Goal: Task Accomplishment & Management: Use online tool/utility

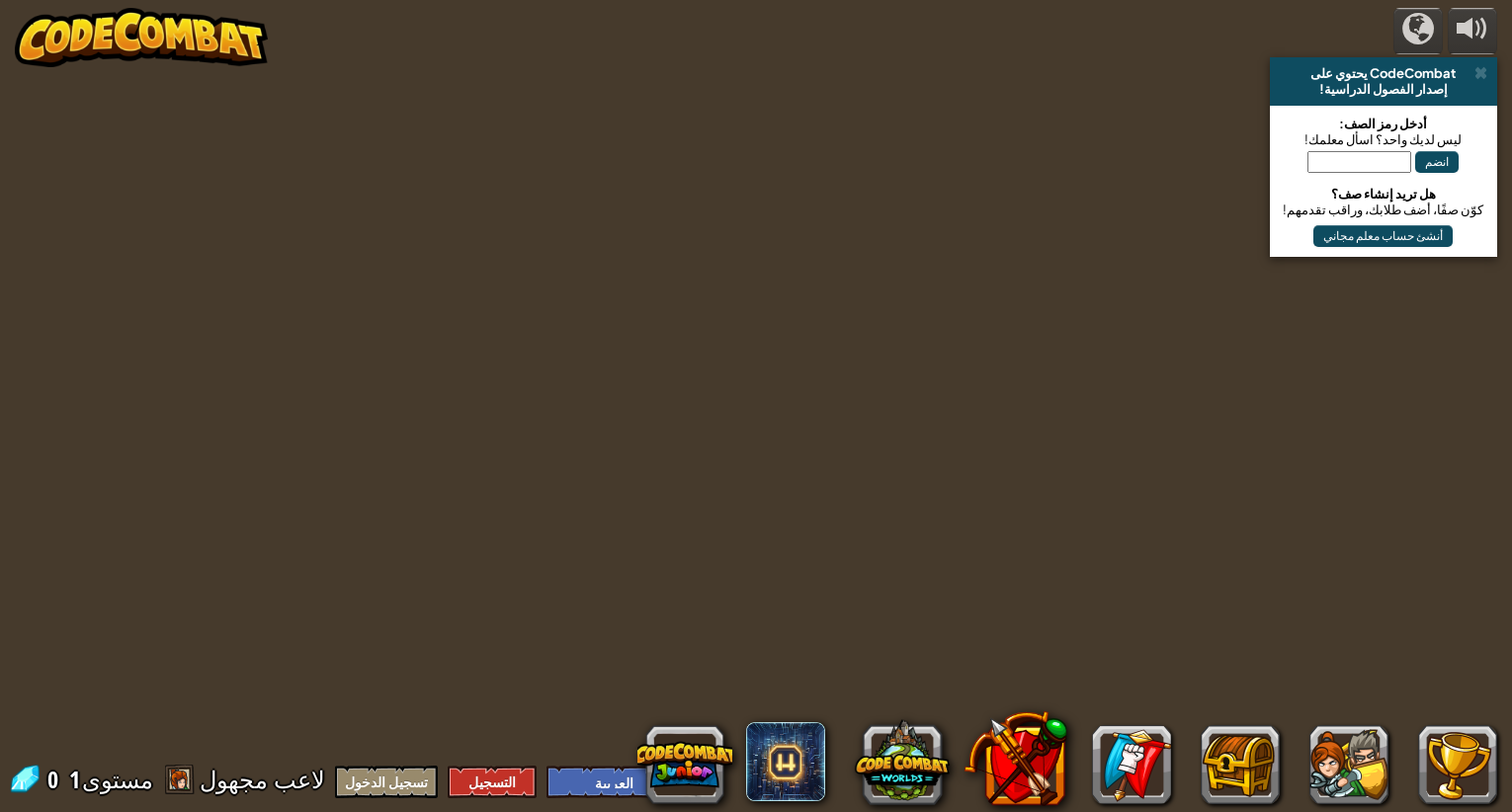
select select "ar"
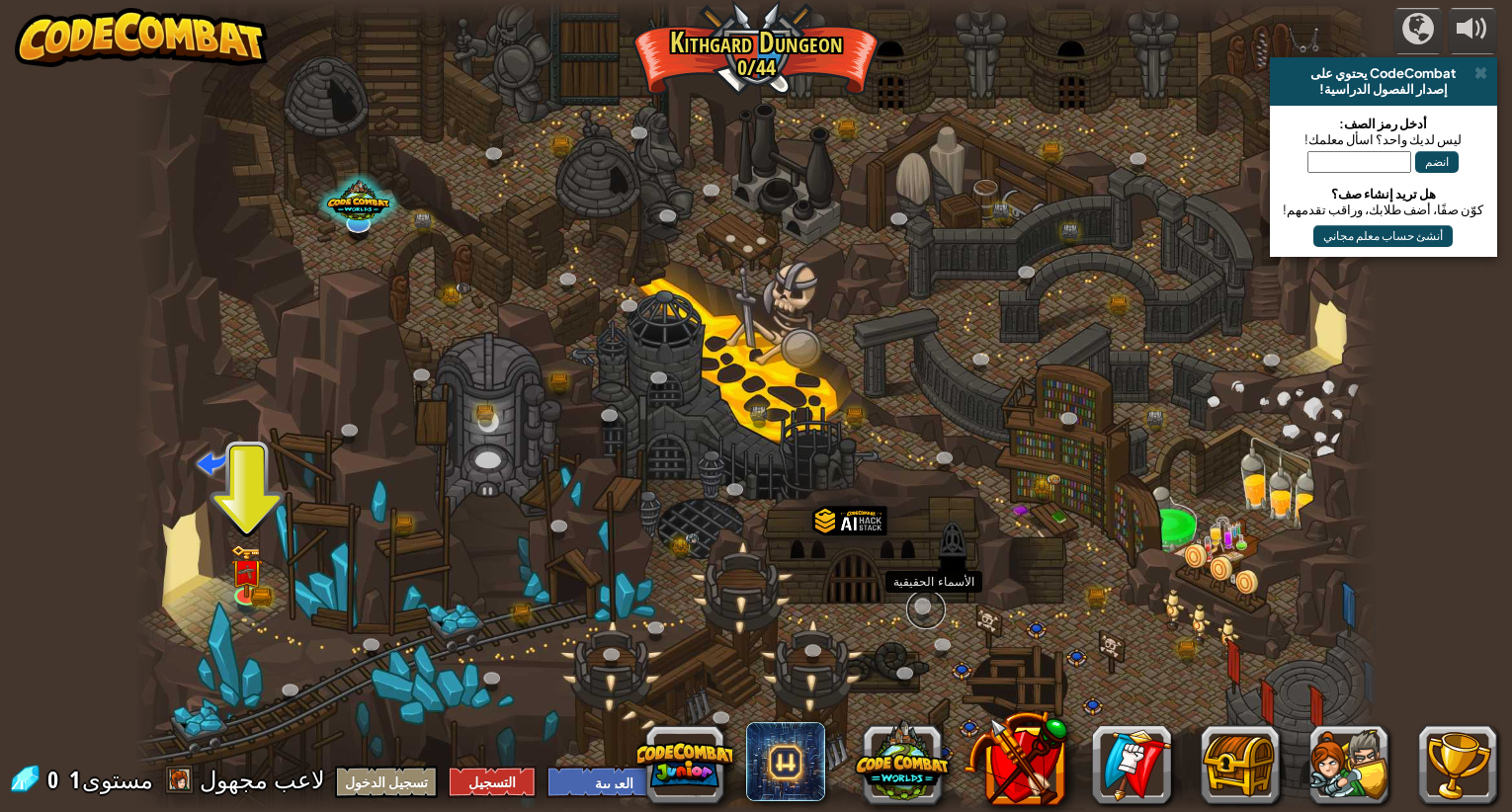
click at [922, 605] on link at bounding box center [926, 609] width 40 height 40
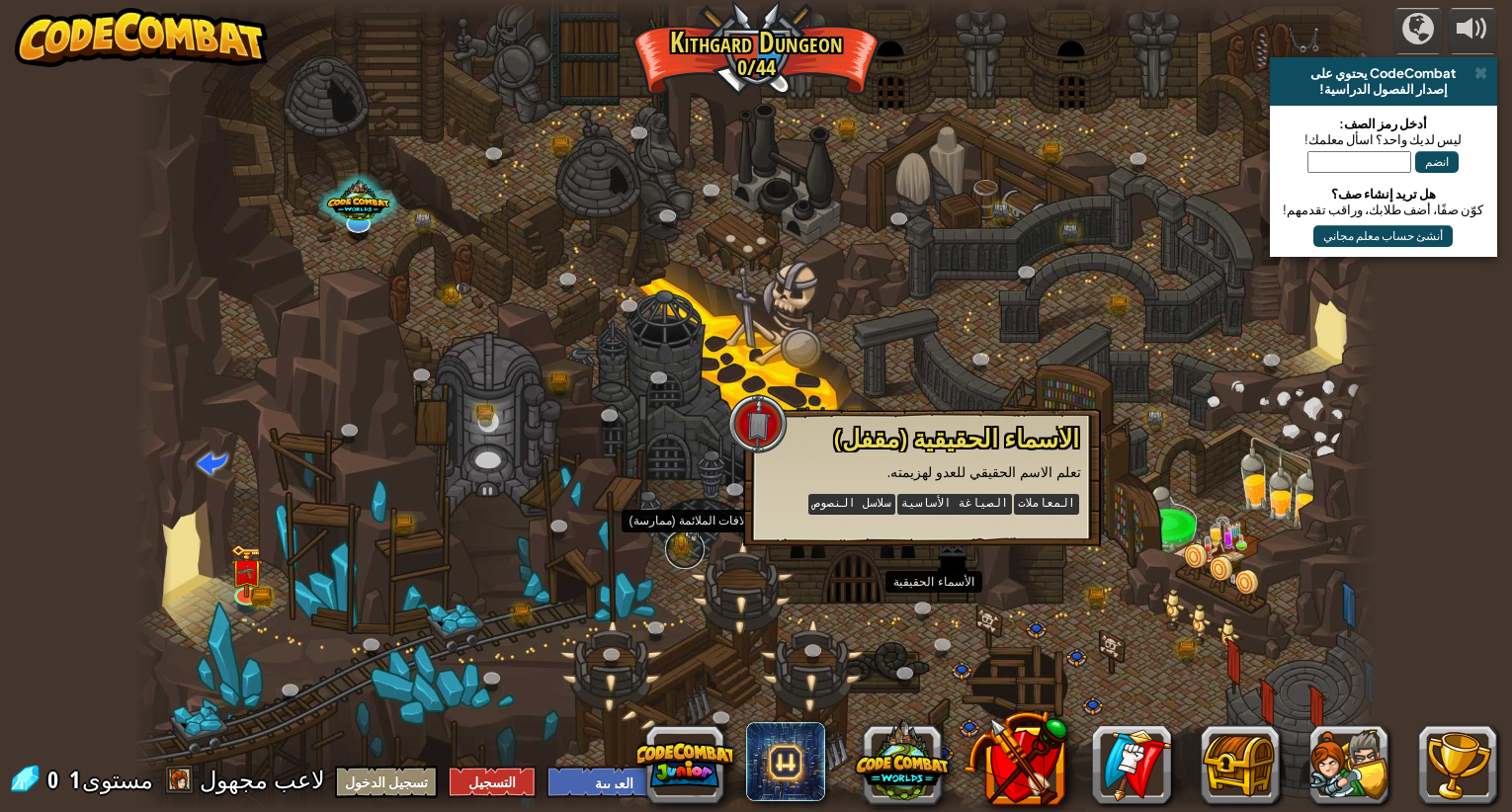
click at [687, 551] on link at bounding box center [686, 550] width 40 height 40
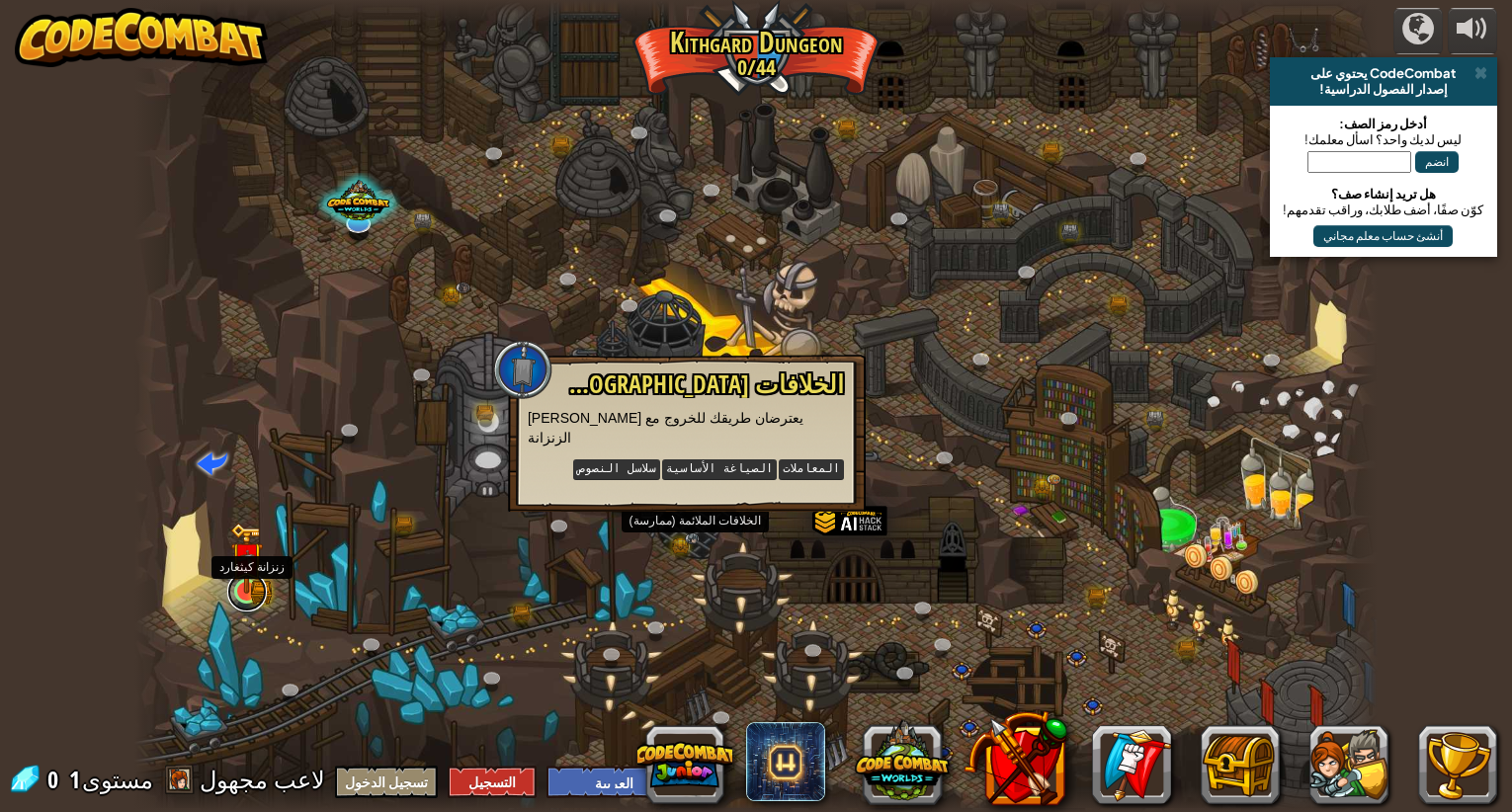
click at [255, 600] on link at bounding box center [248, 592] width 40 height 40
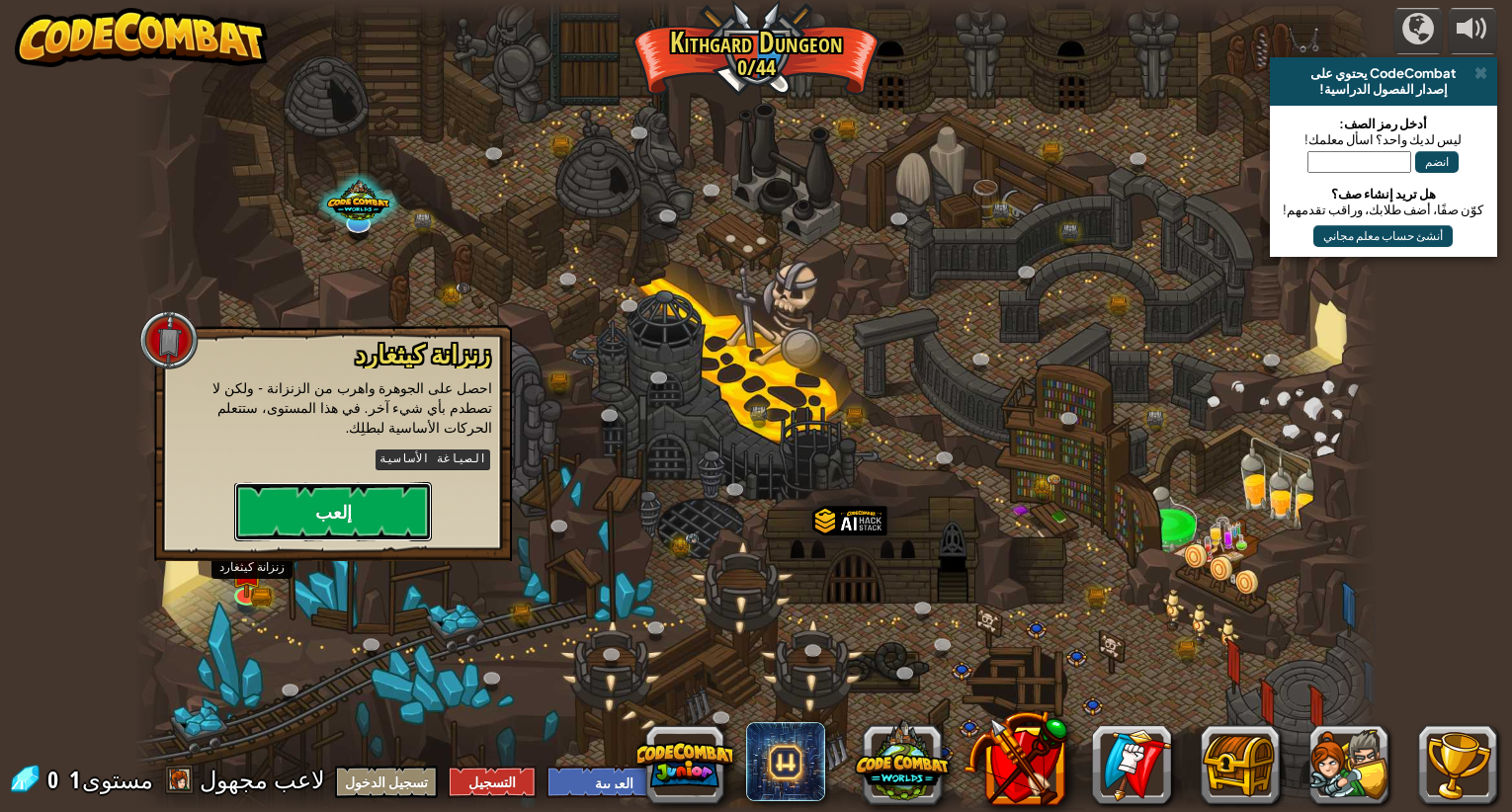
click at [362, 484] on button "إلعب" at bounding box center [333, 511] width 198 height 59
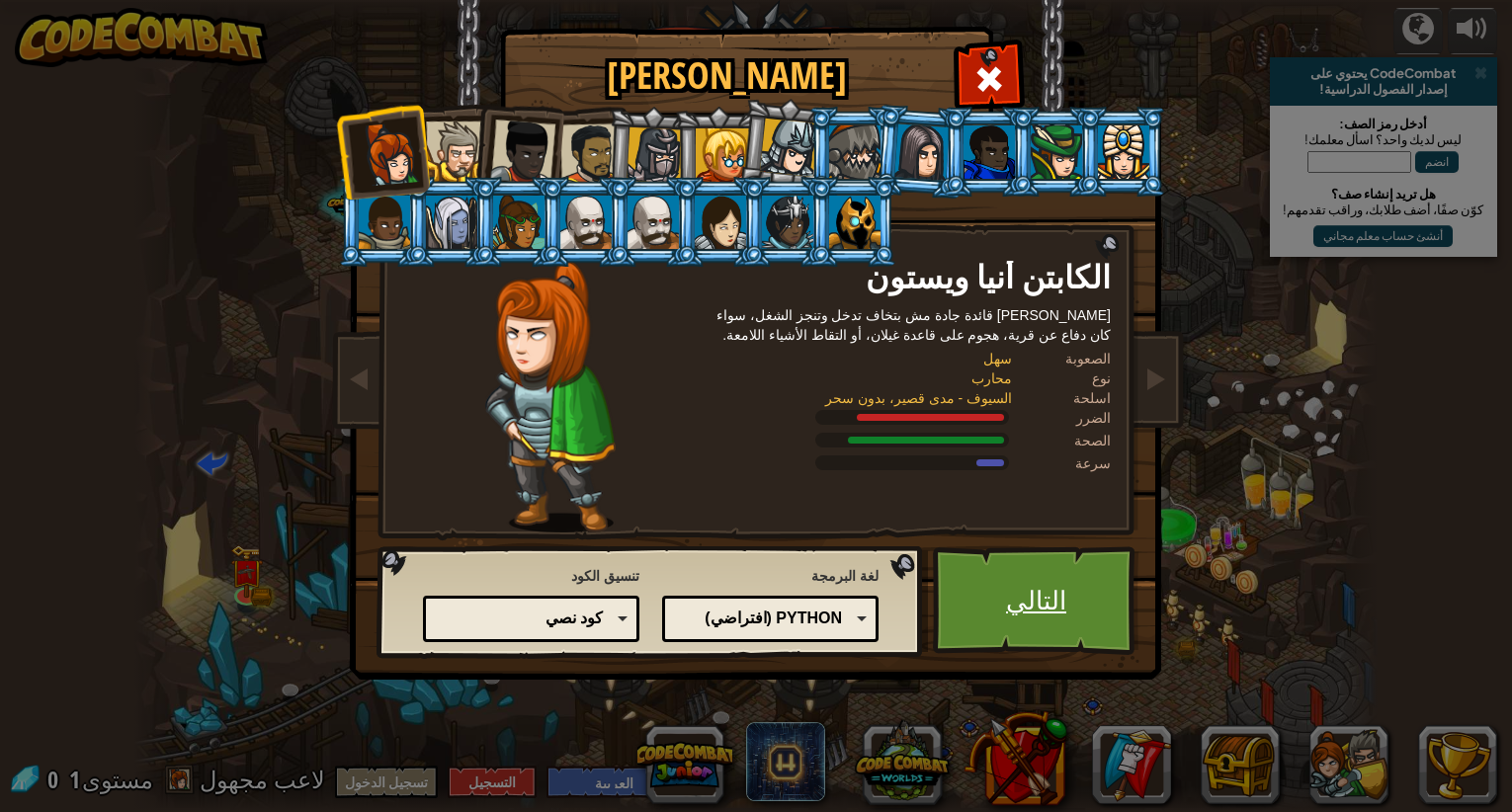
click at [1101, 612] on link "التالي" at bounding box center [1036, 601] width 207 height 109
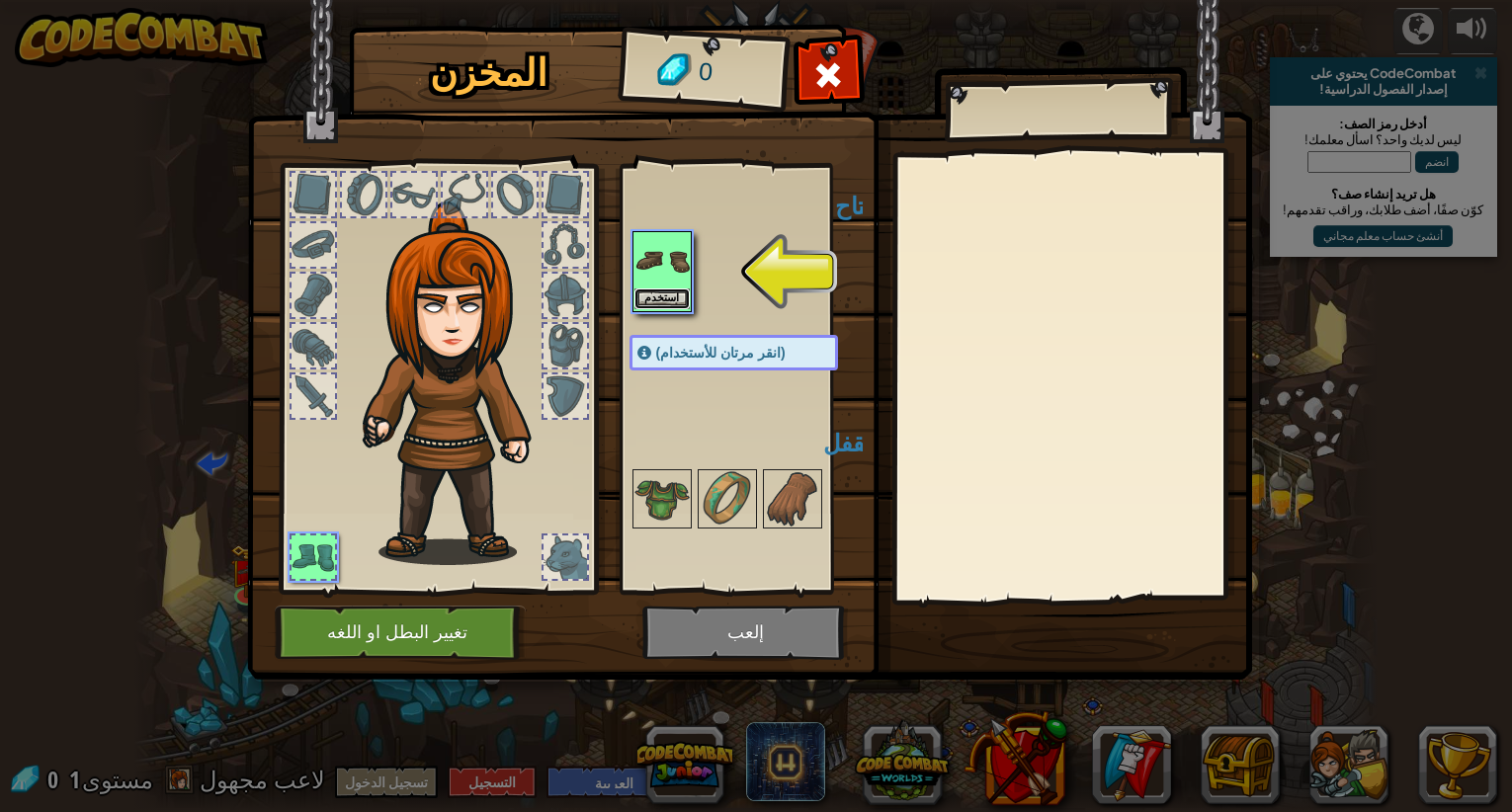
click at [662, 289] on button "استخدم" at bounding box center [662, 298] width 55 height 21
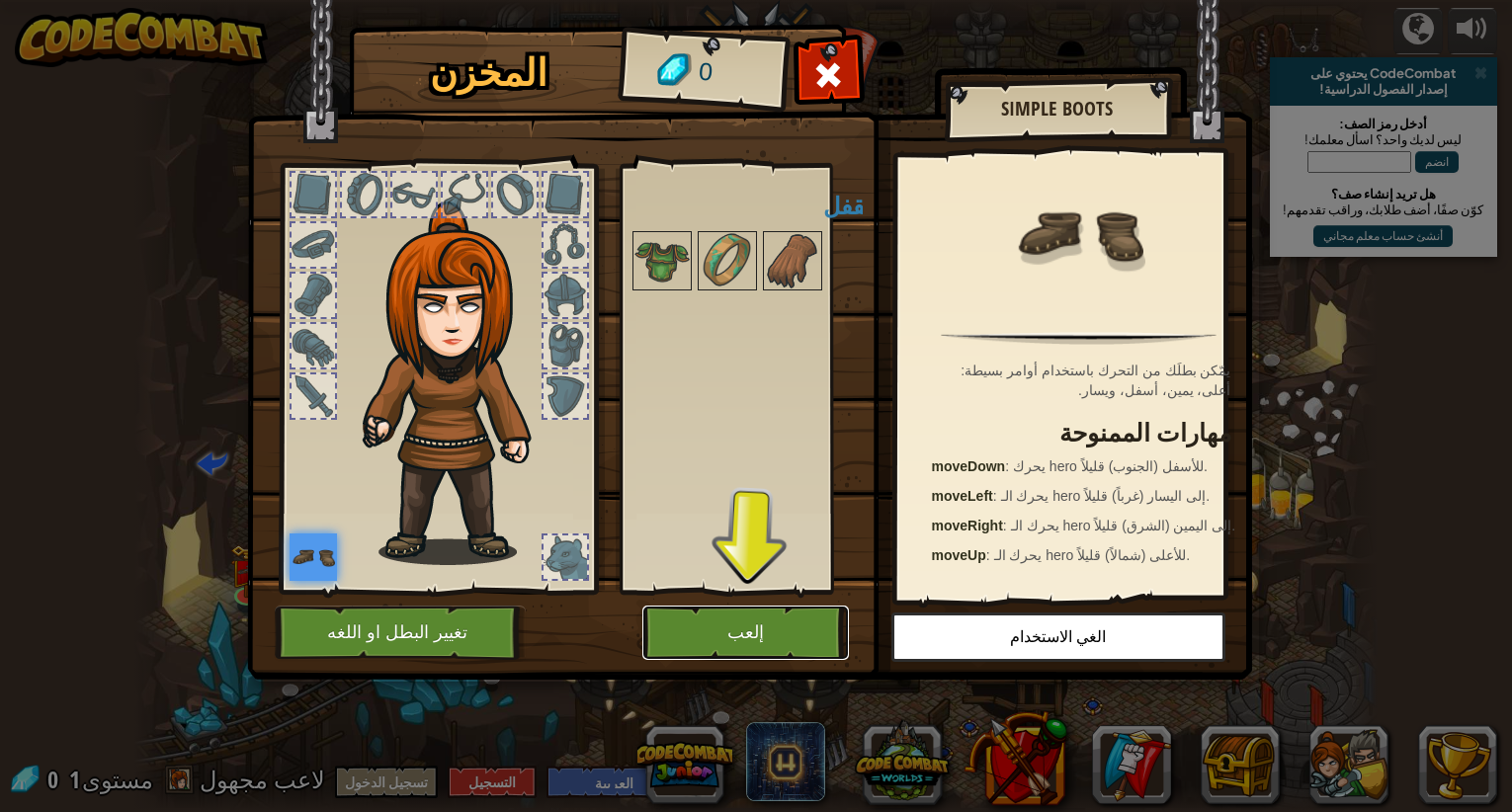
click at [730, 625] on button "إلعب" at bounding box center [746, 632] width 207 height 54
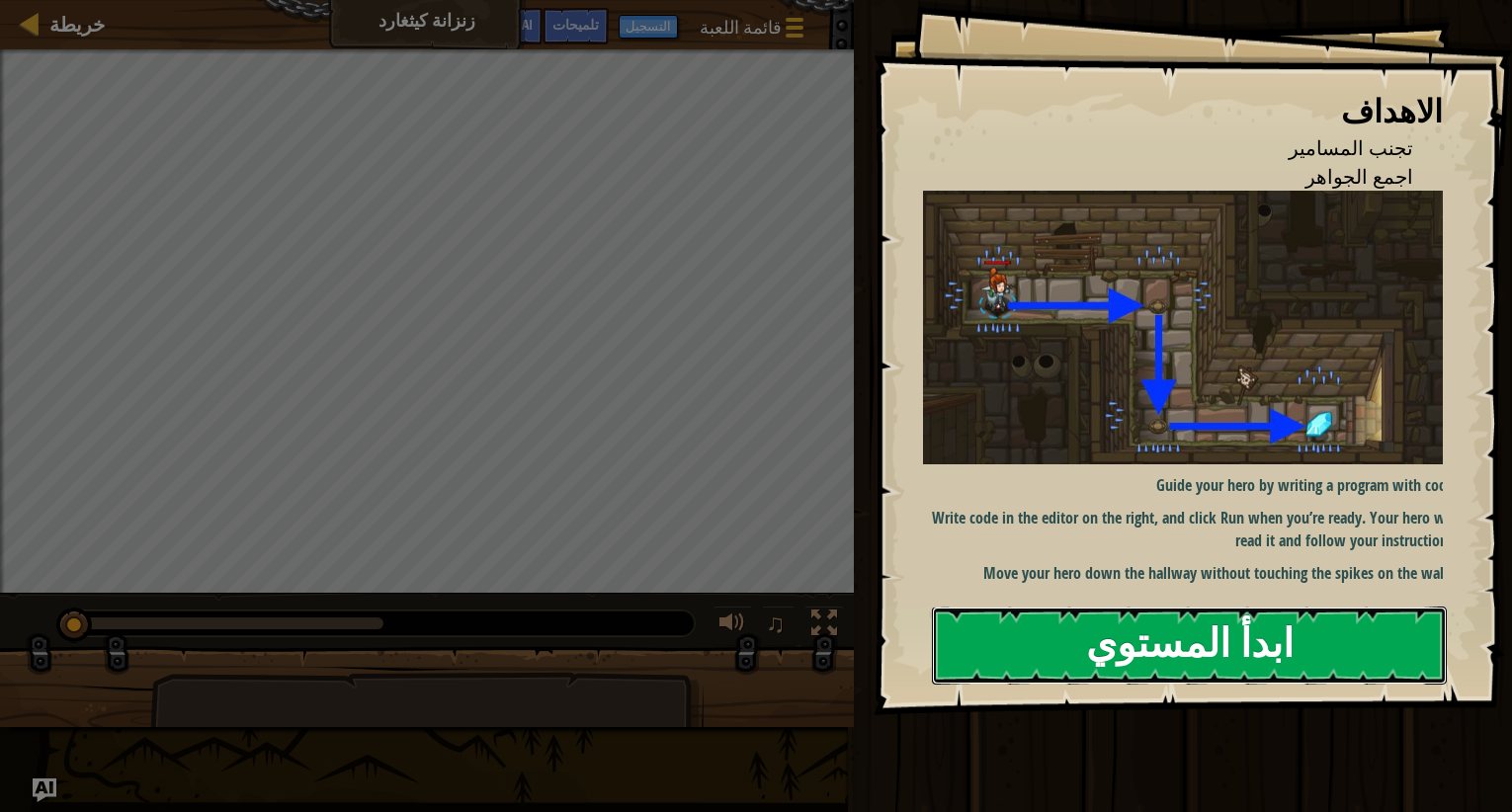
click at [1120, 638] on button "ابدأ المستوي" at bounding box center [1190, 645] width 515 height 78
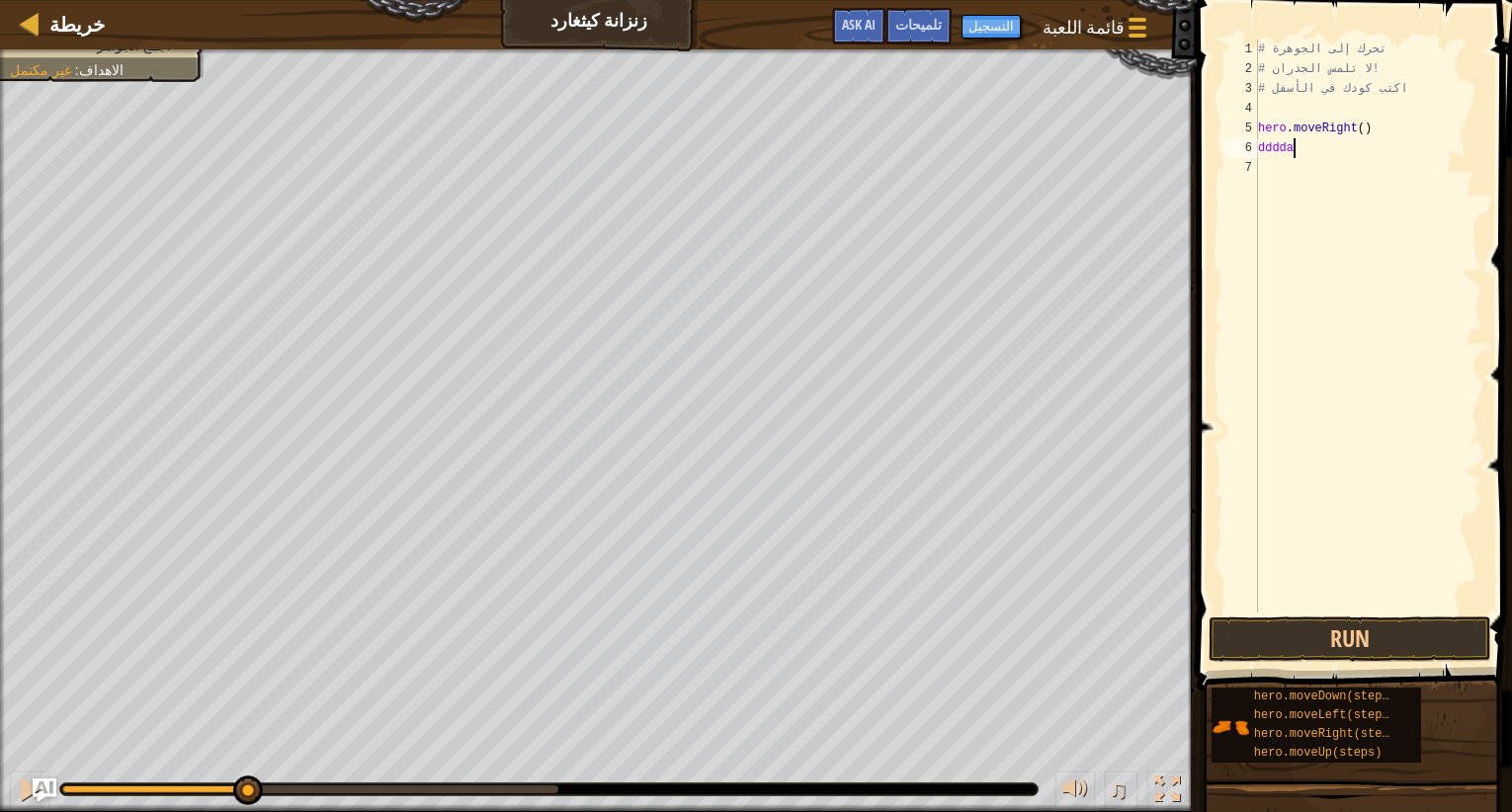
scroll to position [9, 2]
type textarea "d"
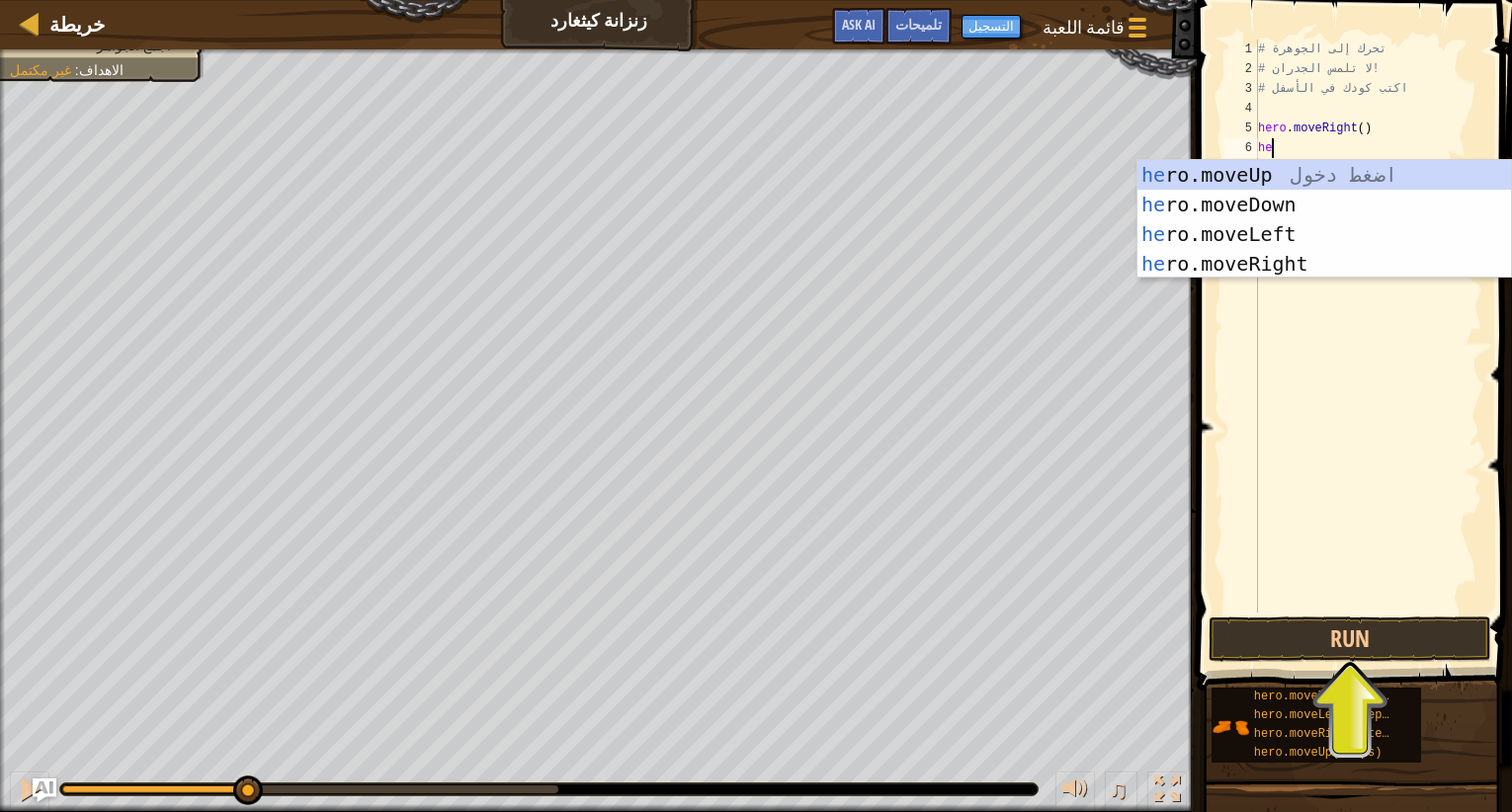
scroll to position [9, 1]
type textarea "hero"
click at [1254, 207] on div "hero .moveUp اضغط دخول hero .moveDown اضغط دخول hero .moveLeft اضغط دخول hero .…" at bounding box center [1324, 248] width 373 height 178
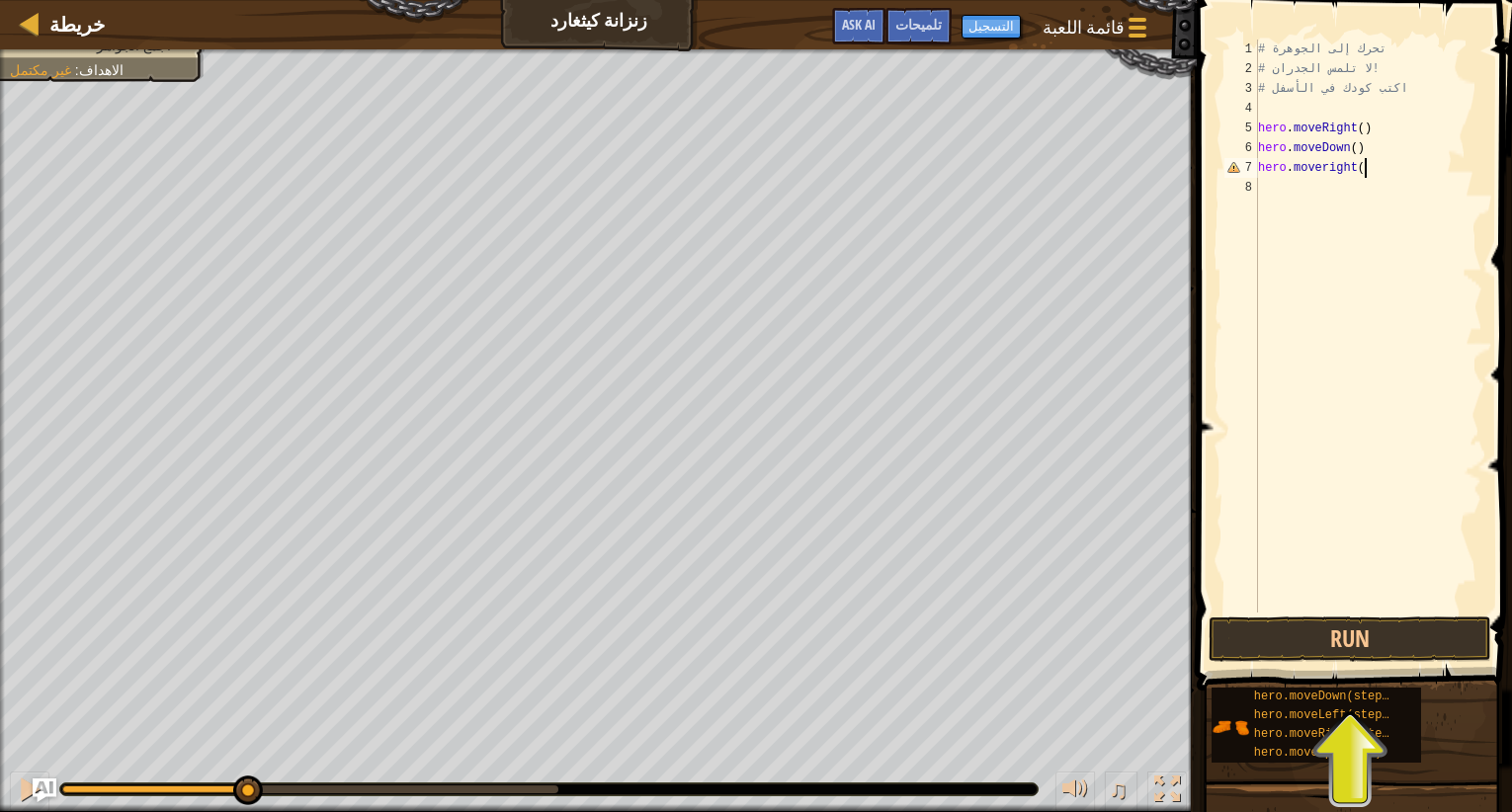
scroll to position [9, 9]
type textarea "hero.moveright()"
click at [1366, 641] on button "Run" at bounding box center [1349, 639] width 282 height 46
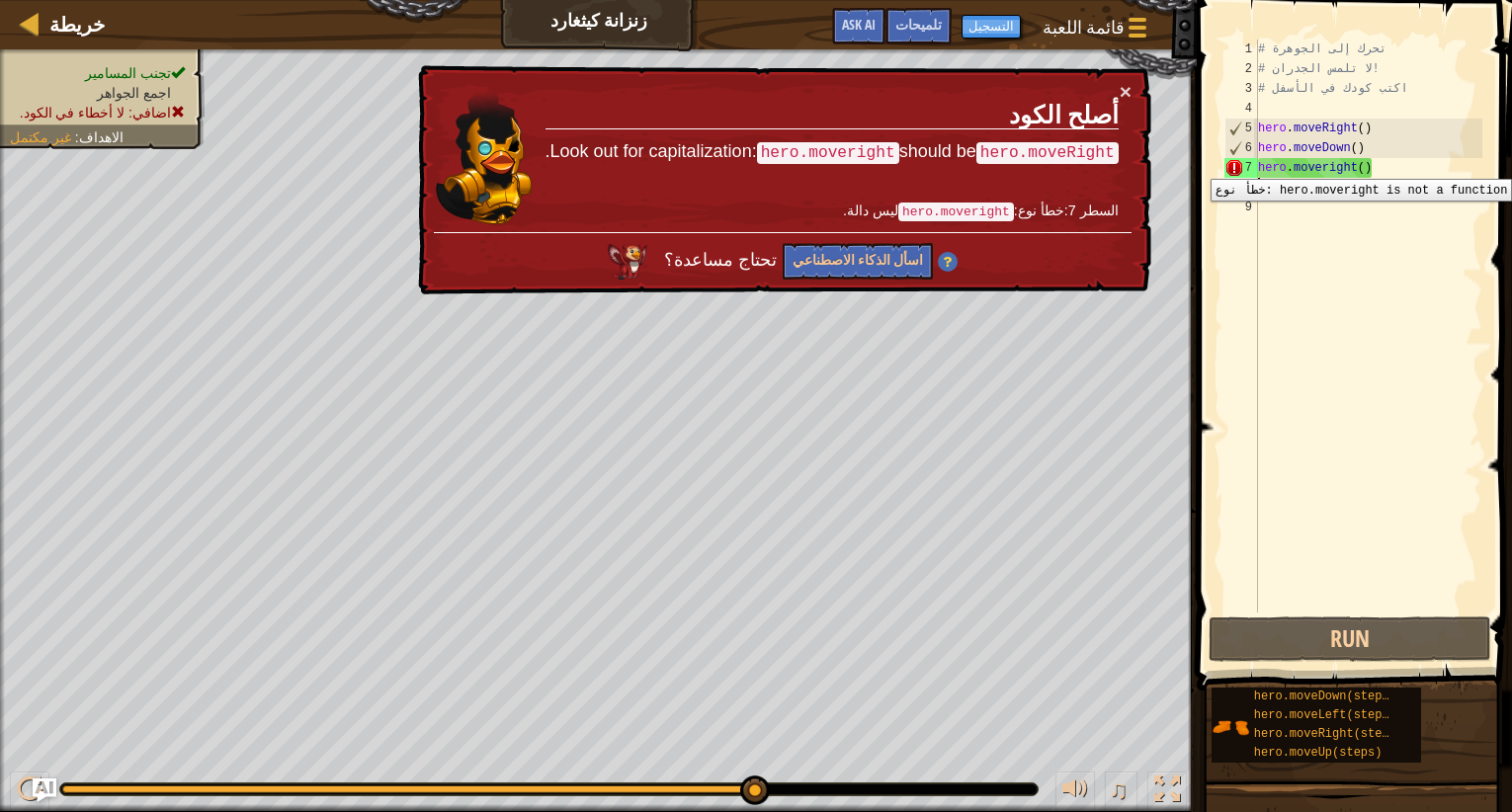
click at [1237, 164] on div "7" at bounding box center [1242, 168] width 34 height 20
click at [1387, 174] on div "# تحرك إلى الجوهرة # لا تلمس الجدران! # اكتب كودك في الأسفل hero . moveRight ( …" at bounding box center [1368, 346] width 229 height 612
click at [1396, 173] on div "# تحرك إلى الجوهرة # لا تلمس الجدران! # اكتب كودك في الأسفل hero . moveRight ( …" at bounding box center [1368, 346] width 229 height 612
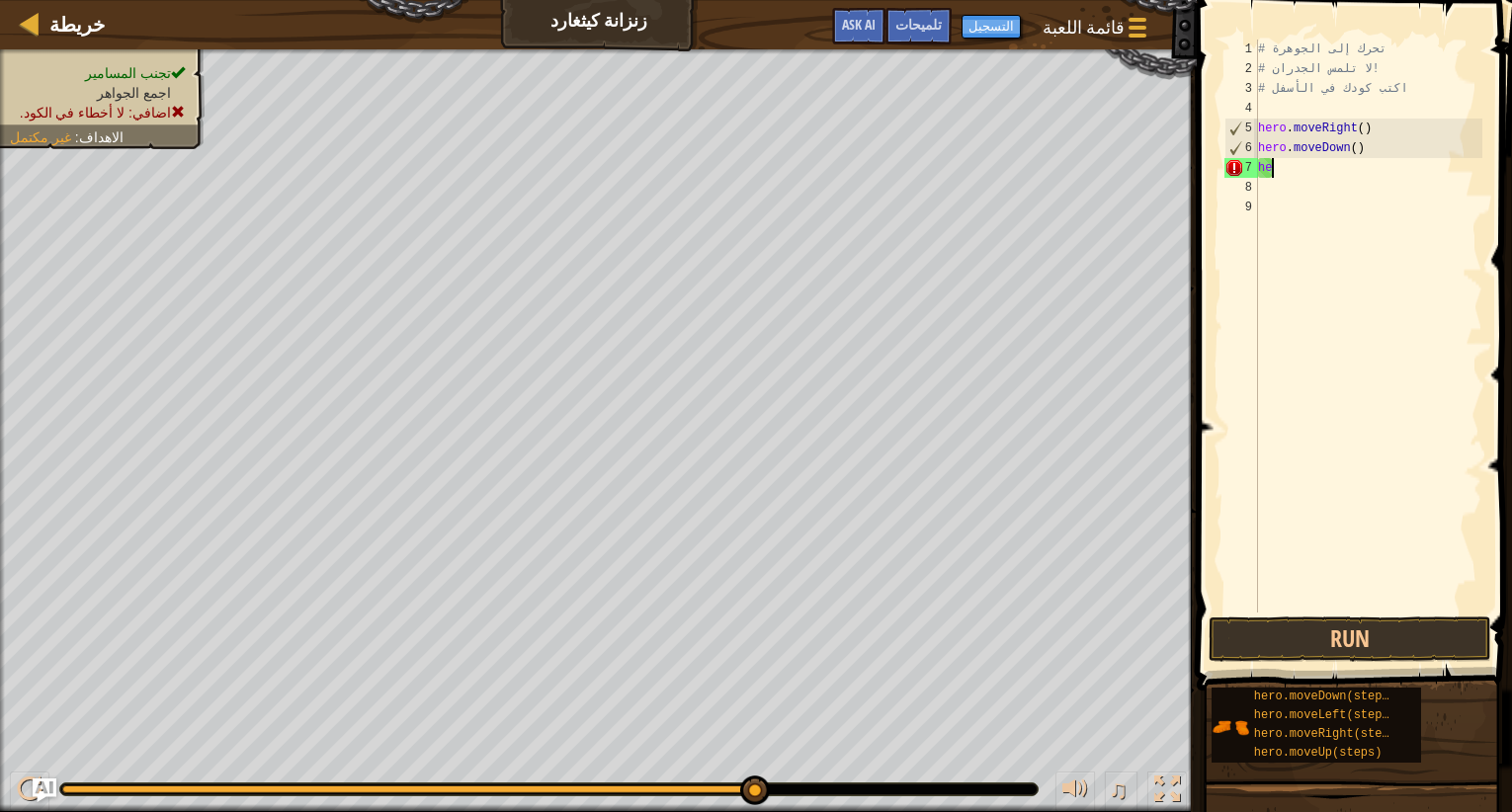
type textarea "h"
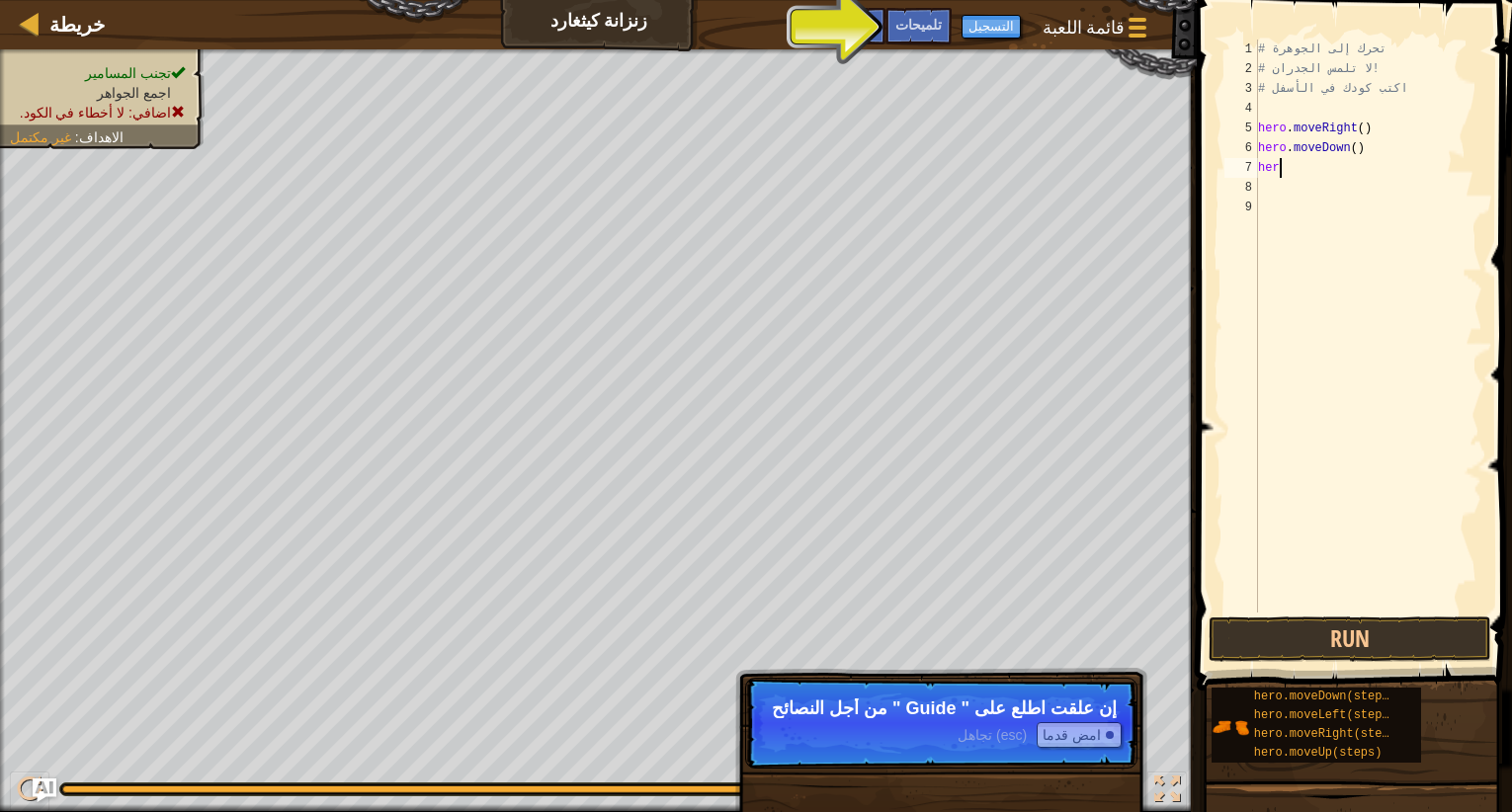
type textarea "h"
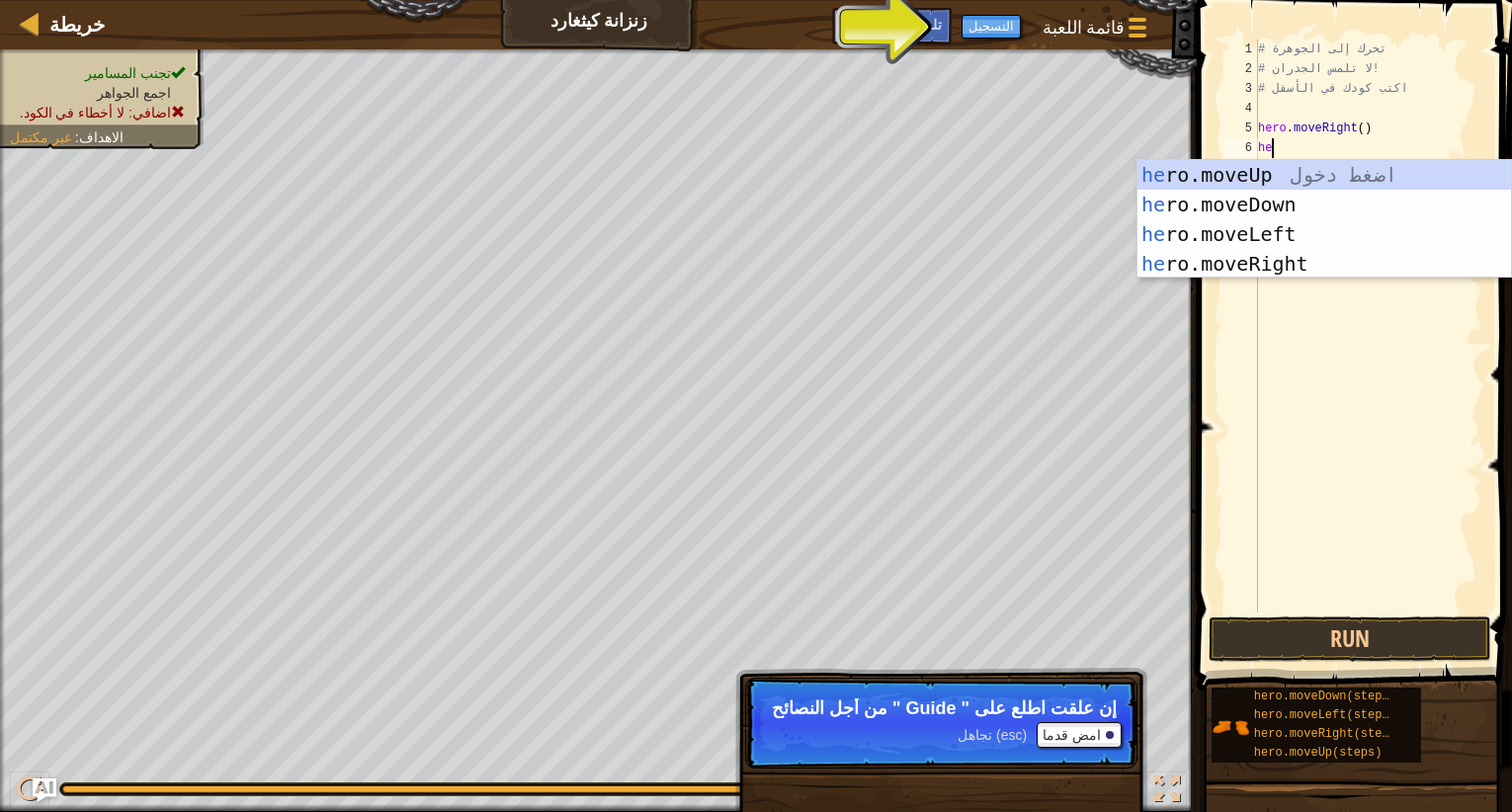
scroll to position [9, 1]
type textarea "hero"
click at [1384, 200] on div "hero .moveUp اضغط دخول hero .moveDown اضغط دخول hero .moveLeft اضغط دخول hero .…" at bounding box center [1324, 248] width 373 height 178
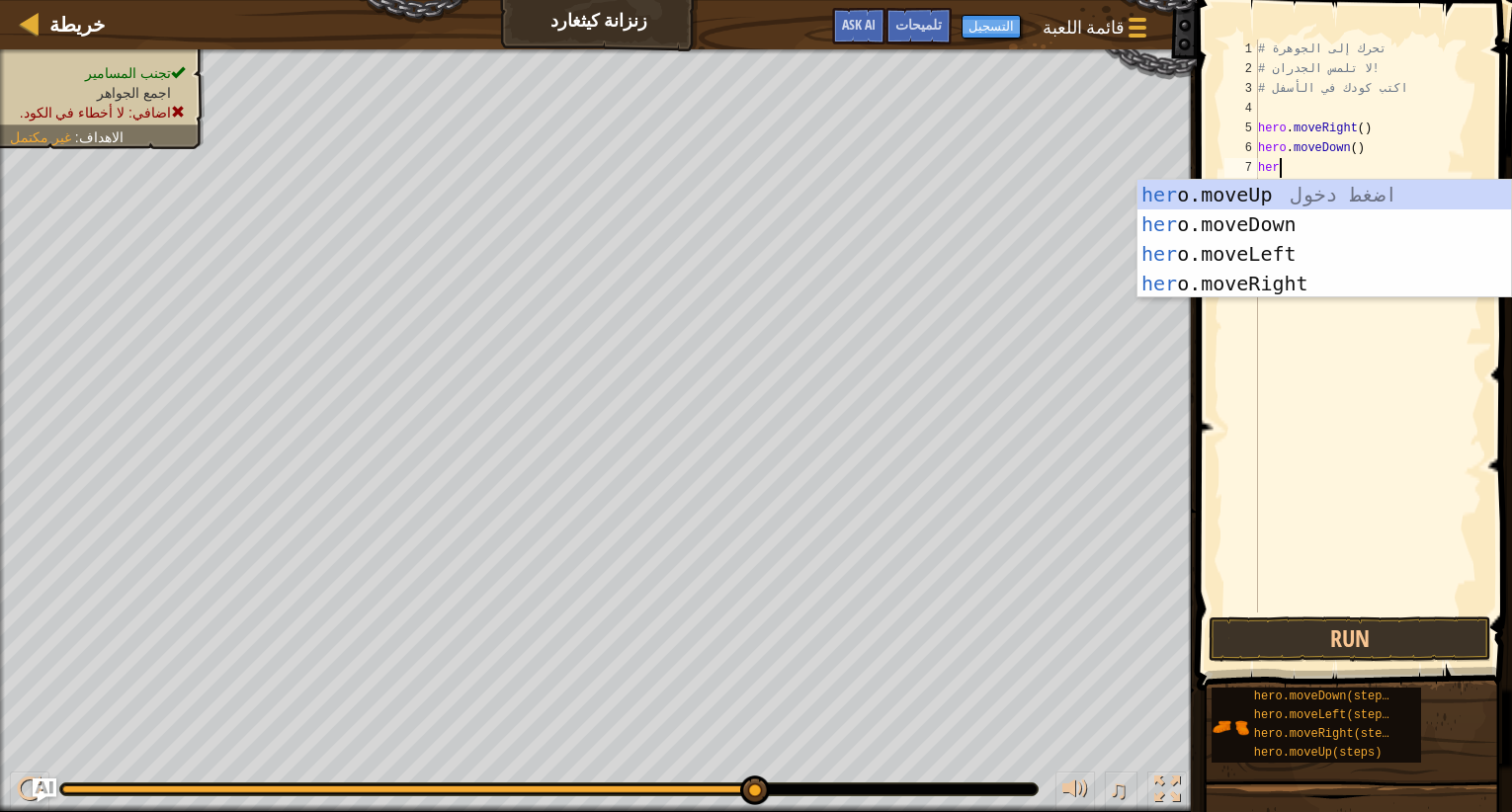
type textarea "hero"
click at [1284, 280] on div "hero .moveUp اضغط دخول hero .moveDown اضغط دخول hero .moveLeft اضغط دخول hero .…" at bounding box center [1324, 268] width 373 height 178
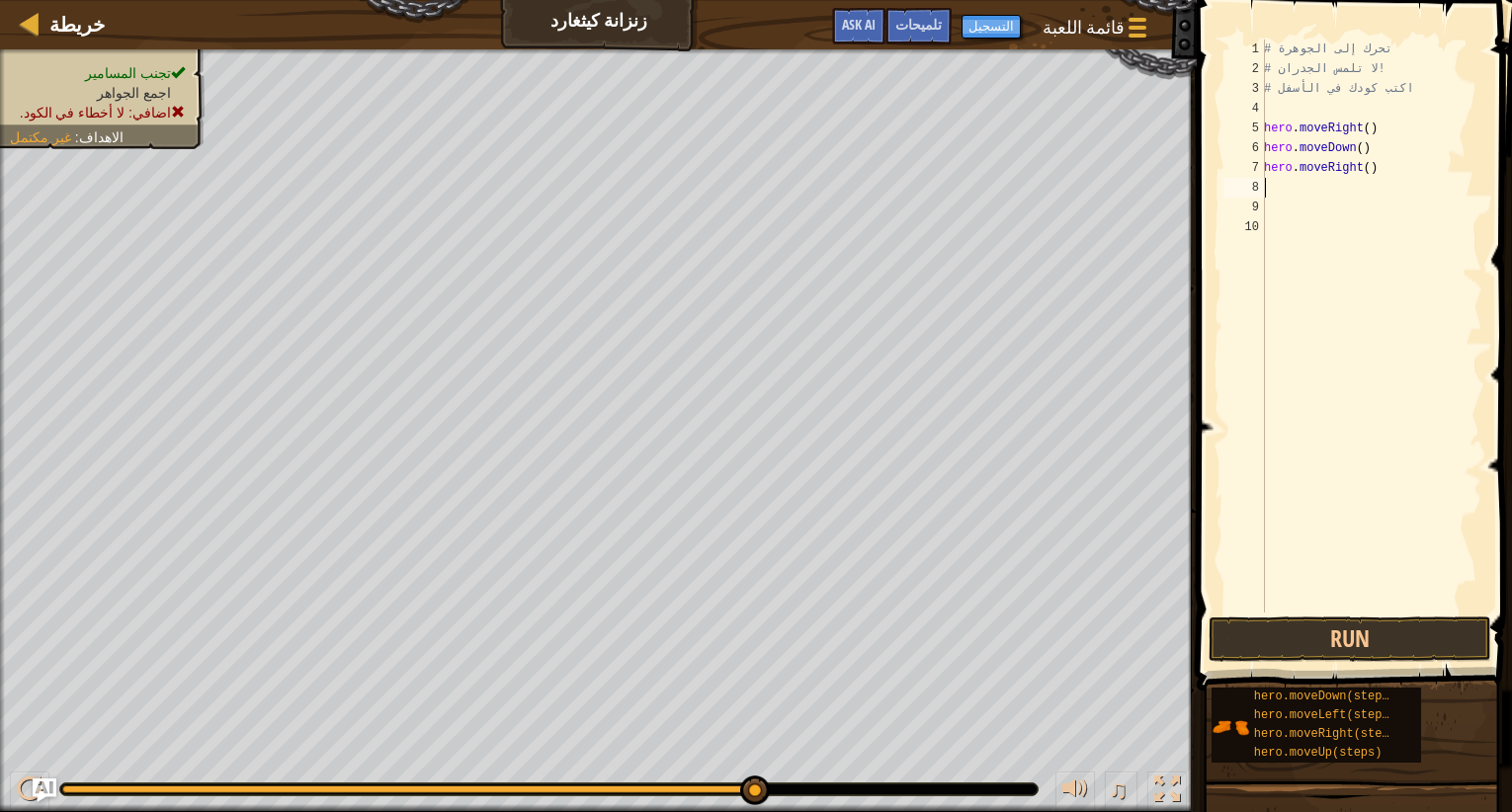
scroll to position [9, 0]
click at [1381, 637] on button "Run" at bounding box center [1349, 639] width 282 height 46
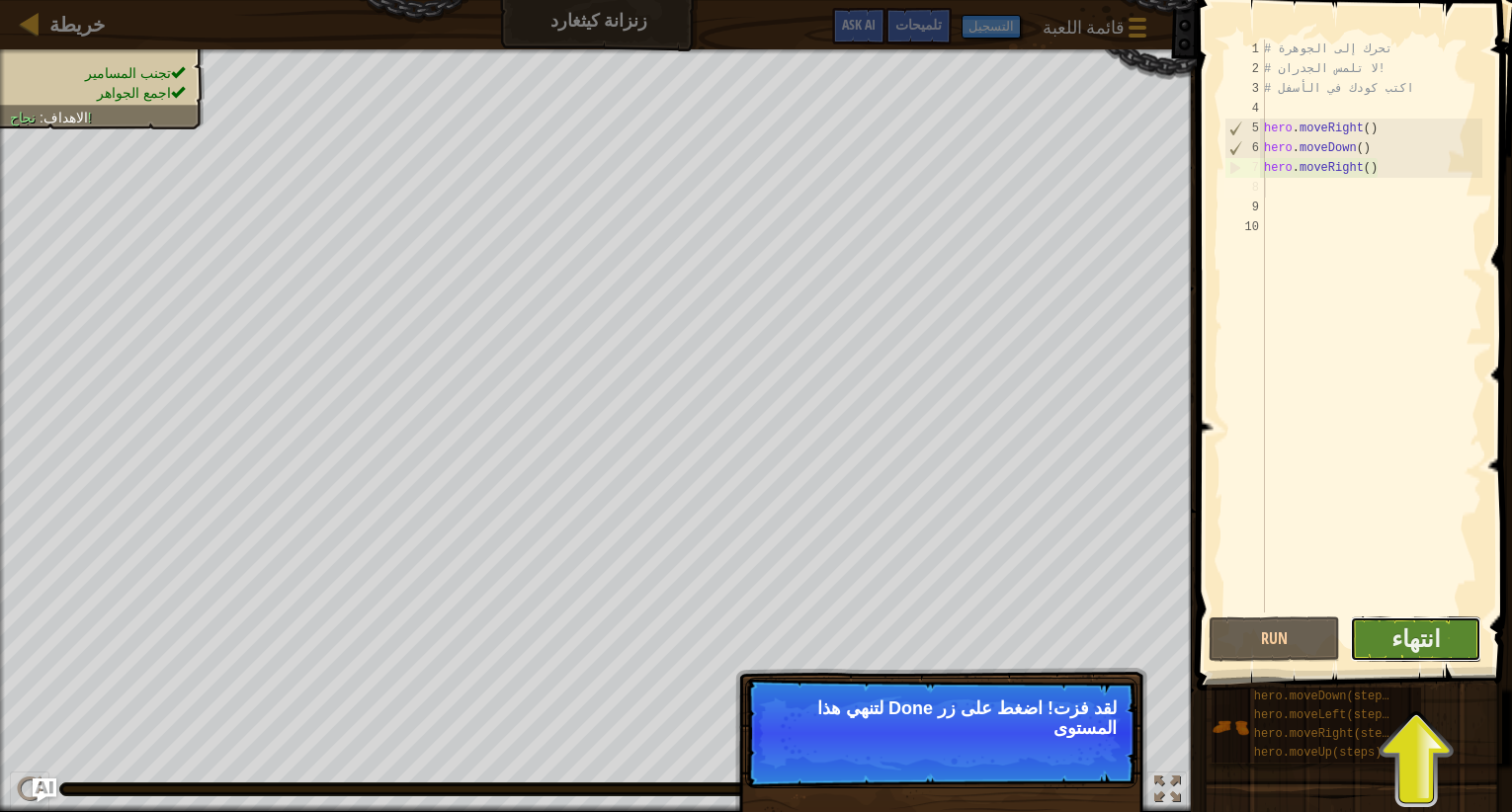
click at [1448, 639] on button "انتهاء" at bounding box center [1416, 639] width 132 height 46
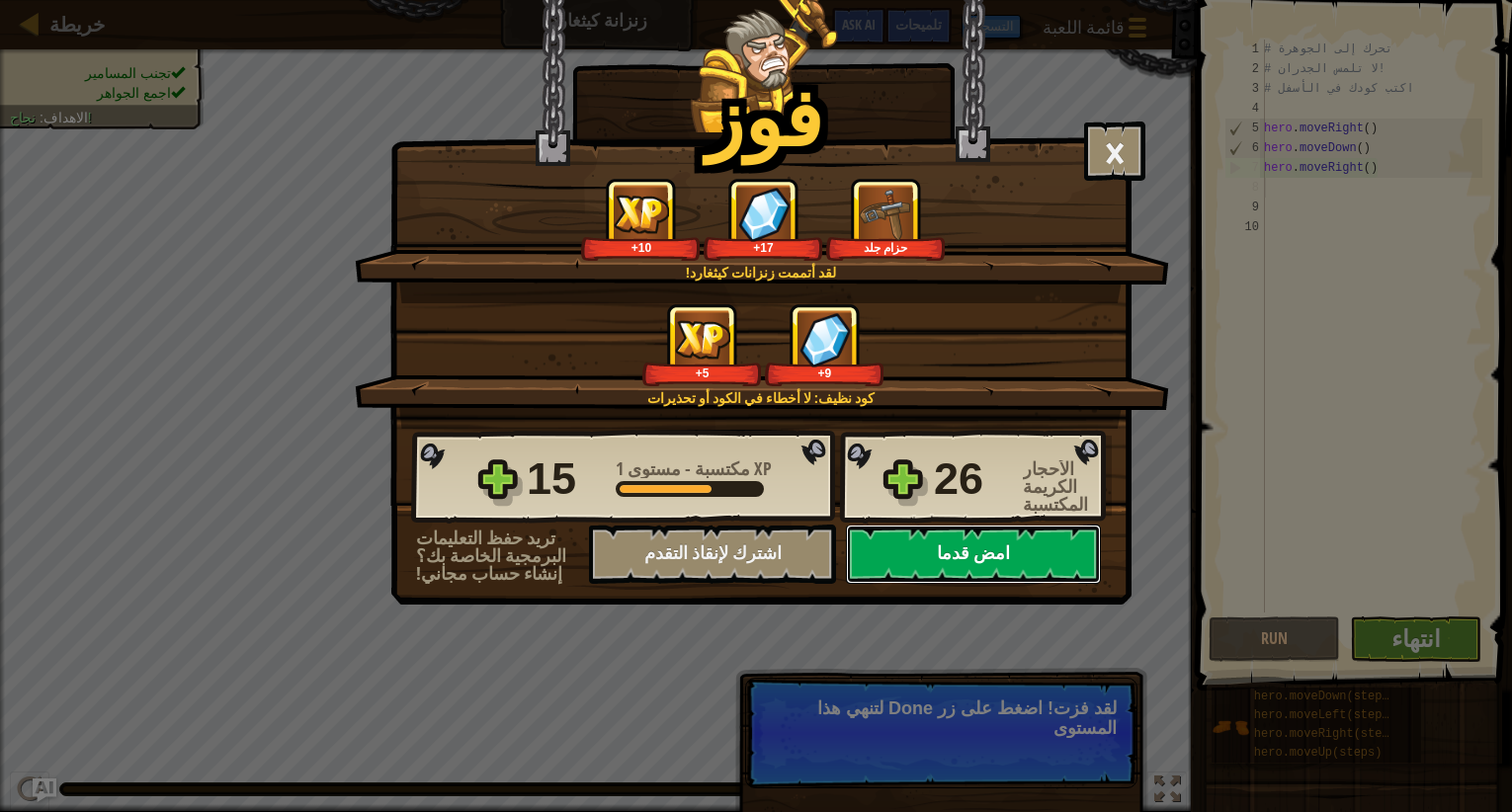
click at [992, 576] on button "امض قدما" at bounding box center [974, 554] width 255 height 59
select select "ar"
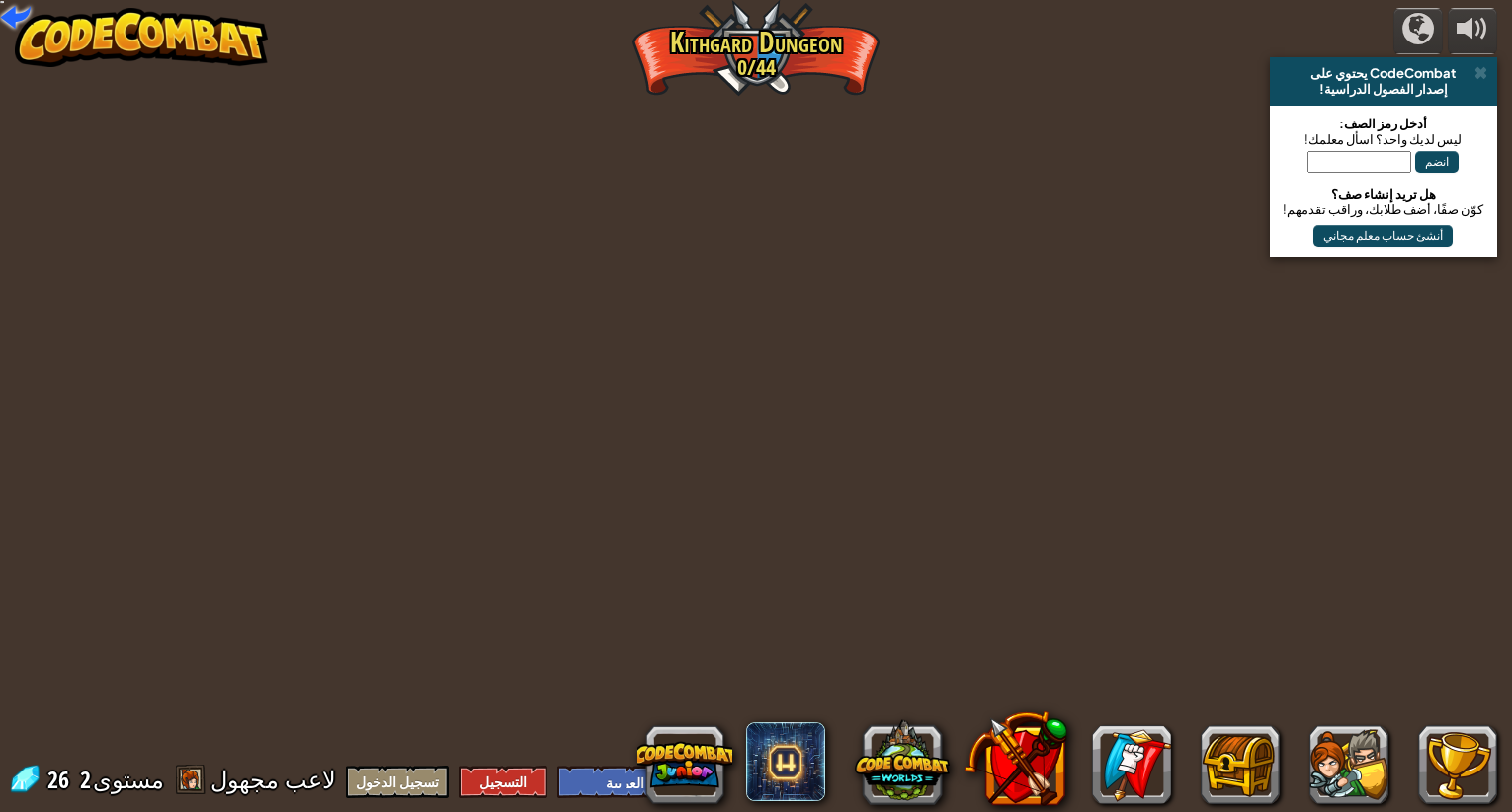
select select "ar"
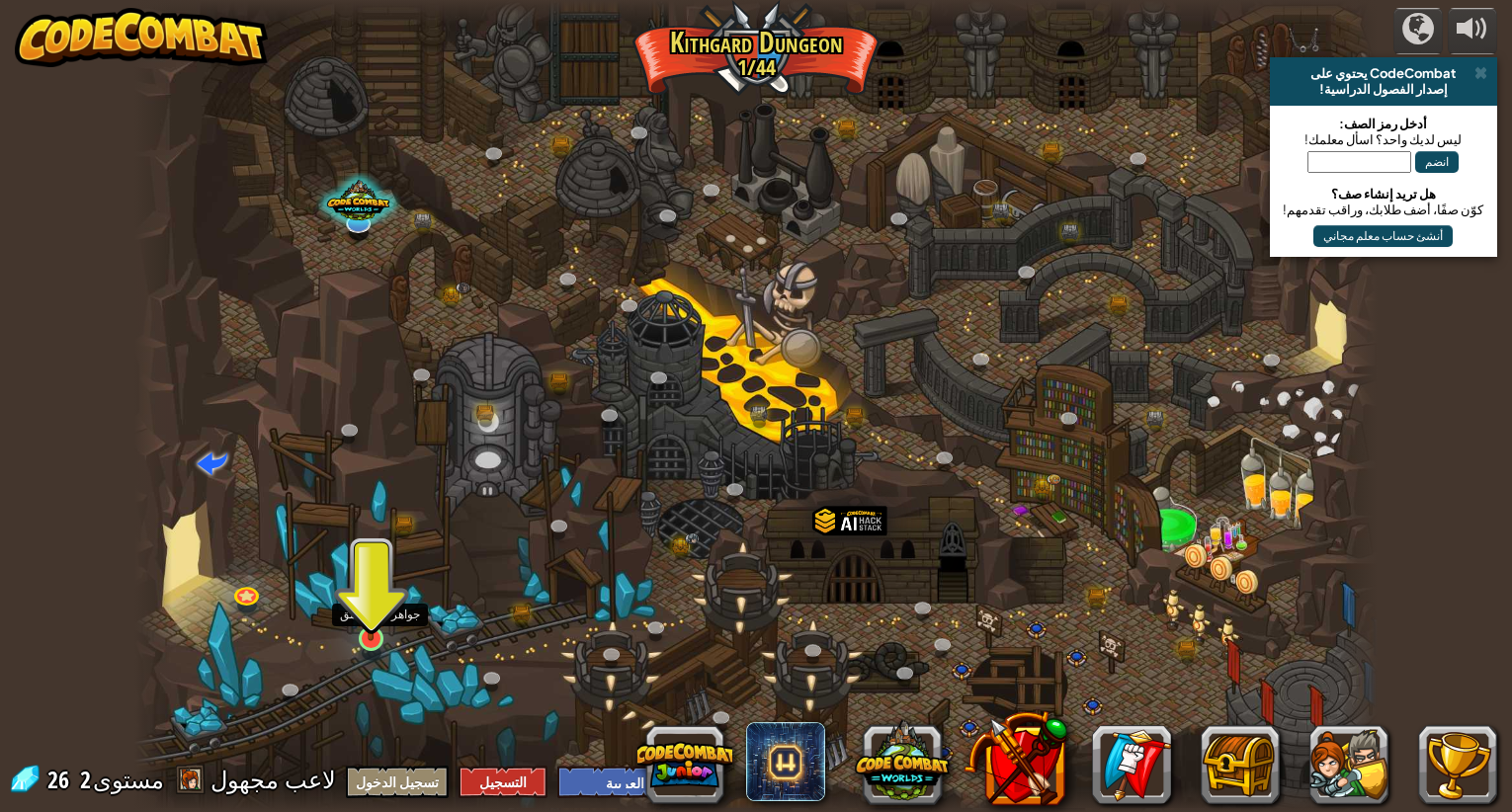
click at [375, 616] on img at bounding box center [371, 604] width 33 height 74
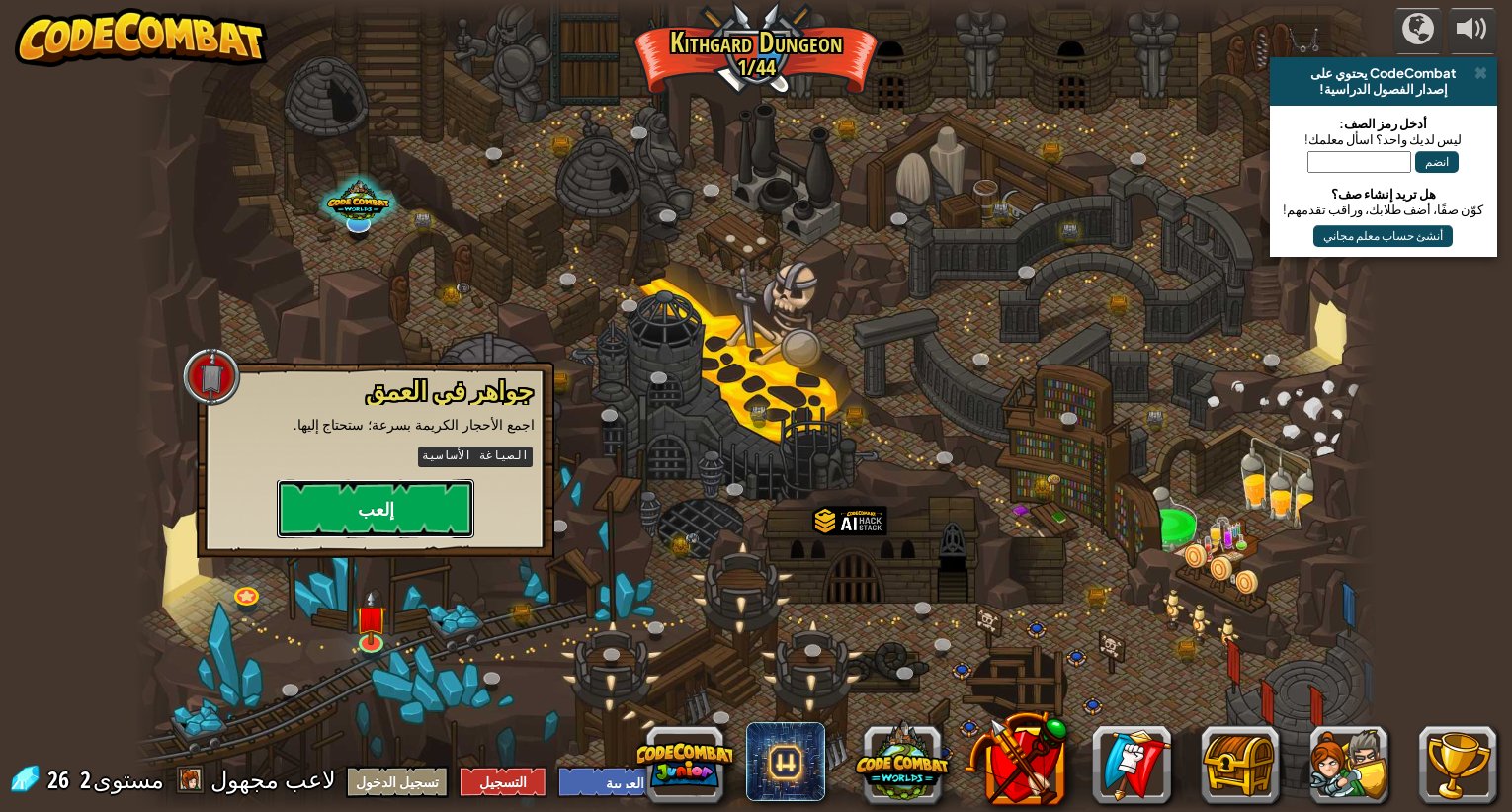
click at [362, 496] on button "إلعب" at bounding box center [375, 508] width 198 height 59
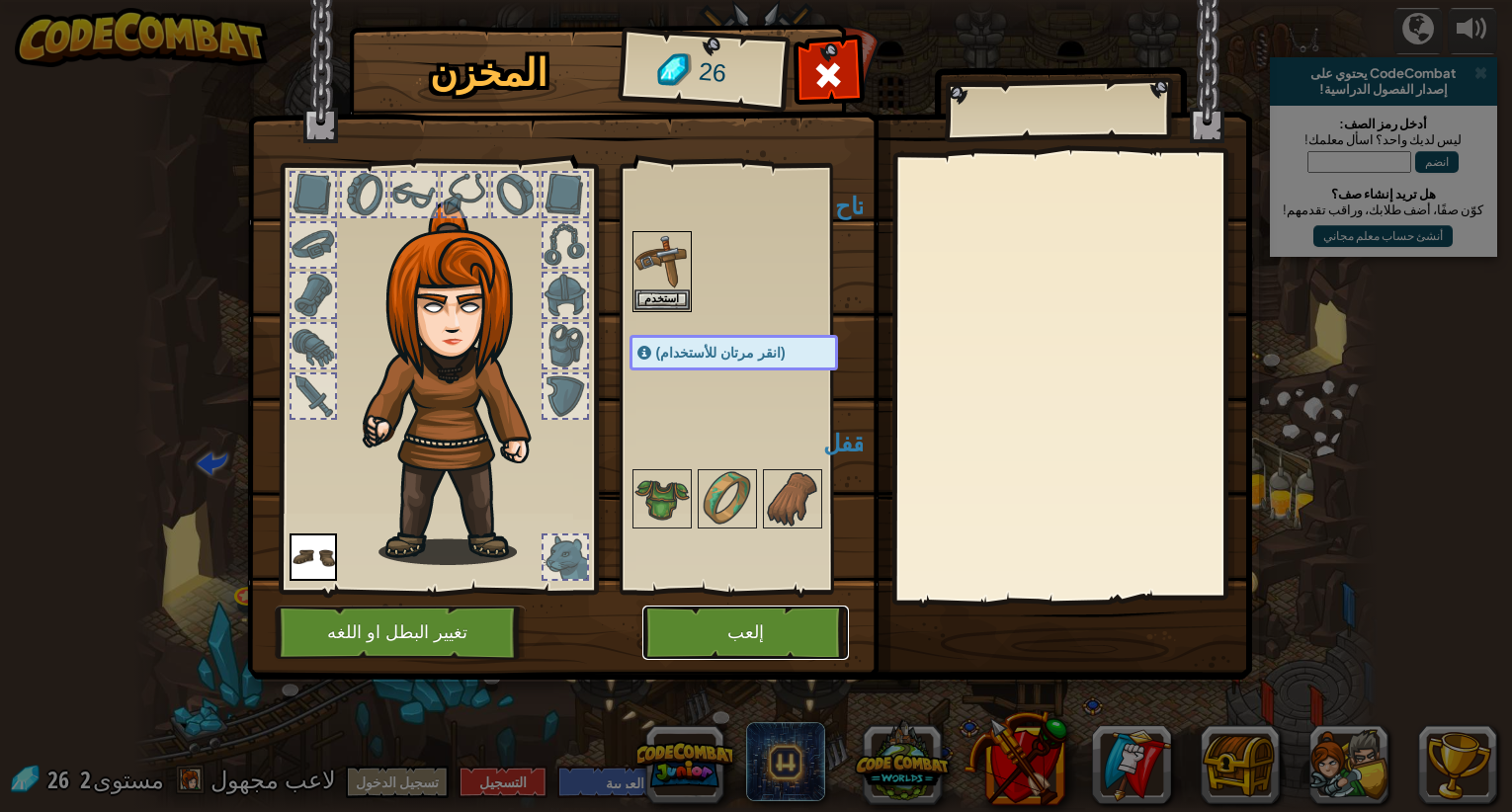
click at [760, 616] on button "إلعب" at bounding box center [746, 632] width 207 height 54
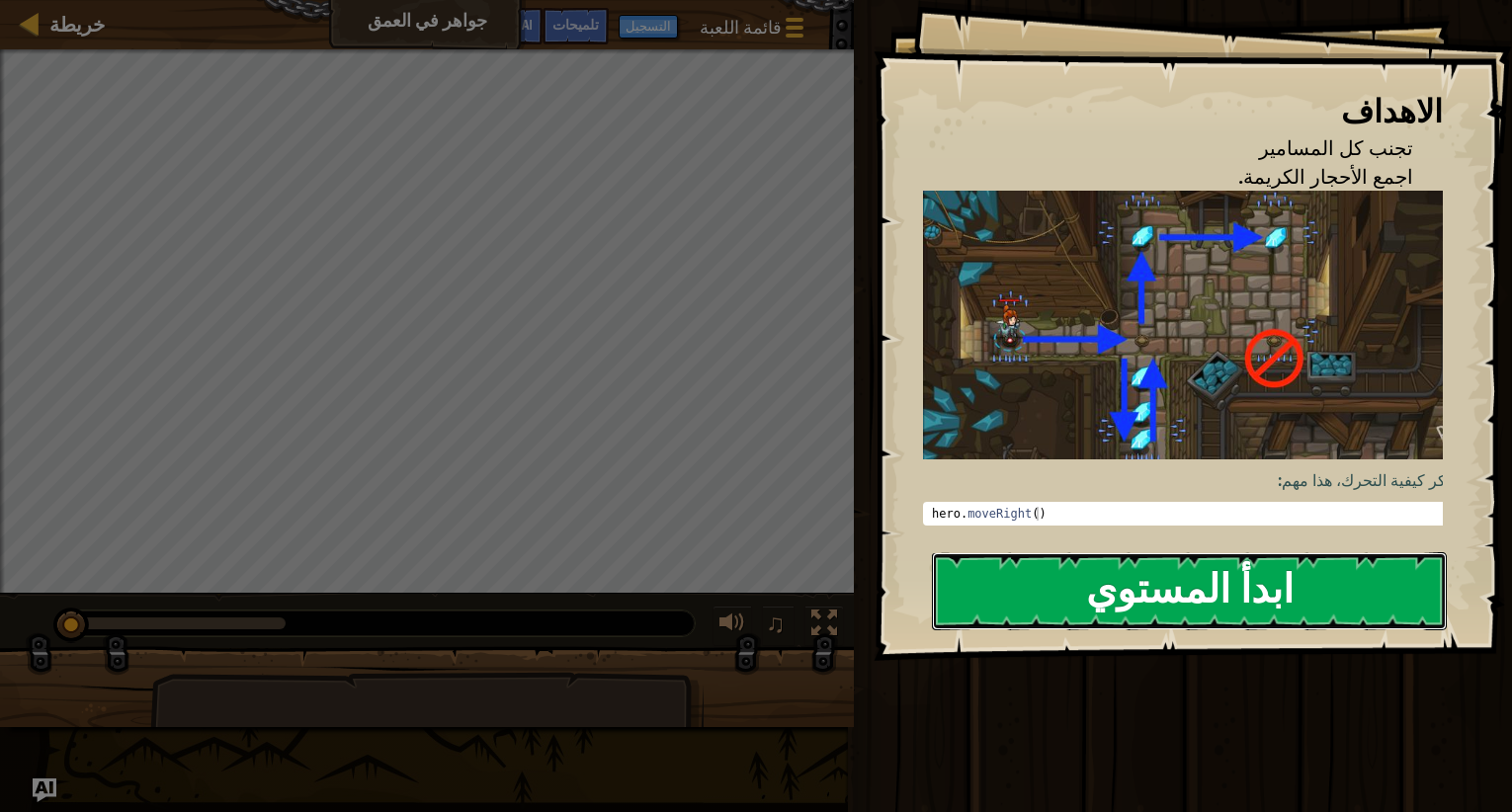
click at [1183, 553] on button "ابدأ المستوي" at bounding box center [1190, 592] width 515 height 78
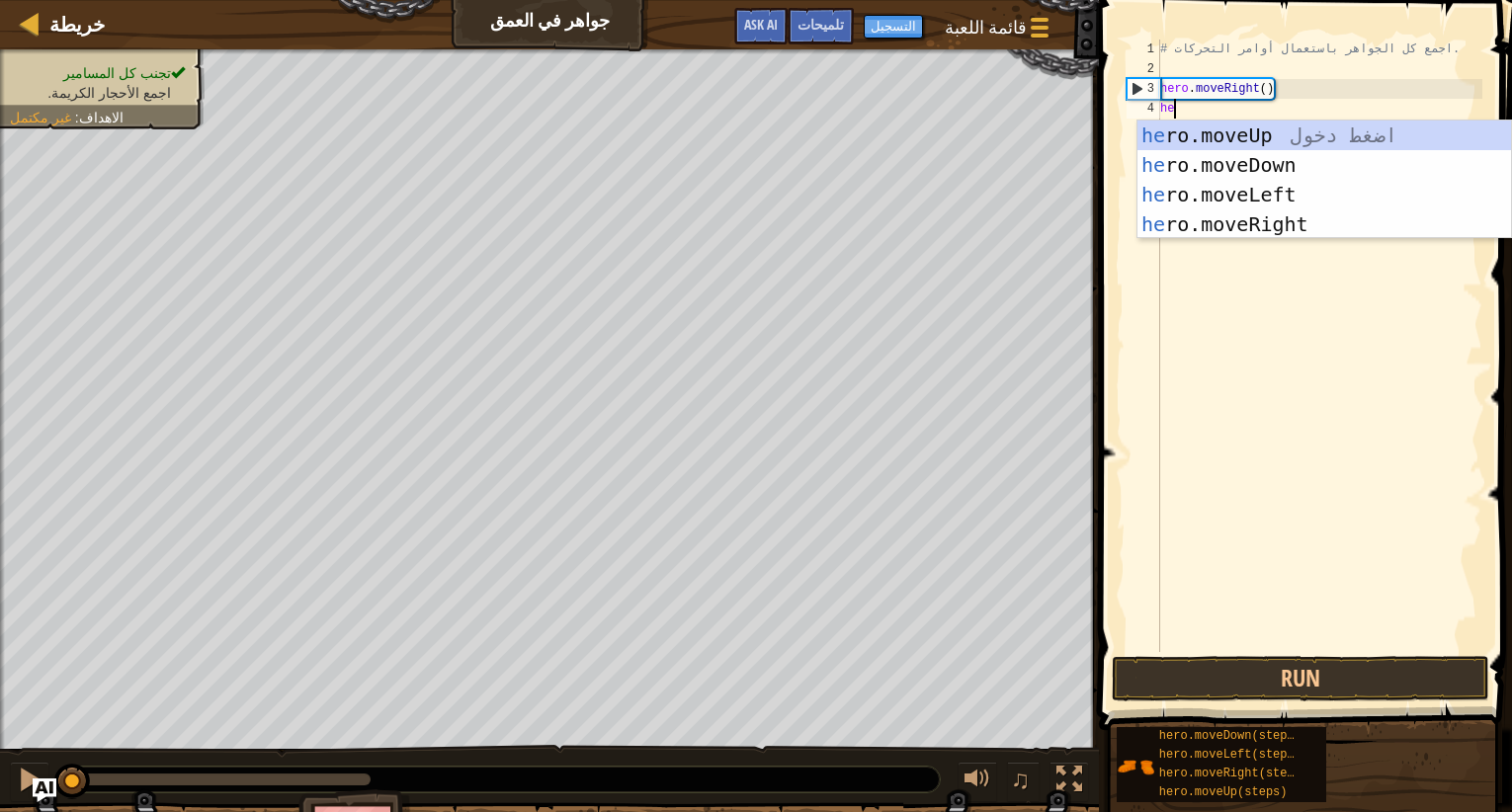
scroll to position [9, 1]
type textarea "hero"
click at [1238, 168] on div "hero .moveUp اضغط دخول hero .moveDown اضغط دخول hero .moveLeft اضغط دخول hero .…" at bounding box center [1324, 209] width 373 height 178
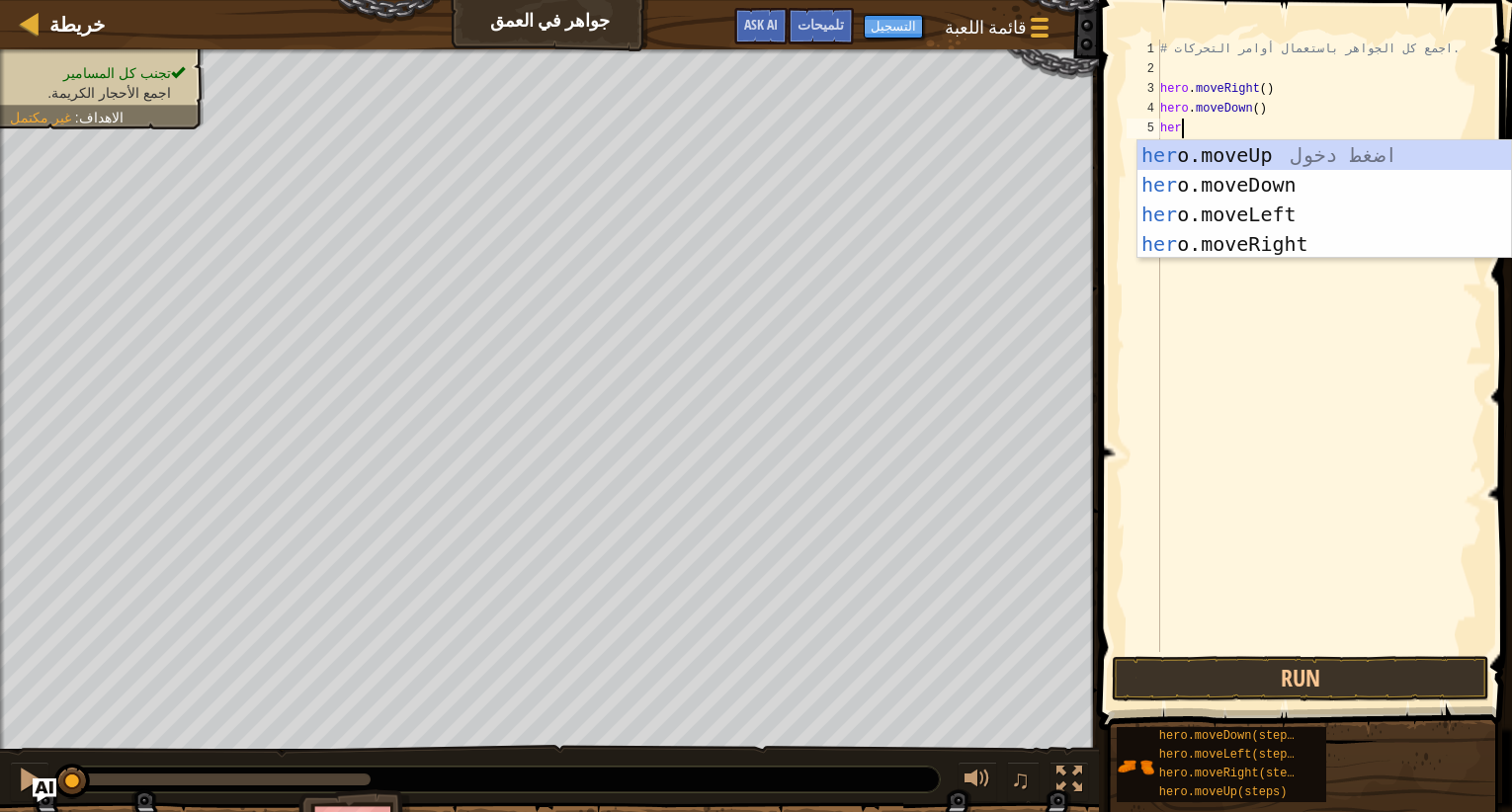
type textarea "hero"
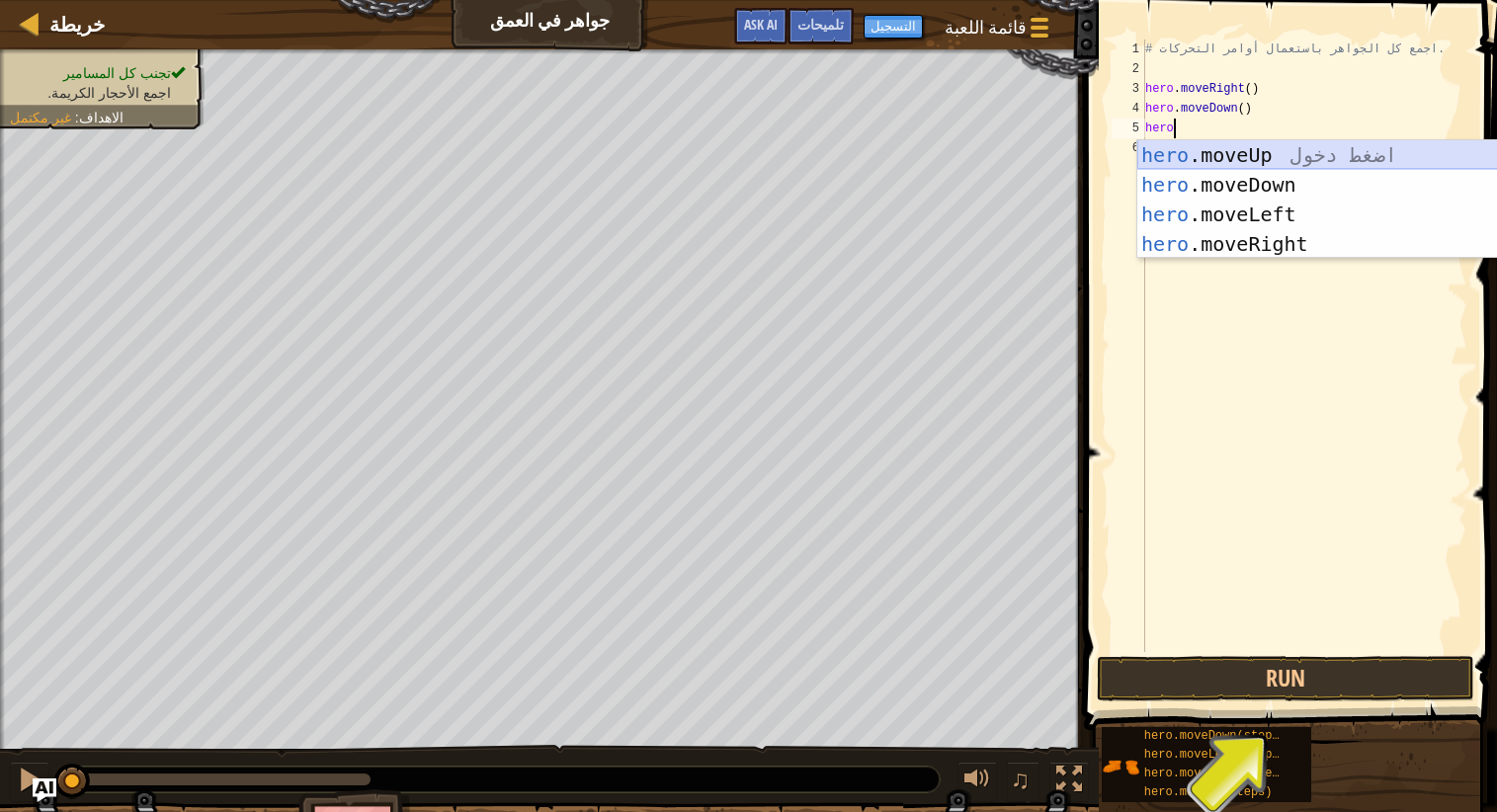
click at [1257, 159] on div "hero .moveUp اضغط دخول hero .moveDown اضغط دخول hero .moveLeft اضغط دخول hero .…" at bounding box center [1324, 229] width 373 height 178
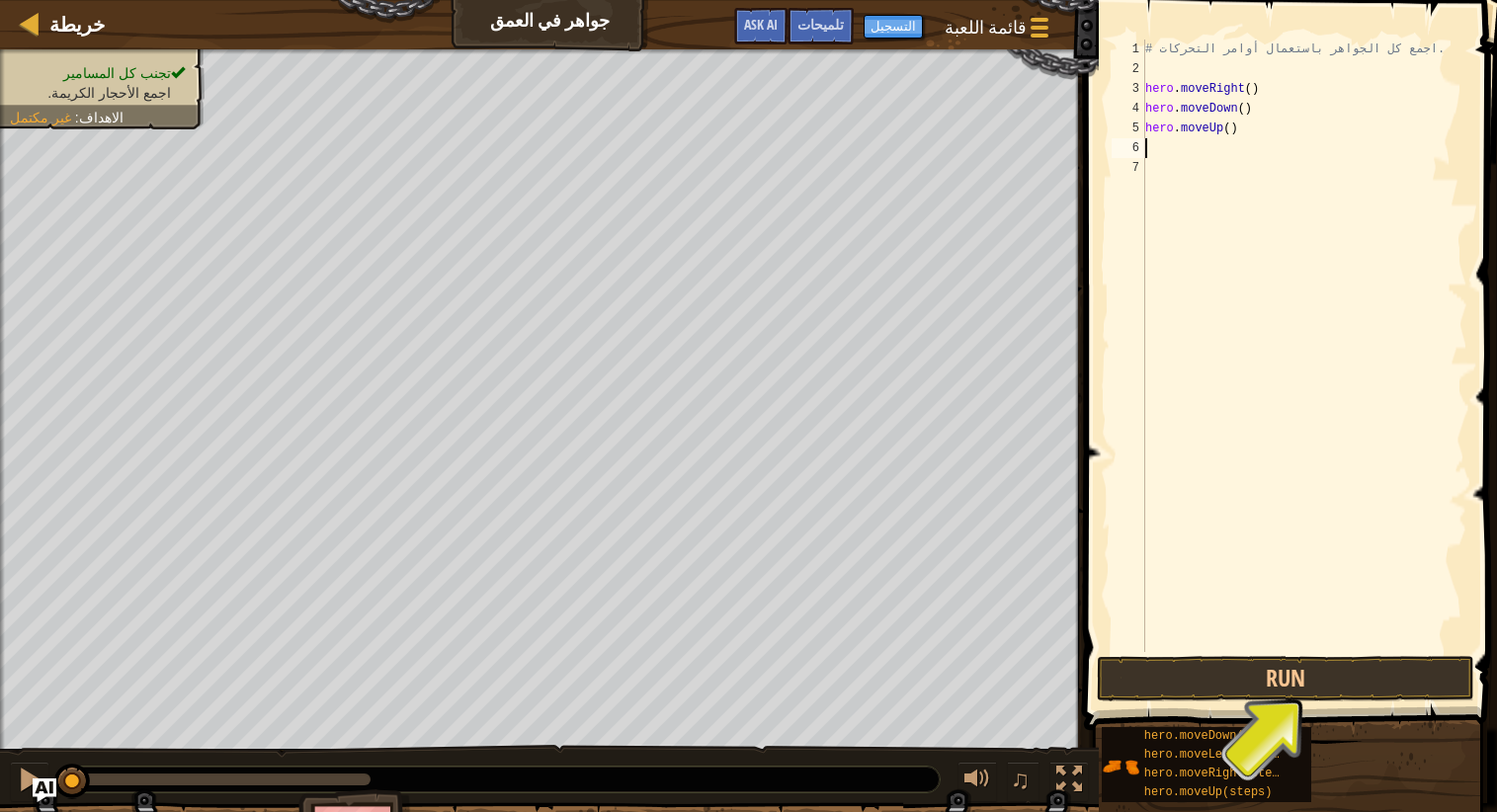
scroll to position [9, 0]
click at [1233, 132] on div "# اجمع كل الجواهر باستعمال أوامر التحركات. hero . moveRight ( ) hero . moveDown…" at bounding box center [1304, 366] width 326 height 652
type textarea "hero.moveUp(2)"
click at [1205, 142] on div "# اجمع كل الجواهر باستعمال أوامر التحركات. hero . moveRight ( ) hero . moveDown…" at bounding box center [1304, 366] width 326 height 652
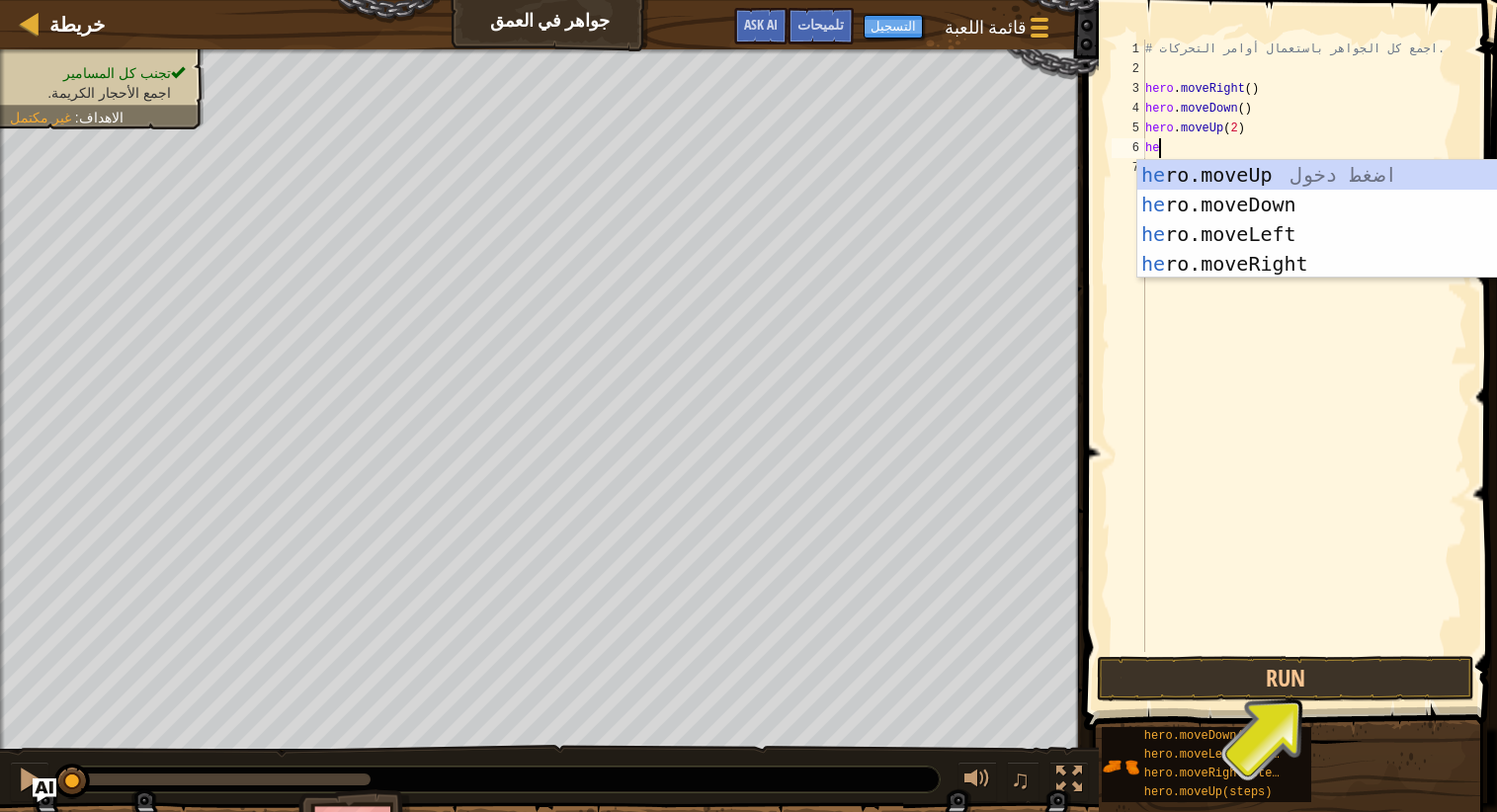
scroll to position [9, 1]
type textarea "hero"
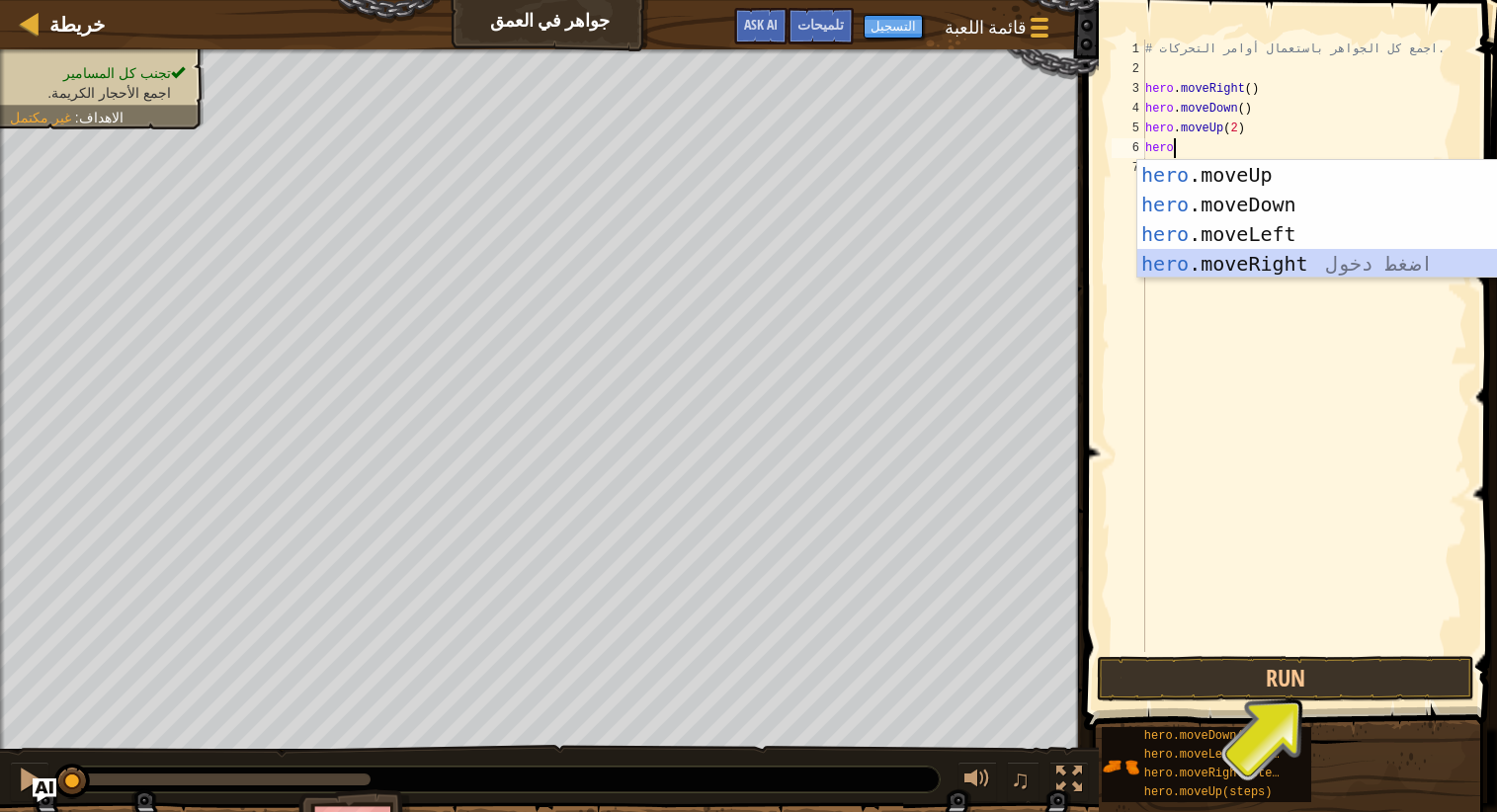
click at [1284, 264] on div "hero .moveUp اضغط دخول hero .moveDown اضغط دخول hero .moveLeft اضغط دخول hero .…" at bounding box center [1324, 248] width 373 height 178
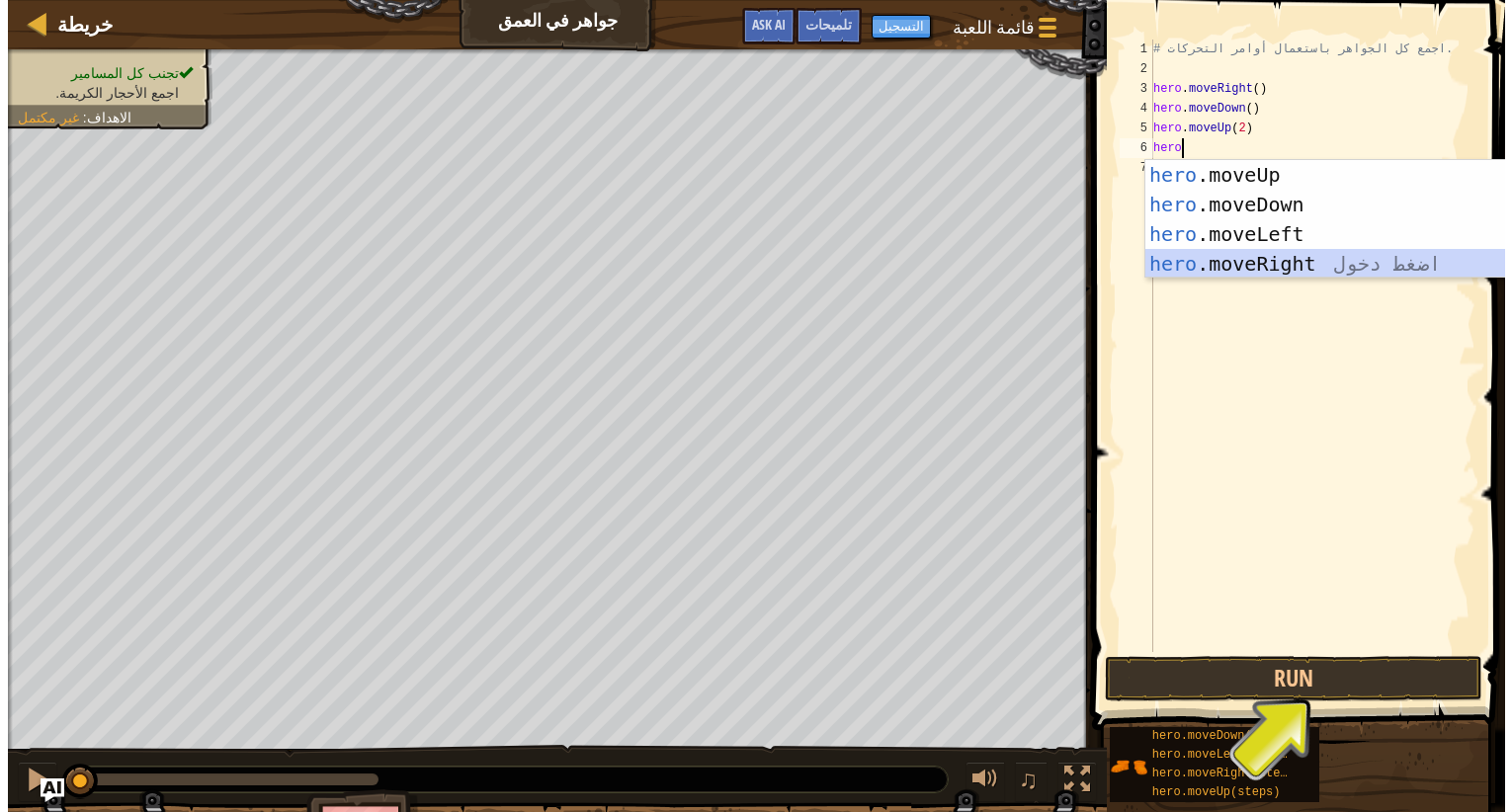
scroll to position [9, 0]
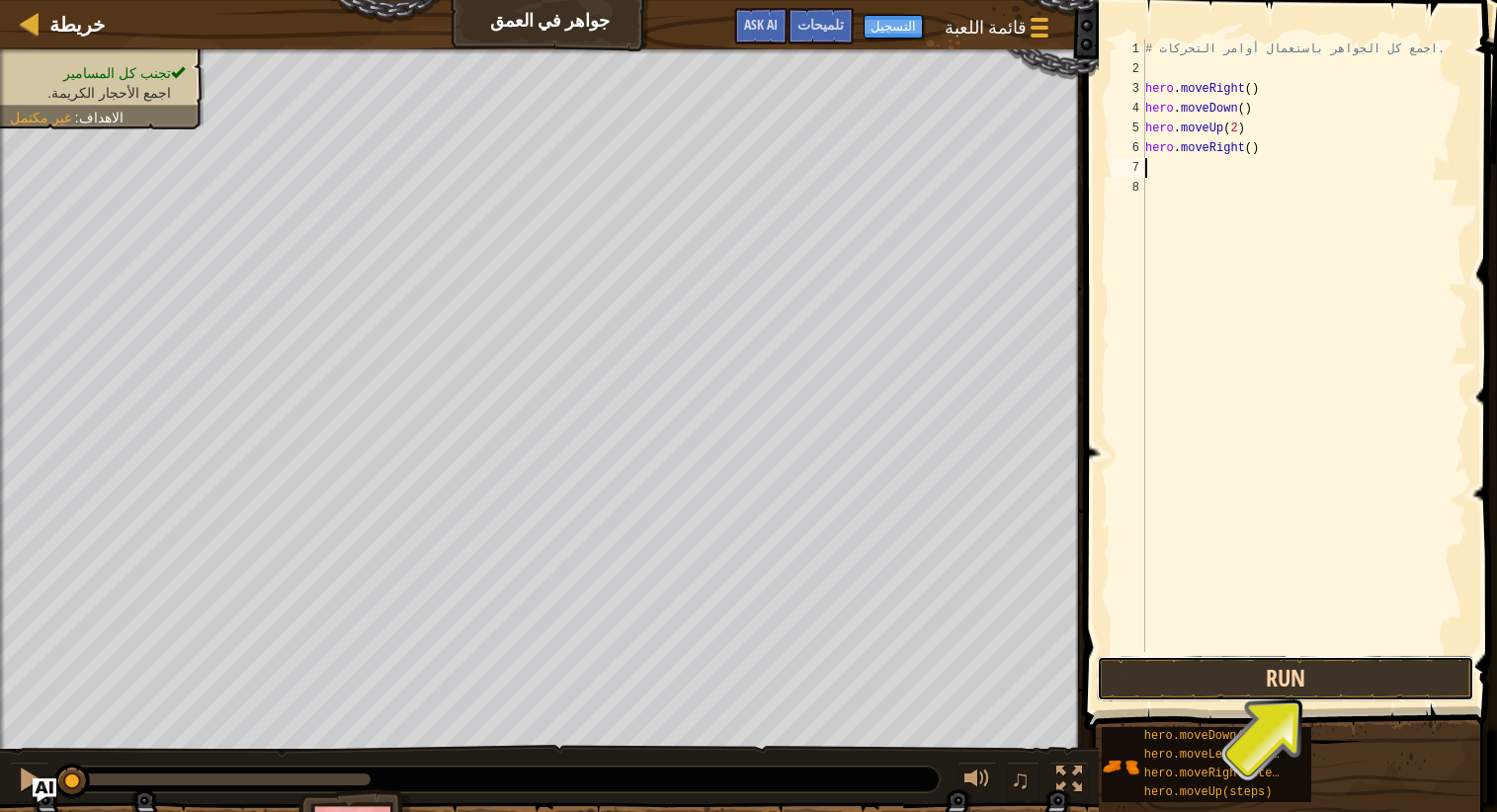
click at [1326, 684] on button "Run" at bounding box center [1285, 679] width 377 height 46
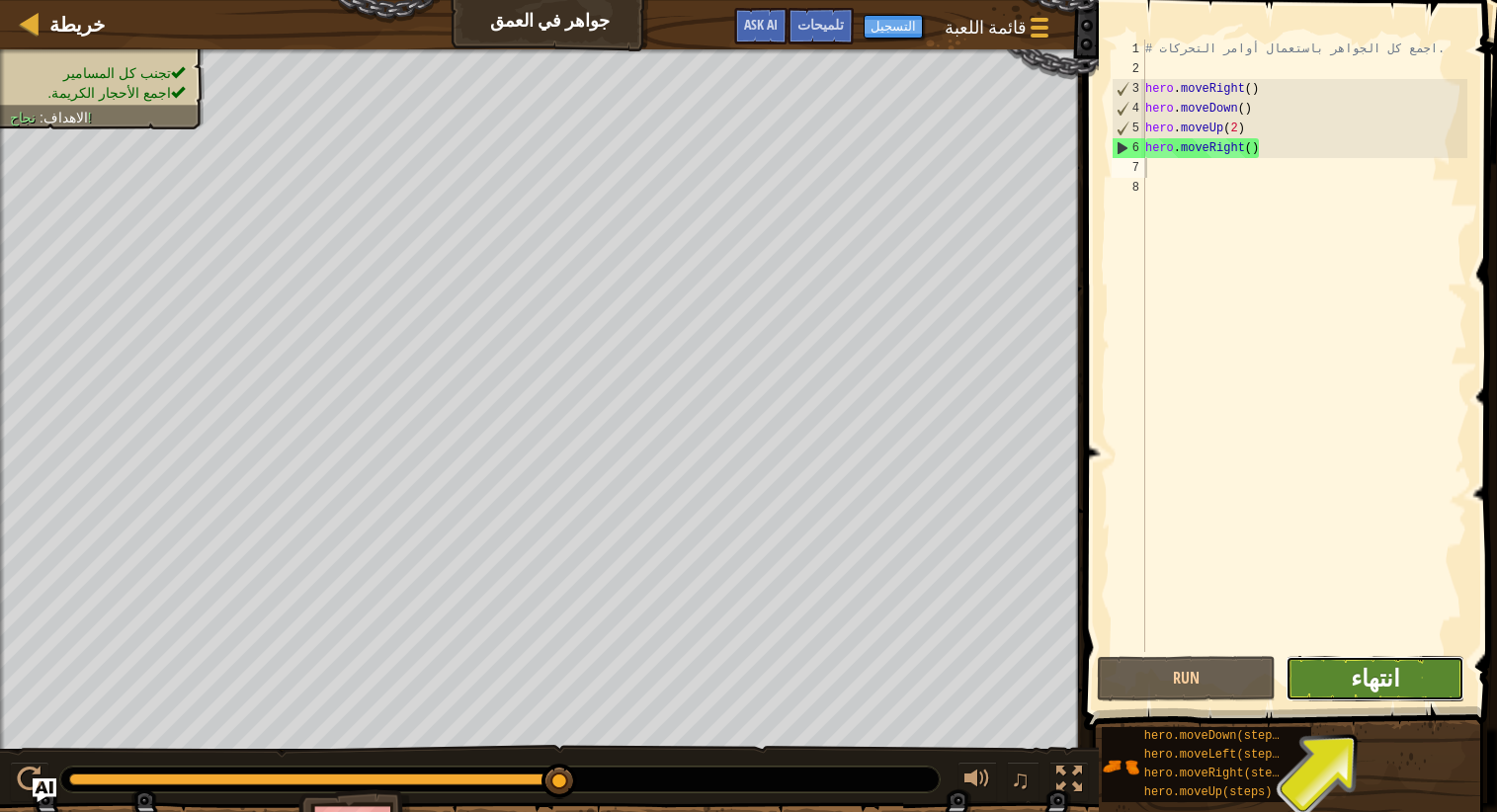
click at [1395, 679] on span "انتهاء" at bounding box center [1376, 678] width 50 height 32
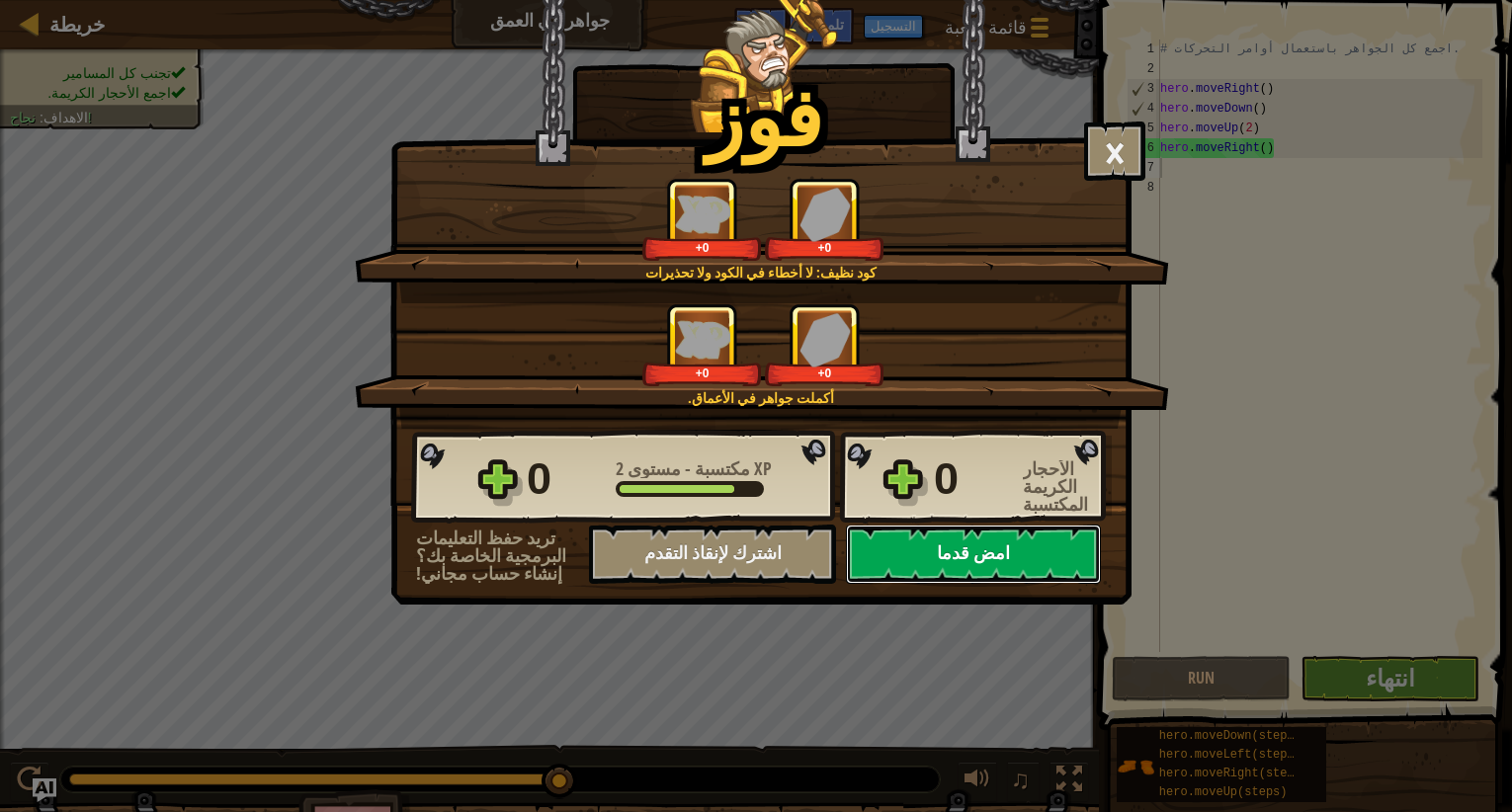
click at [992, 577] on button "امض قدما" at bounding box center [974, 554] width 255 height 59
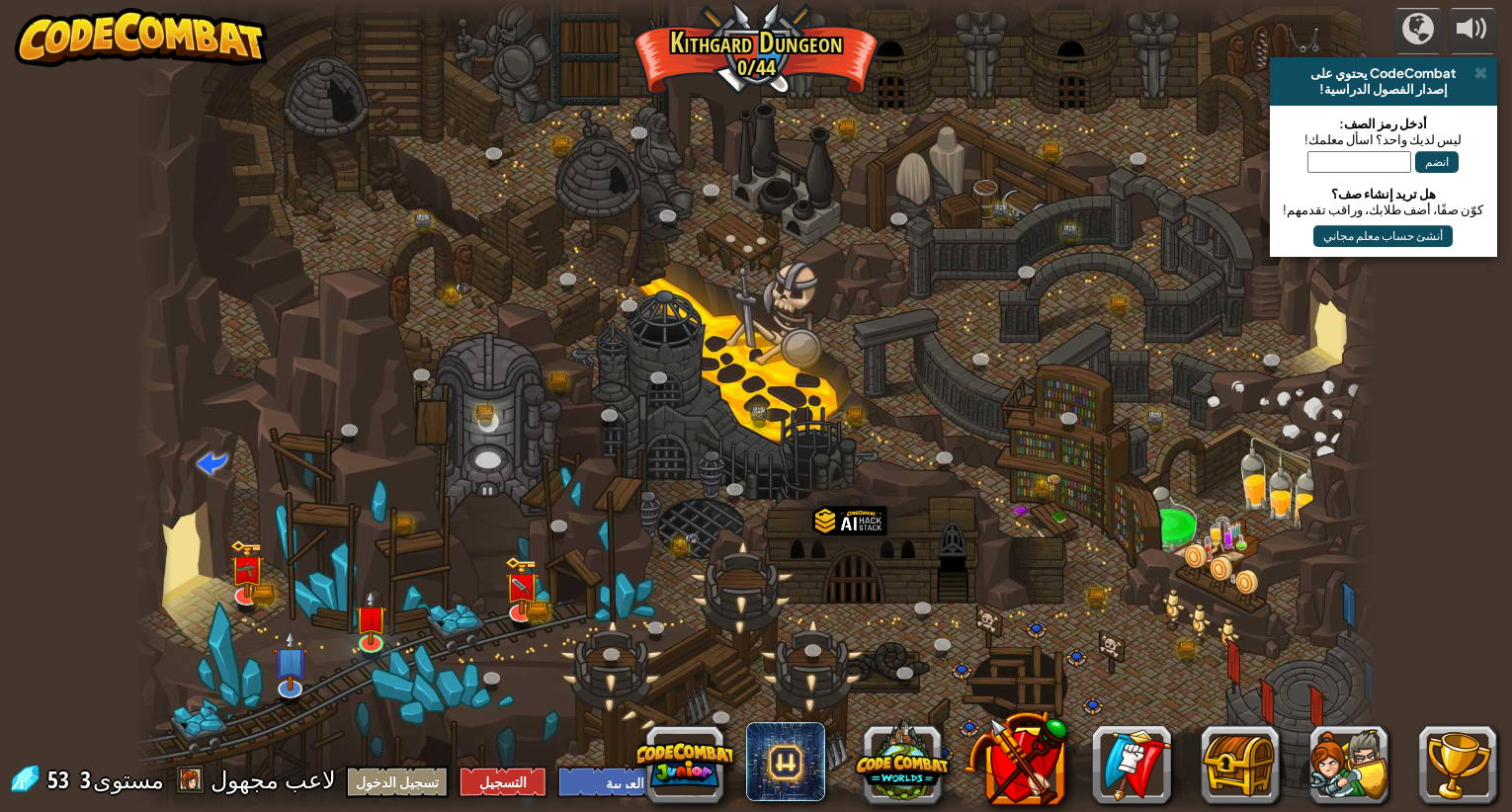
select select "ar"
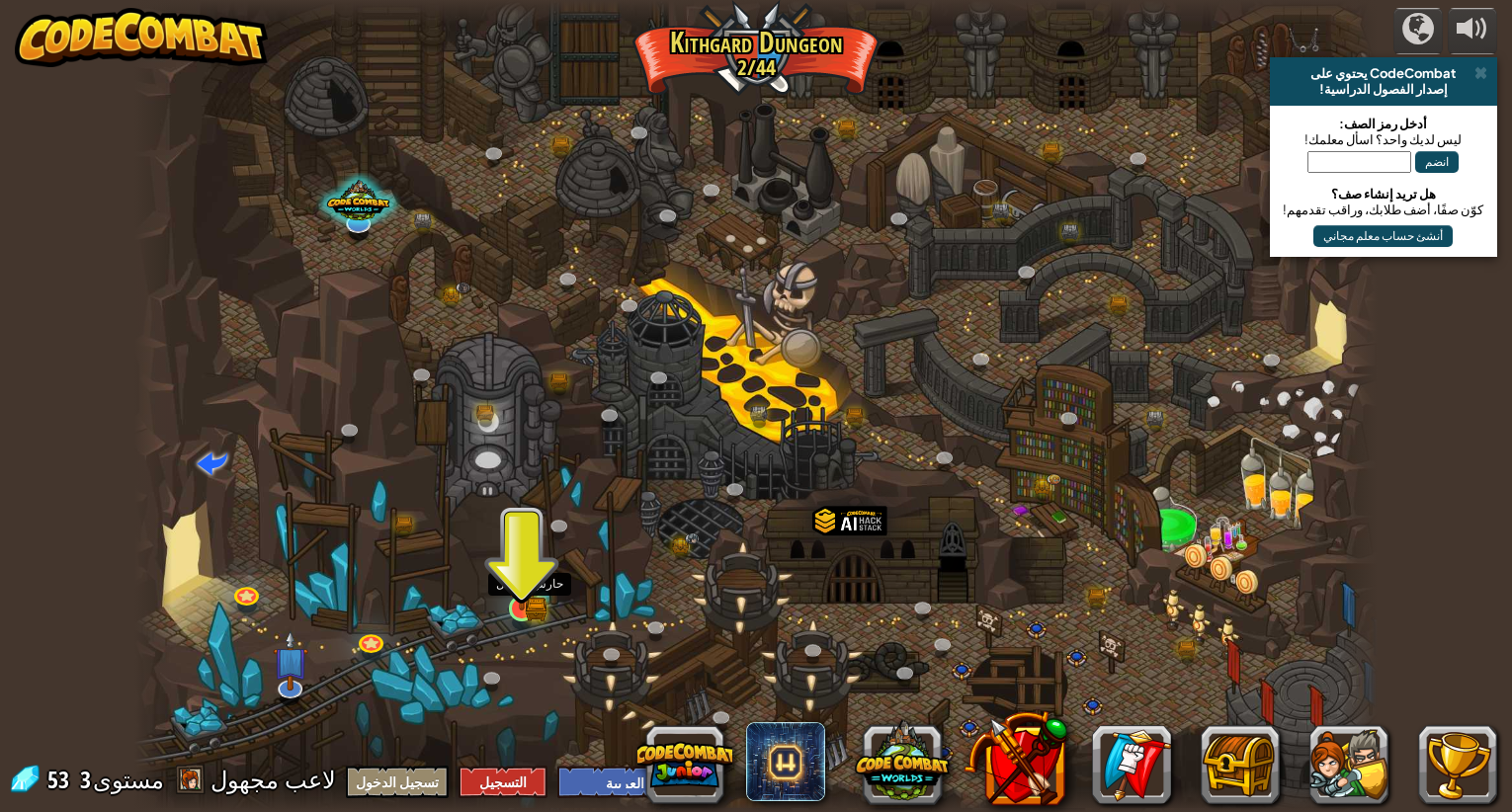
click at [524, 600] on img at bounding box center [522, 576] width 33 height 70
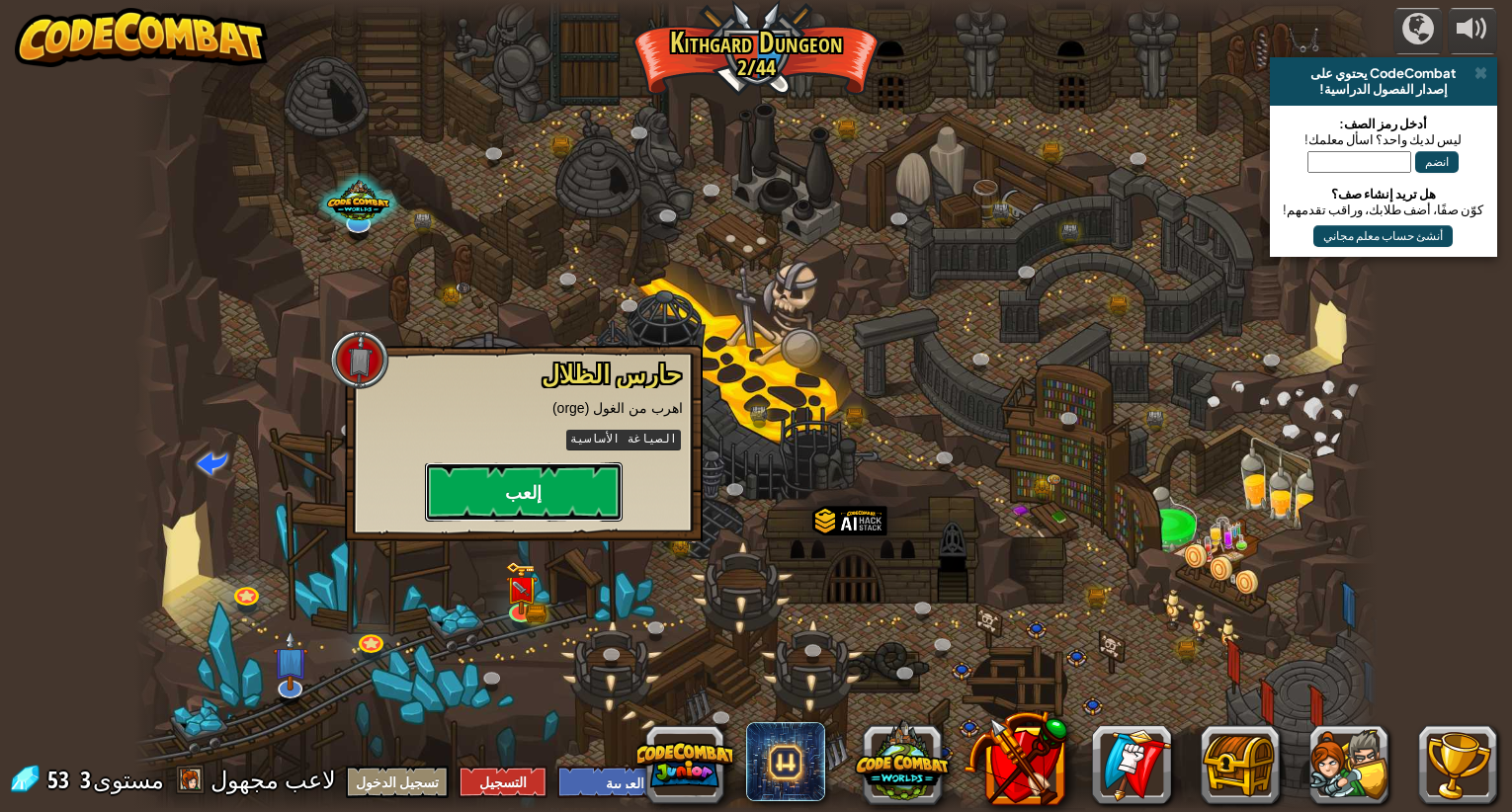
click at [518, 491] on button "إلعب" at bounding box center [524, 491] width 198 height 59
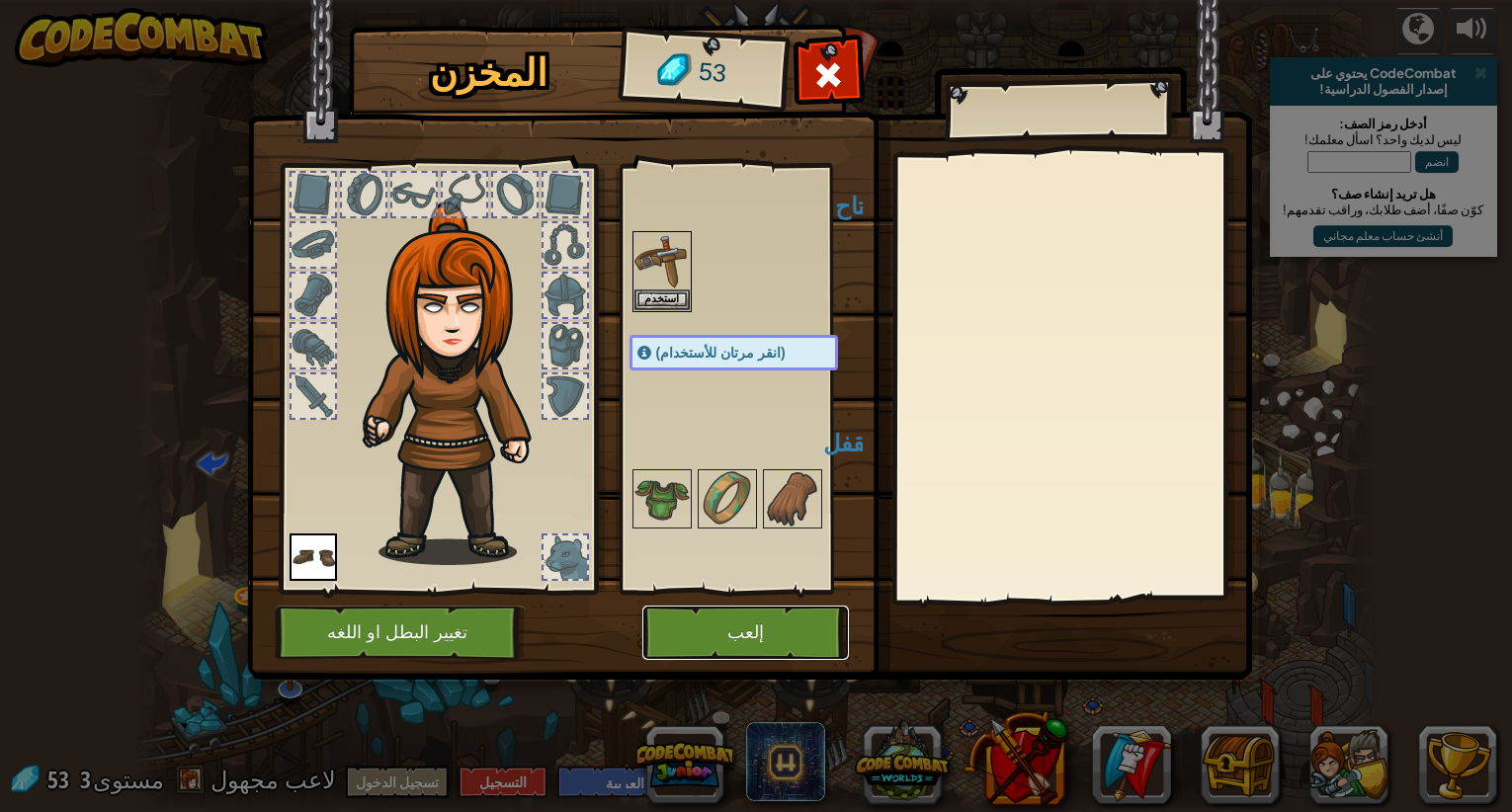
click at [727, 641] on button "إلعب" at bounding box center [746, 632] width 207 height 54
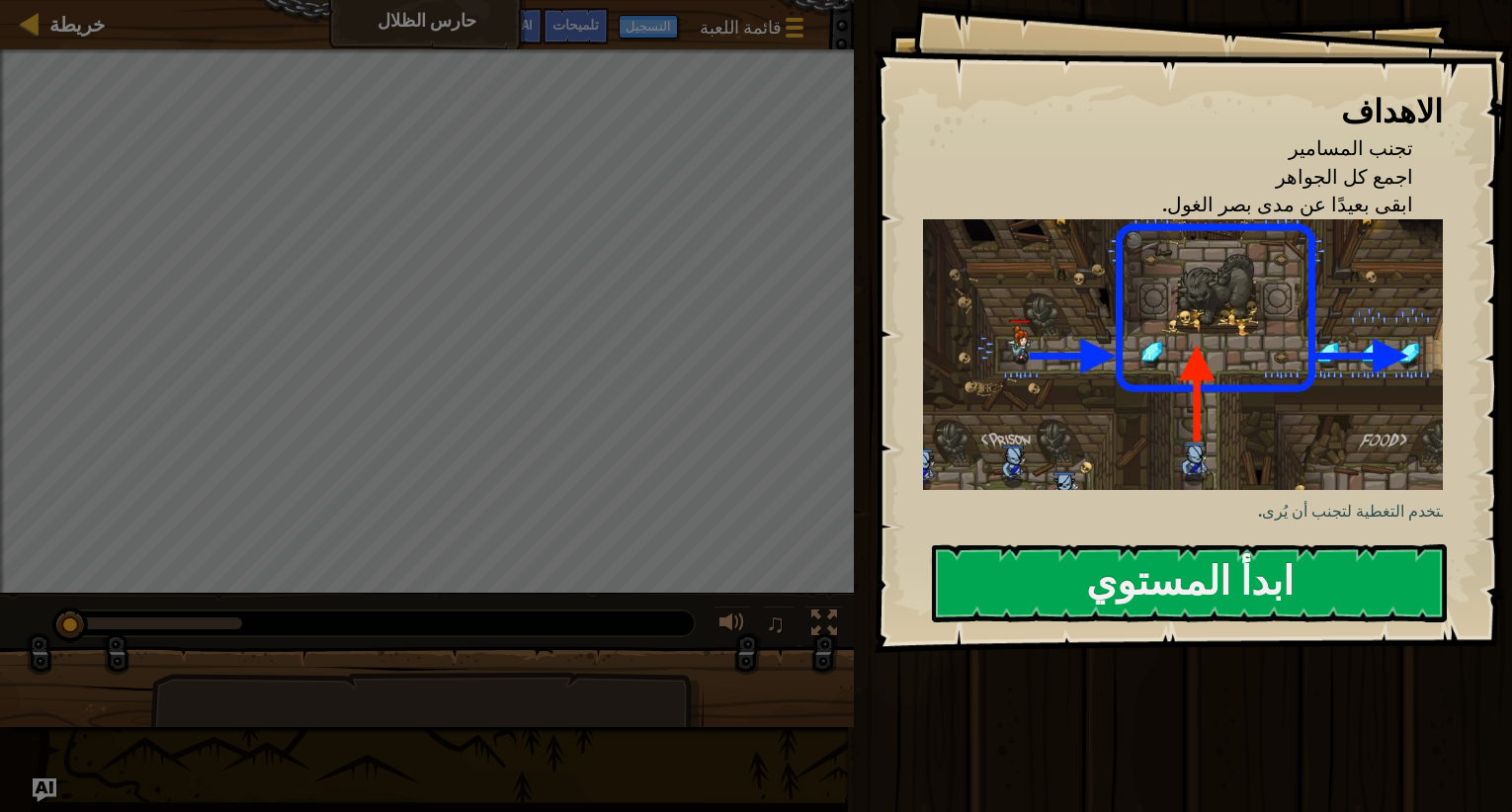
click at [1121, 389] on img at bounding box center [1191, 355] width 535 height 271
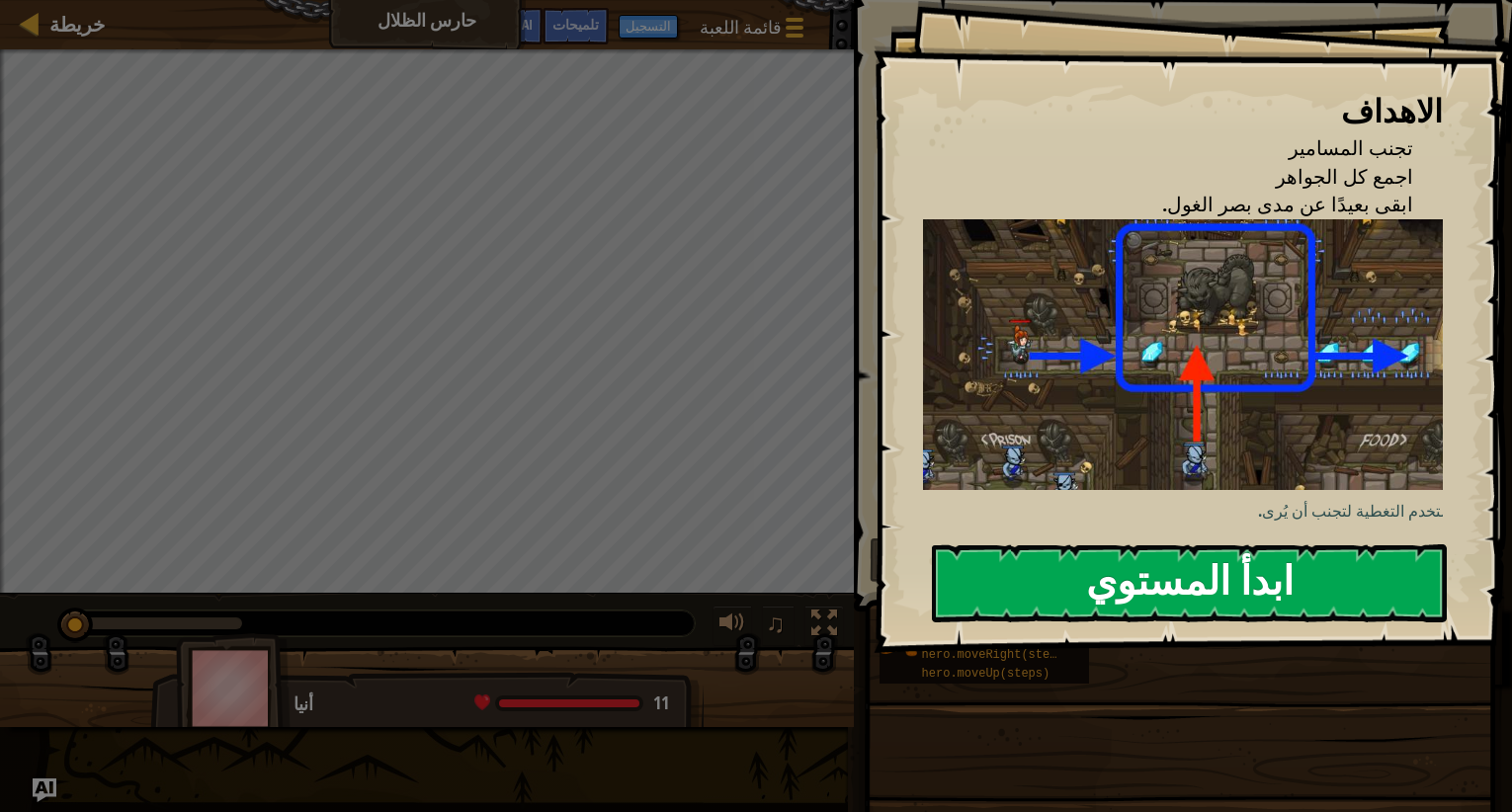
click at [1176, 593] on button "ابدأ المستوي" at bounding box center [1190, 584] width 515 height 78
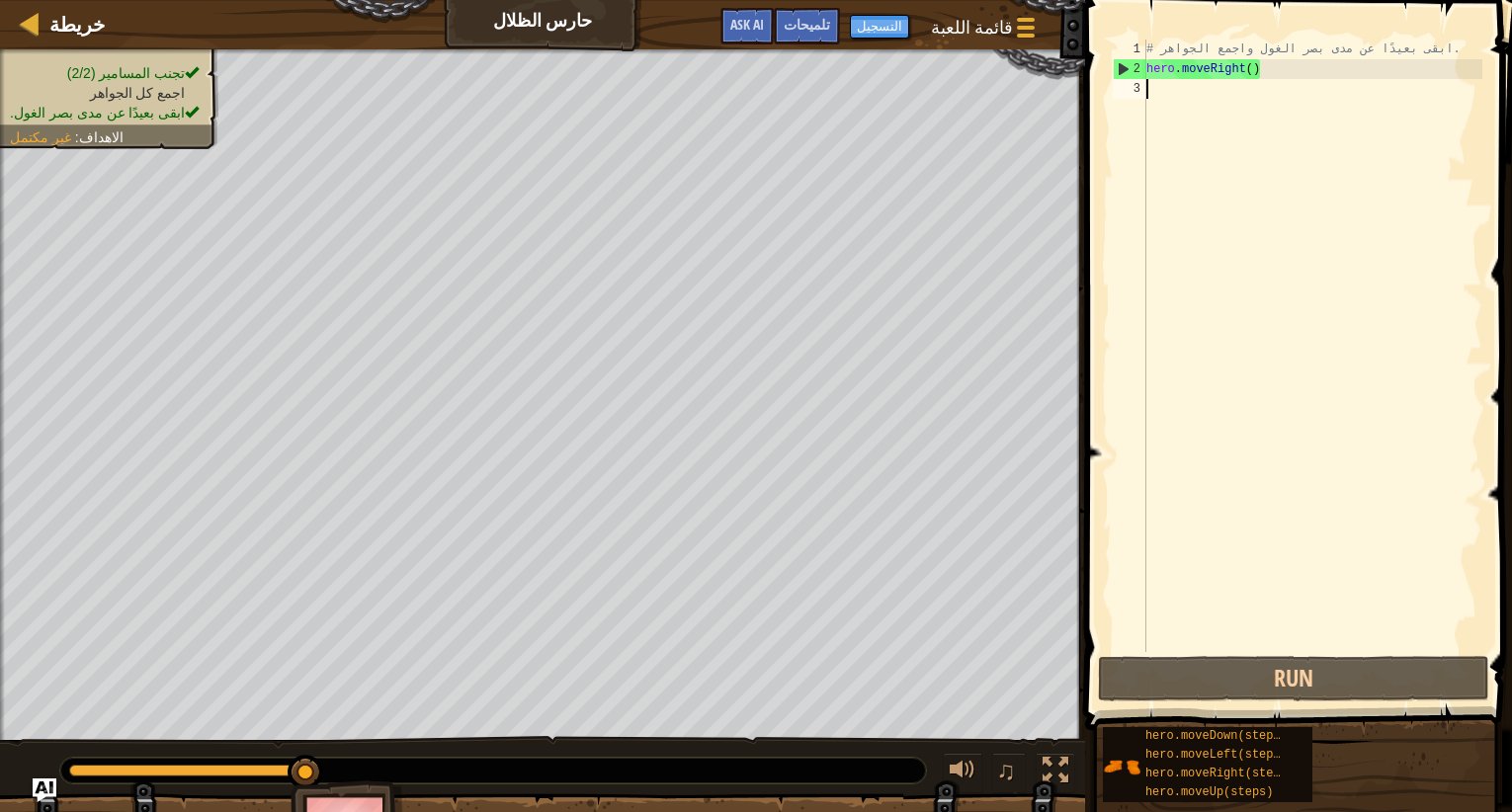
scroll to position [9, 0]
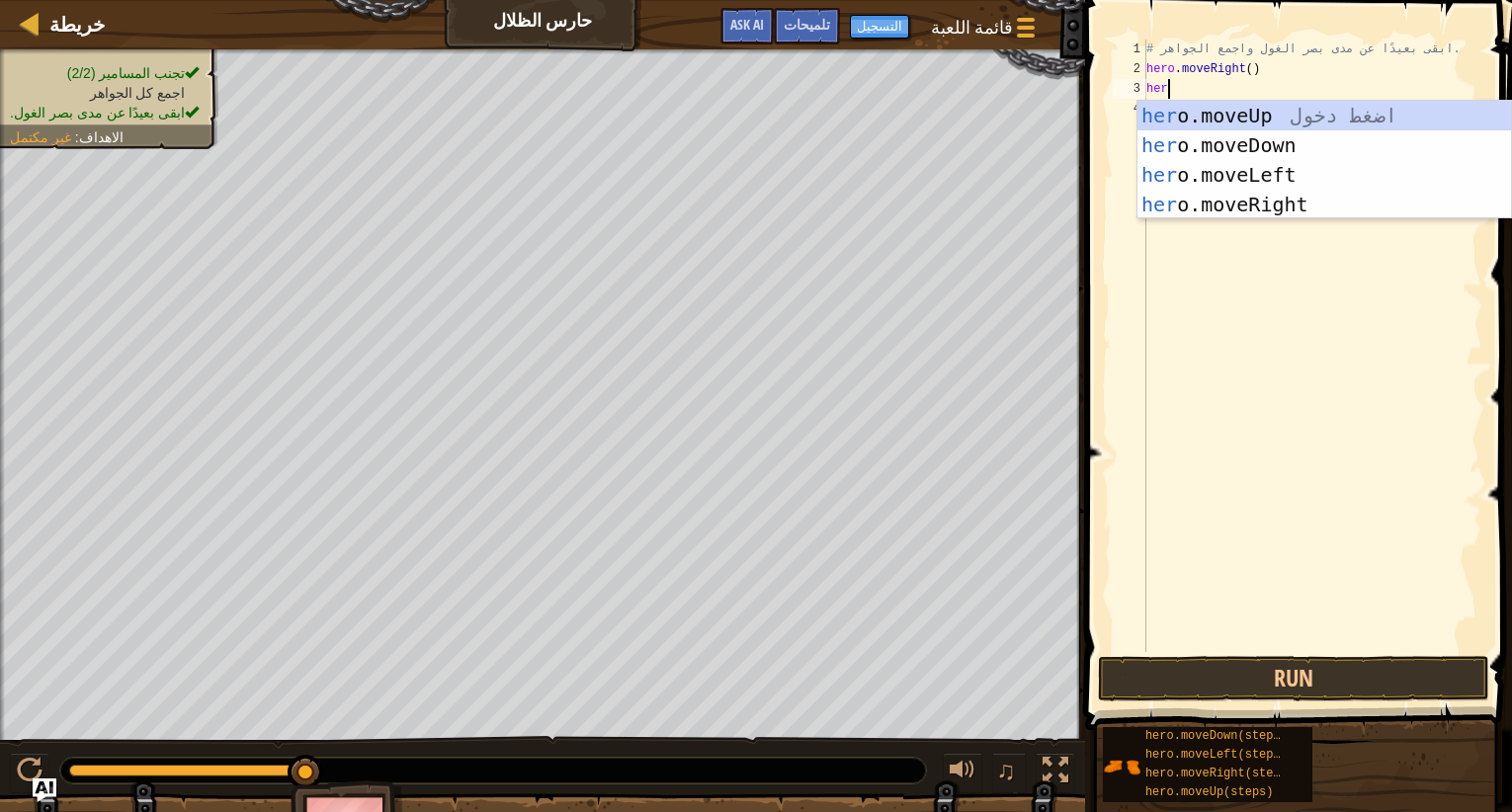
type textarea "hero"
click at [1314, 116] on div "hero .moveUp اضغط دخول hero .moveDown اضغط دخول hero .moveLeft اضغط دخول hero .…" at bounding box center [1324, 190] width 373 height 178
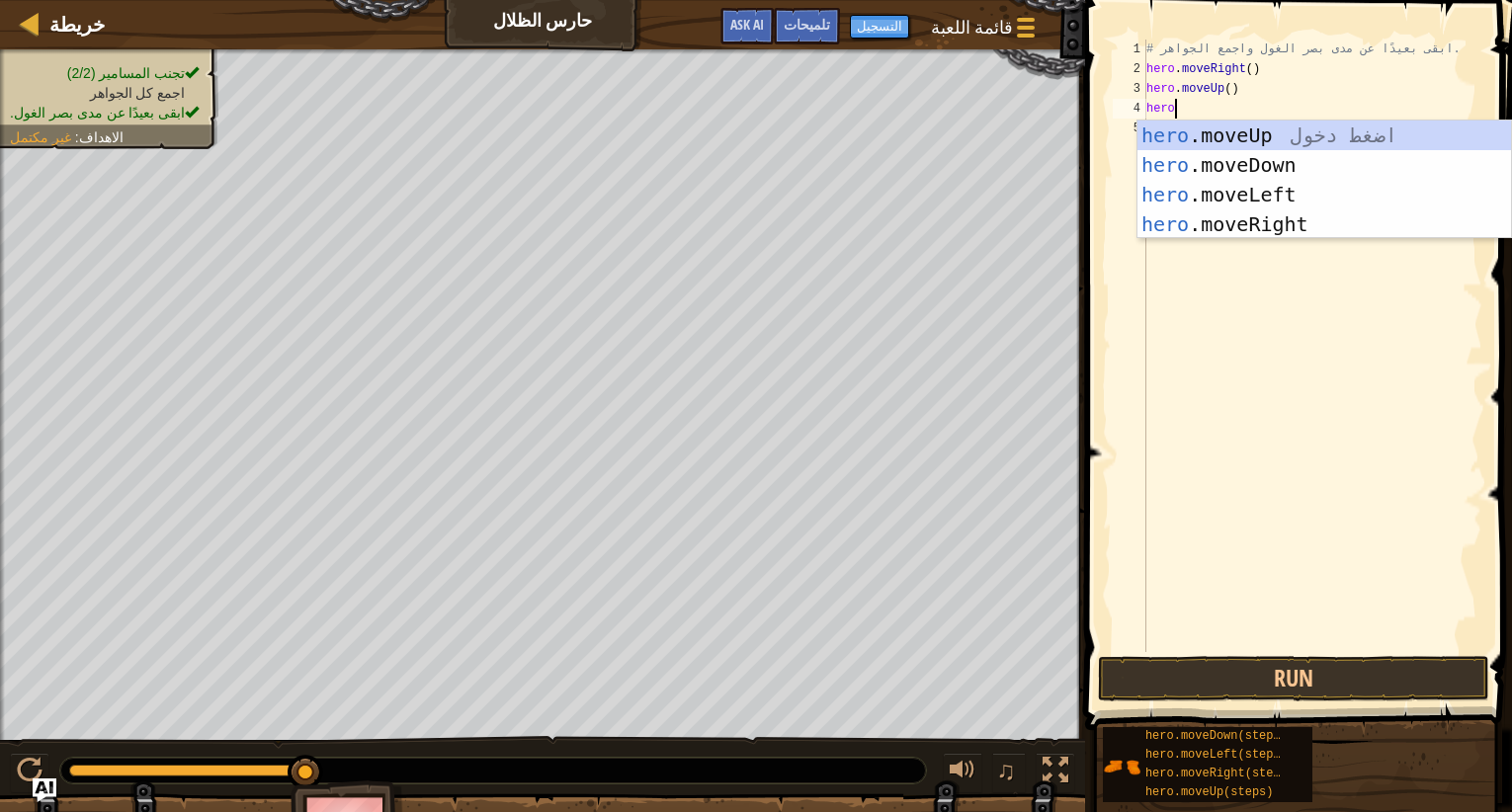
scroll to position [9, 2]
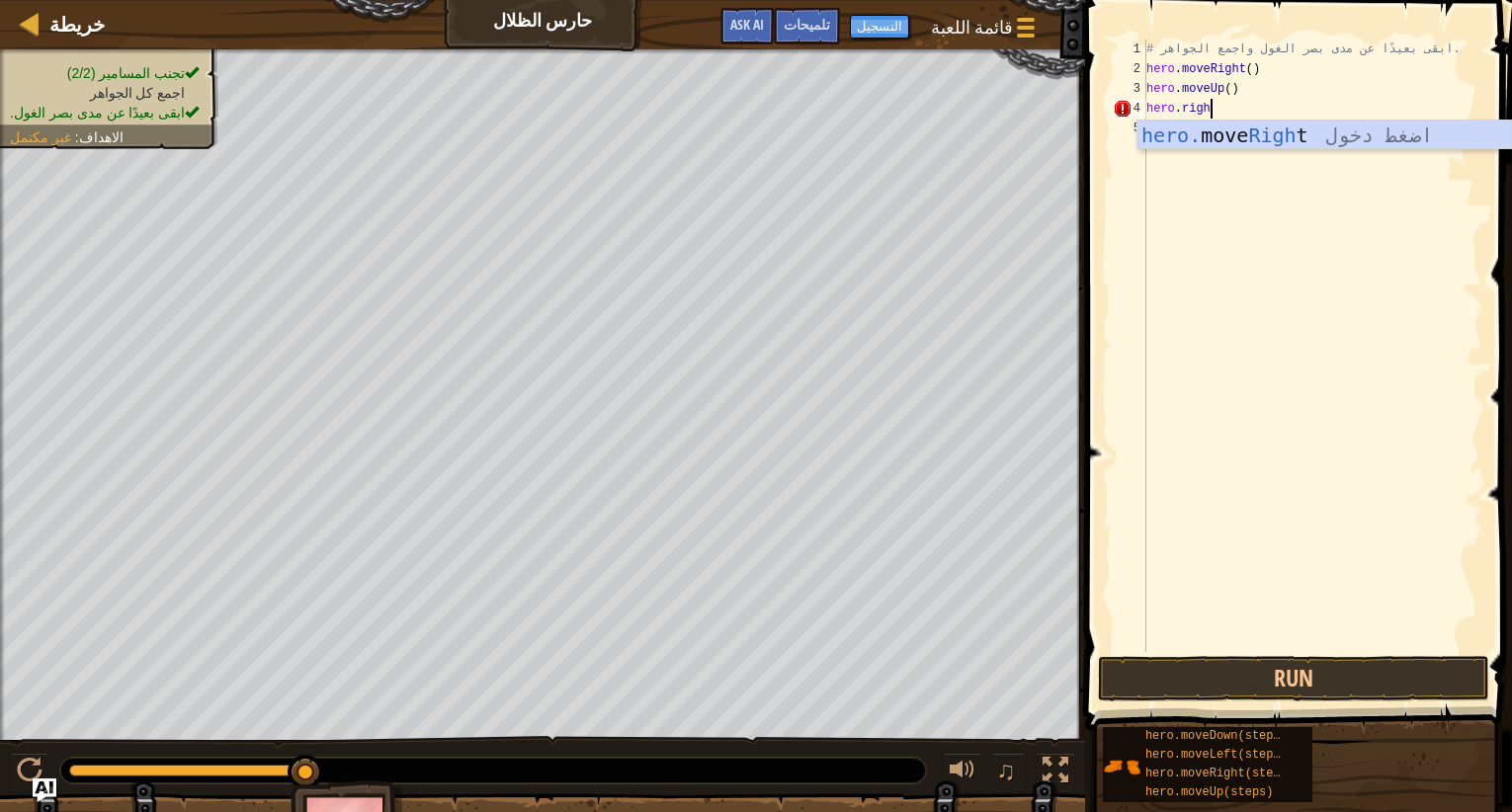
type textarea "hero.right"
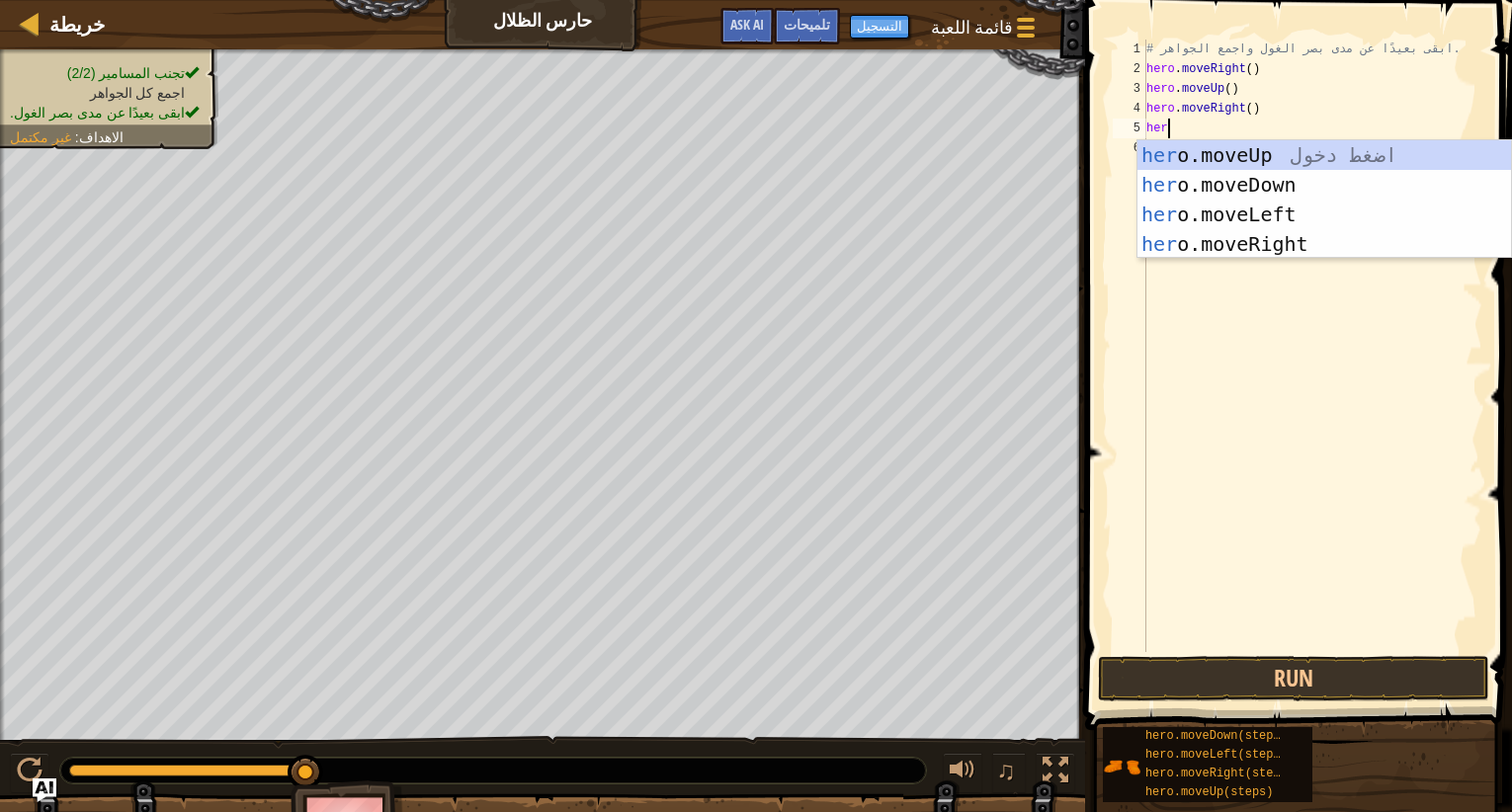
type textarea "hero"
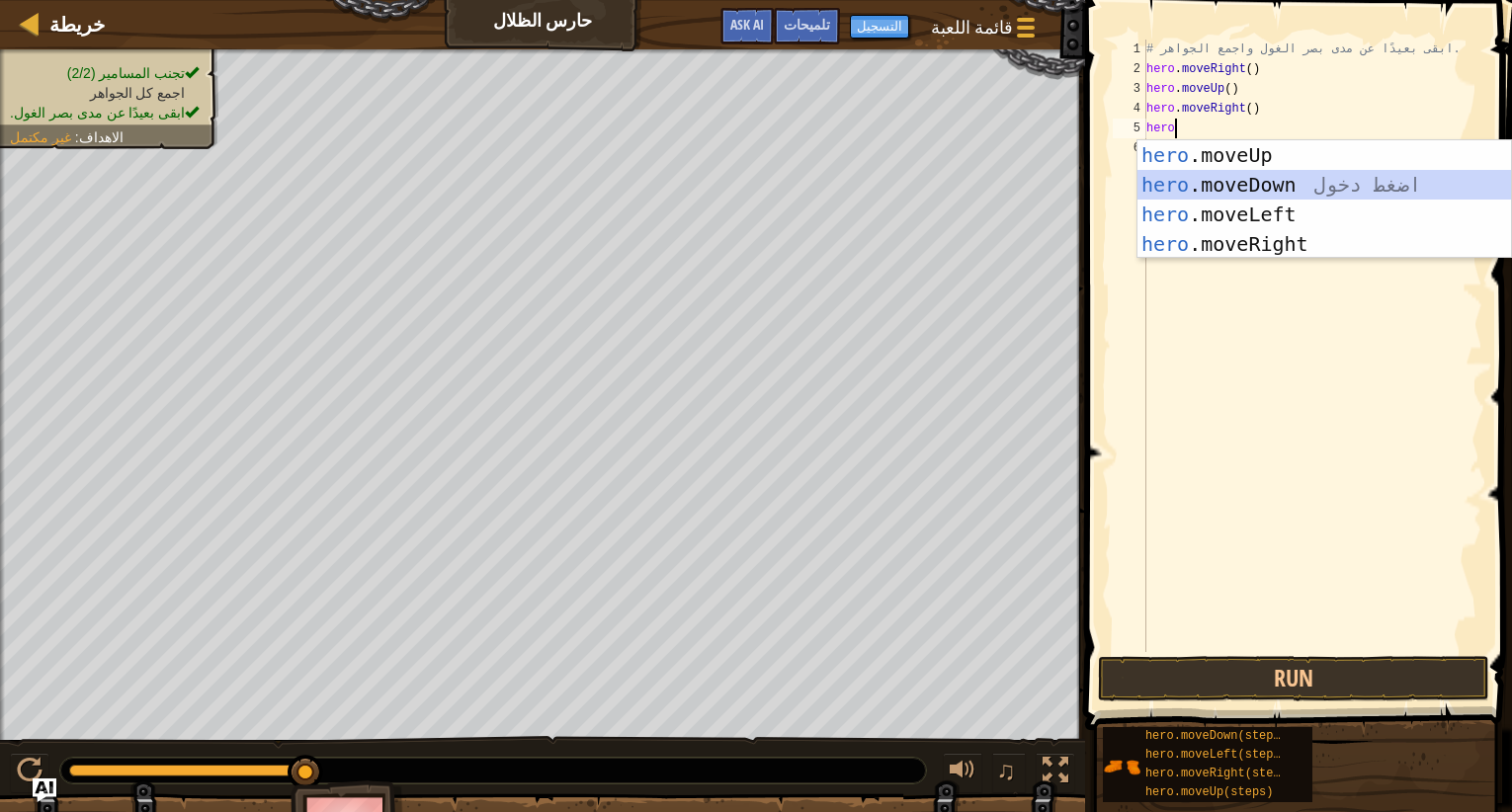
click at [1260, 192] on div "hero .moveUp اضغط دخول hero .moveDown اضغط دخول hero .moveLeft اضغط دخول hero .…" at bounding box center [1324, 229] width 373 height 178
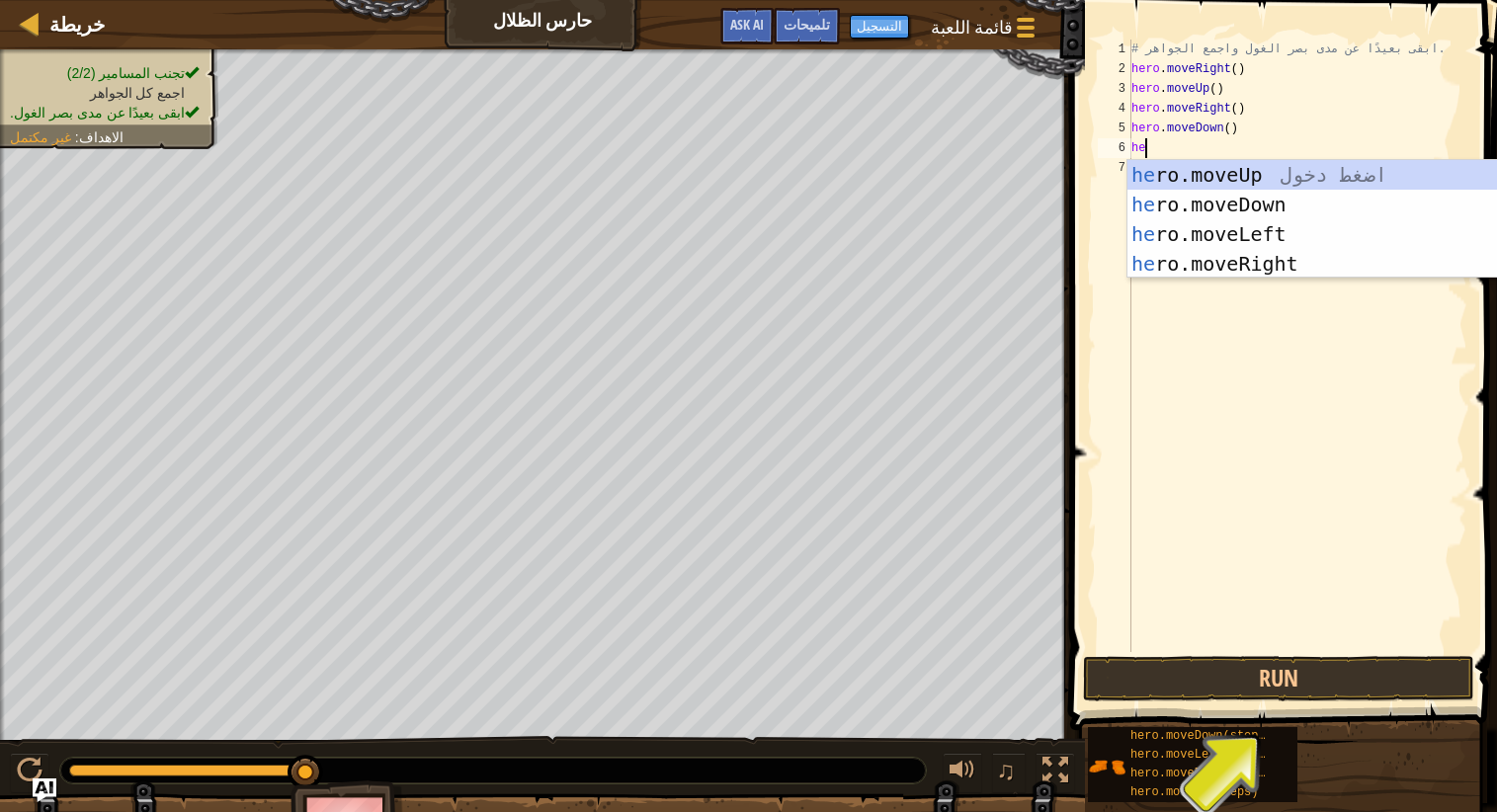
type textarea "her"
click at [1248, 272] on div "her o.moveUp اضغط دخول her o.moveDown اضغط دخول her o.moveLeft اضغط دخول her o.…" at bounding box center [1314, 248] width 373 height 178
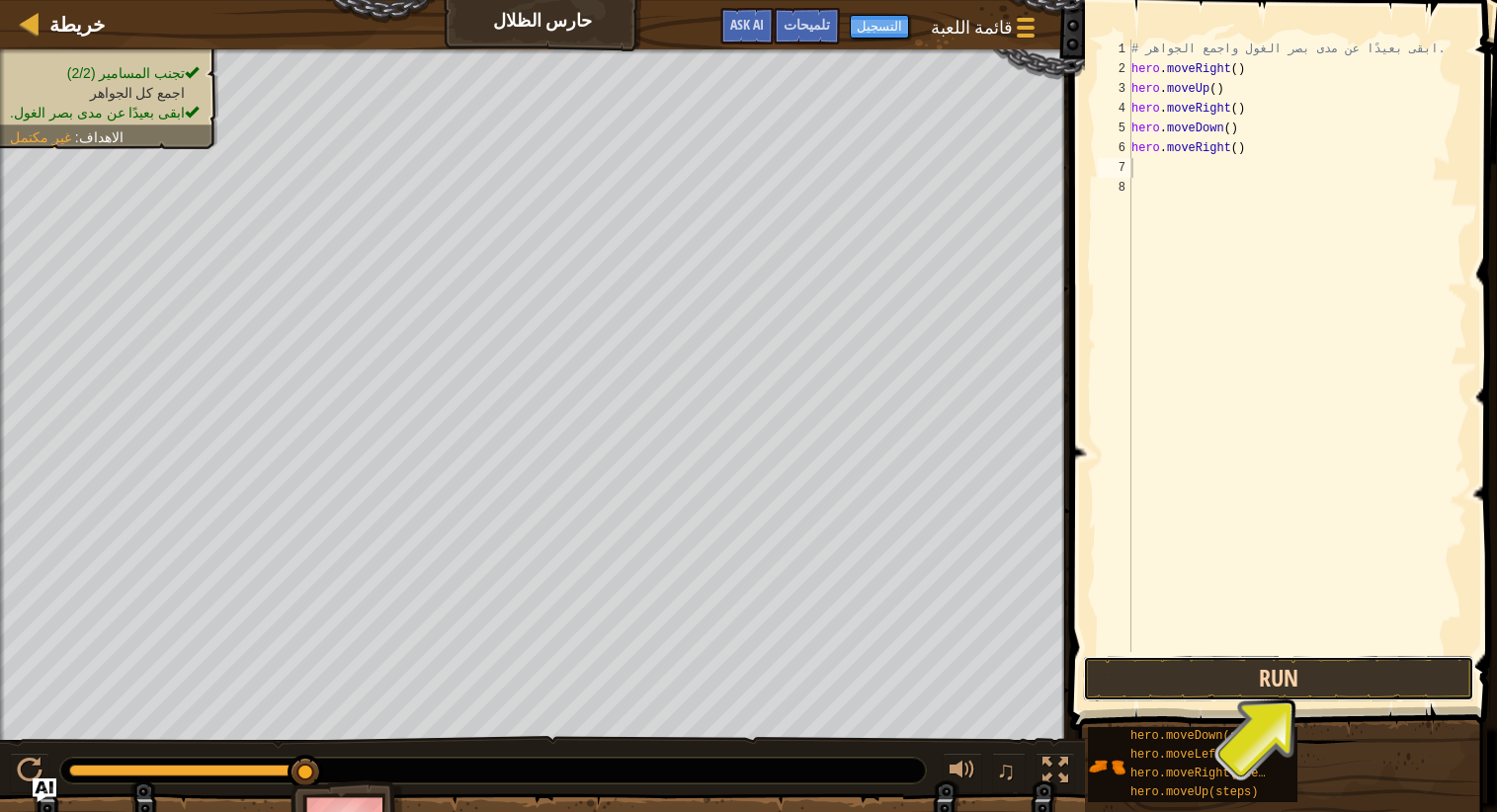
click at [1263, 680] on button "Run" at bounding box center [1278, 679] width 391 height 46
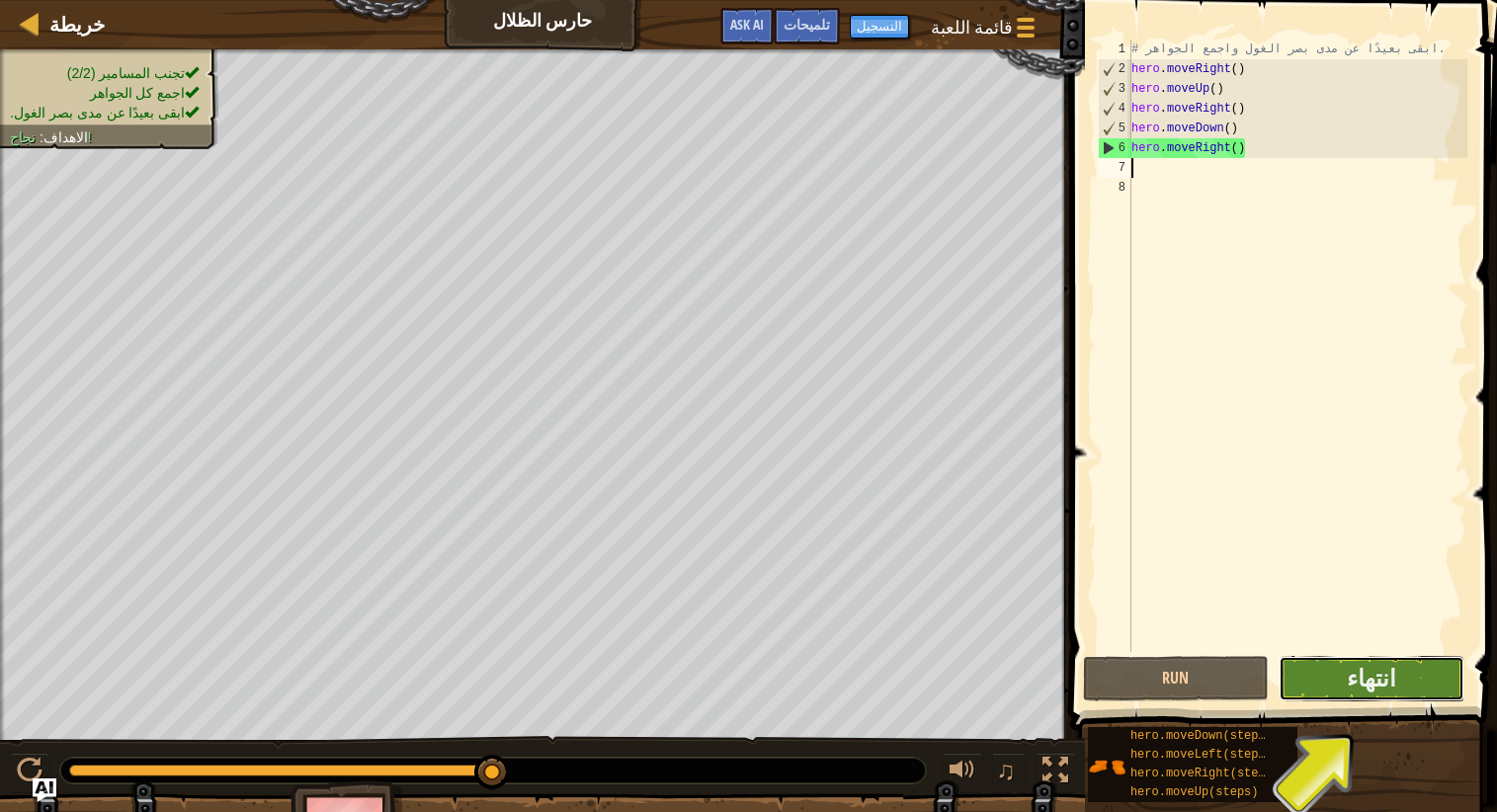
click at [1426, 668] on button "انتهاء" at bounding box center [1372, 679] width 186 height 46
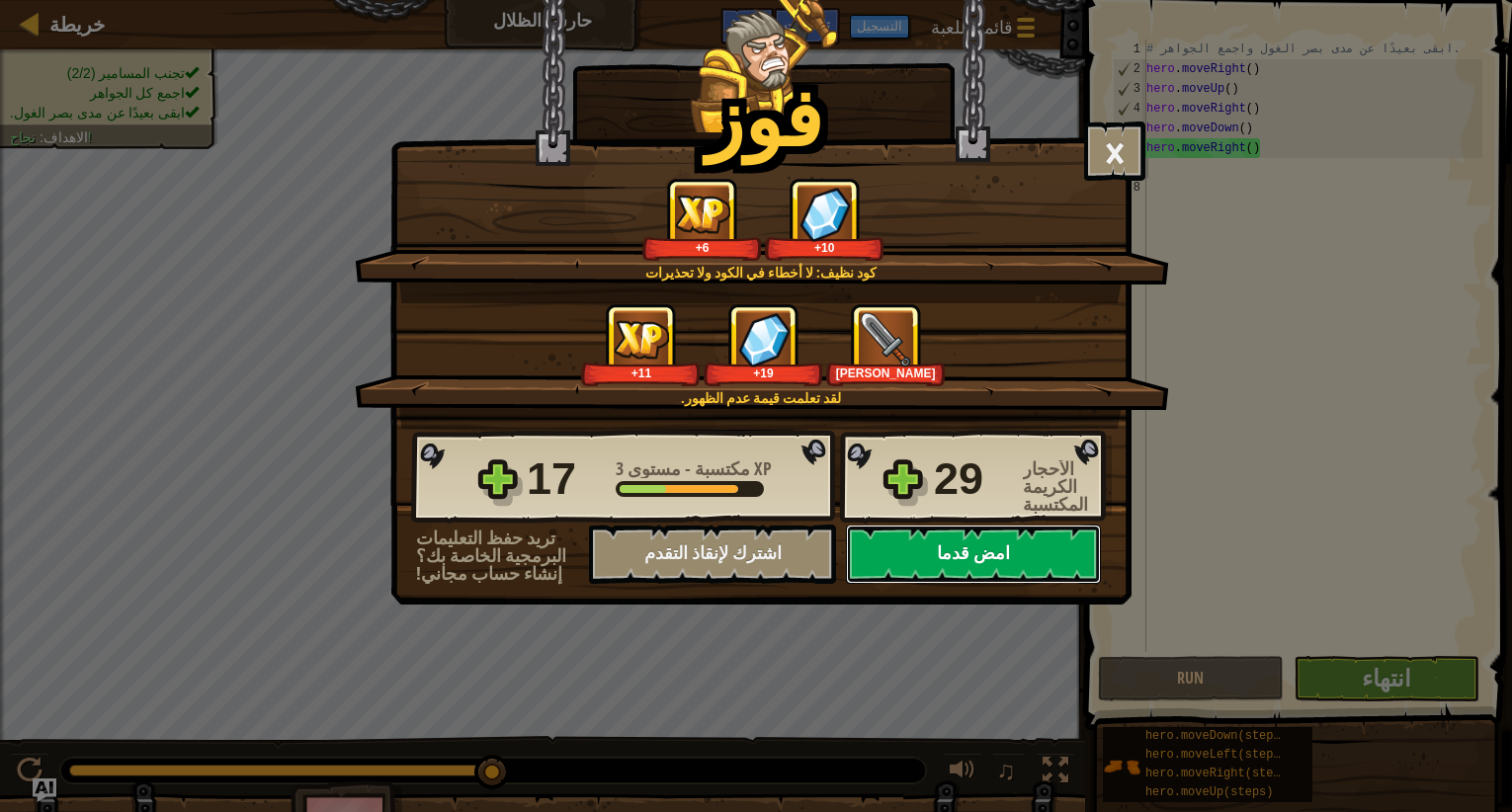
click at [1042, 563] on button "امض قدما" at bounding box center [974, 554] width 255 height 59
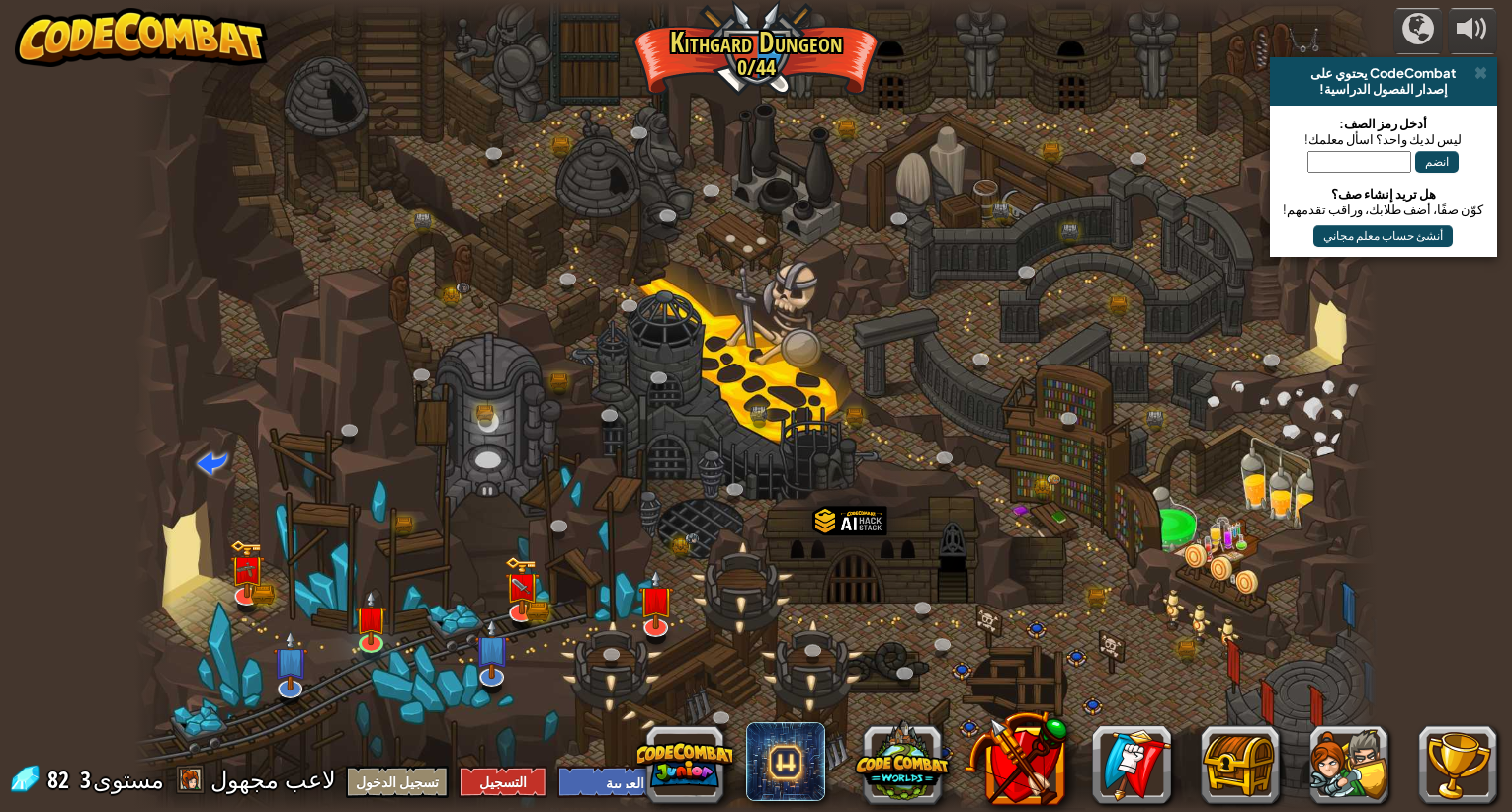
select select "ar"
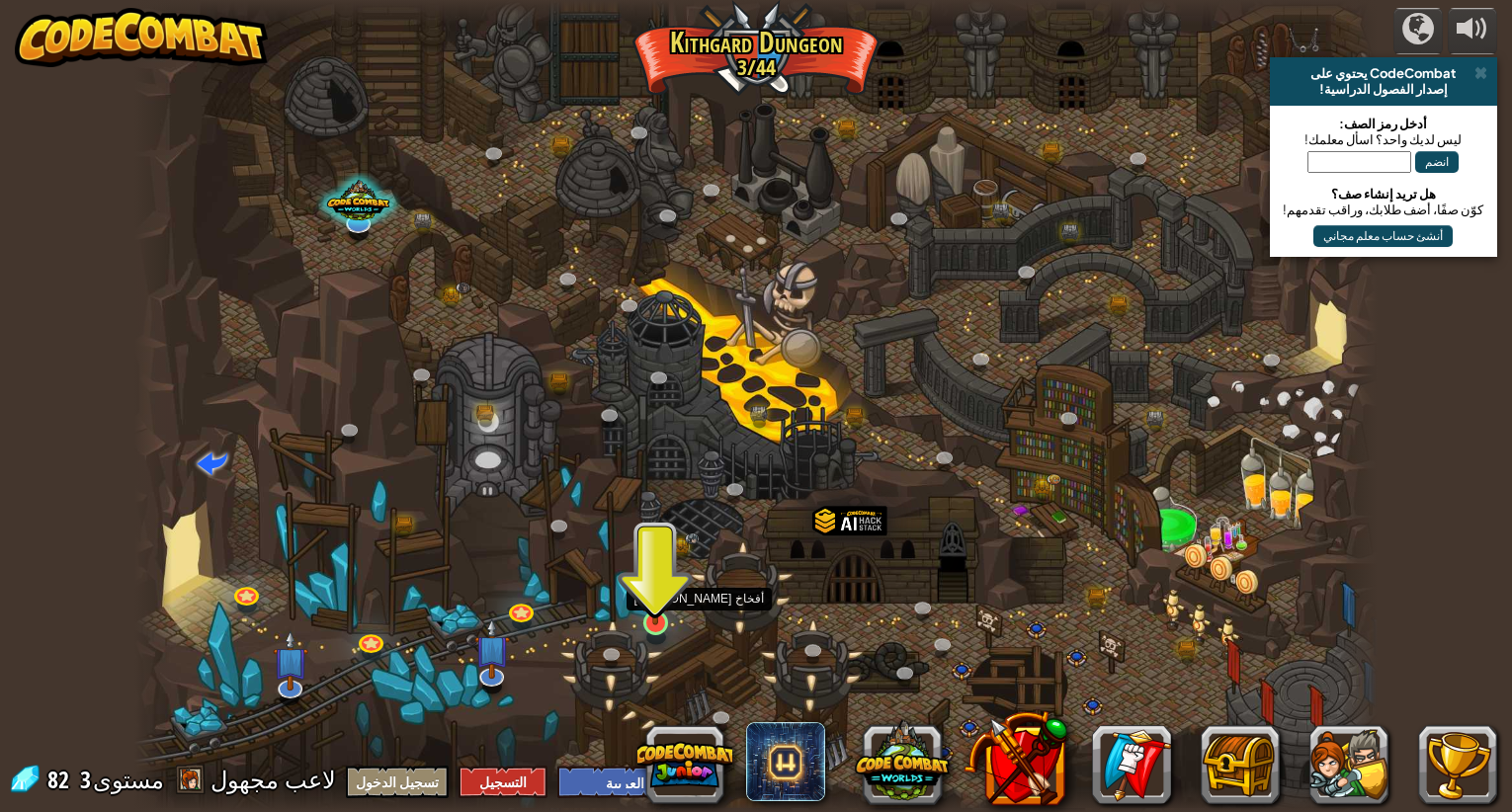
click at [661, 609] on img at bounding box center [656, 589] width 33 height 74
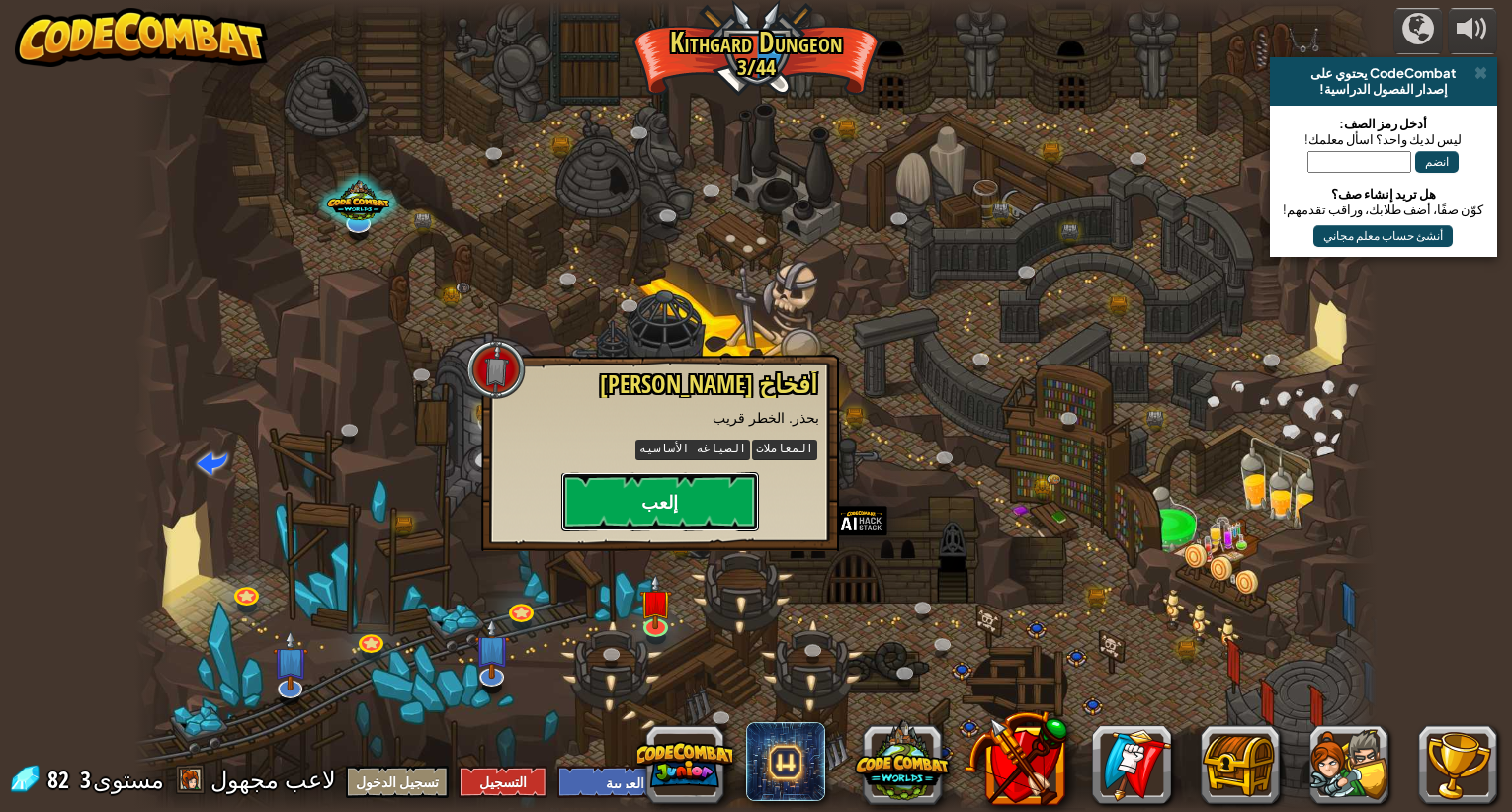
click at [651, 518] on button "إلعب" at bounding box center [661, 501] width 198 height 59
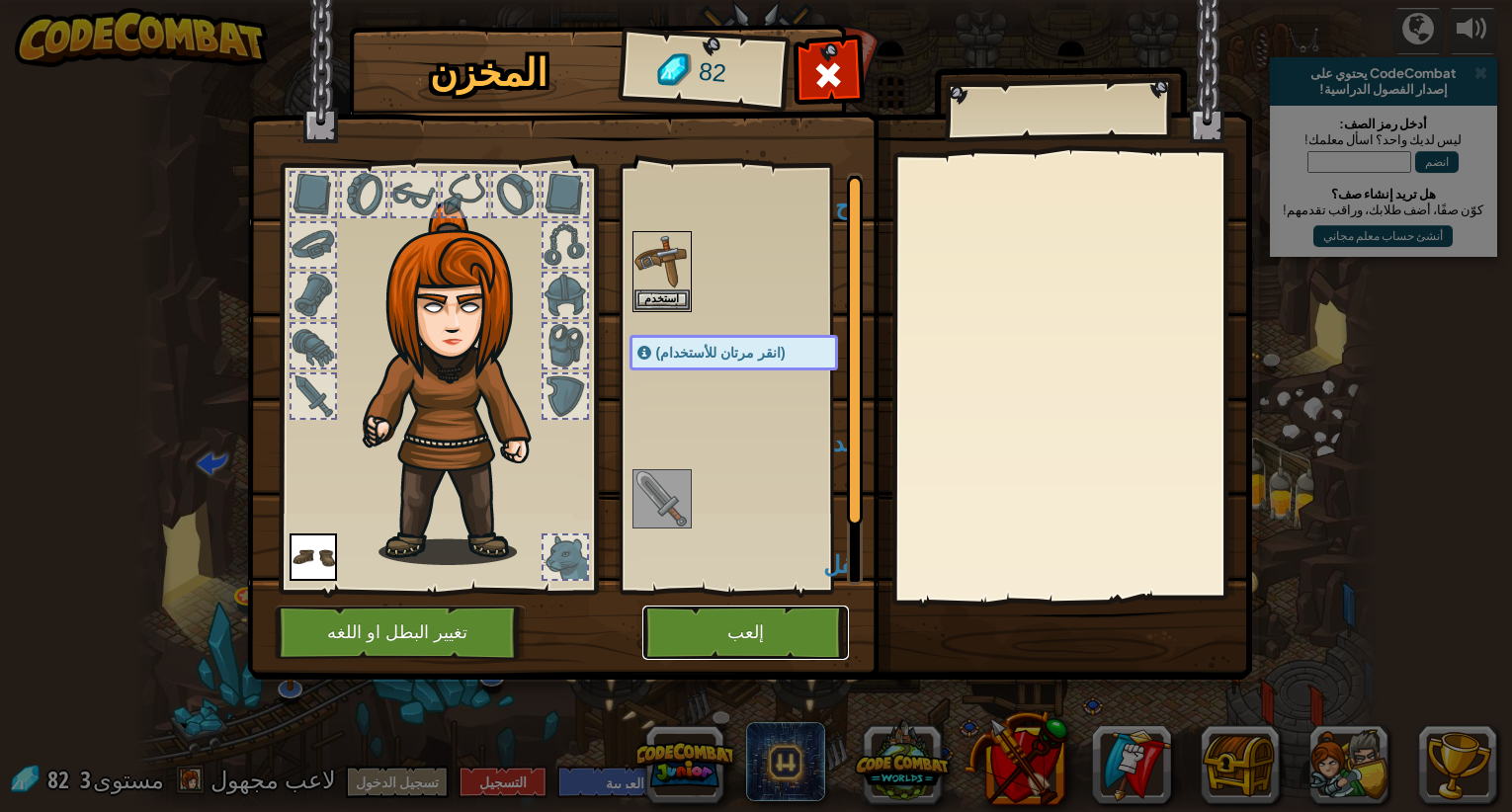
click at [696, 626] on button "إلعب" at bounding box center [746, 632] width 207 height 54
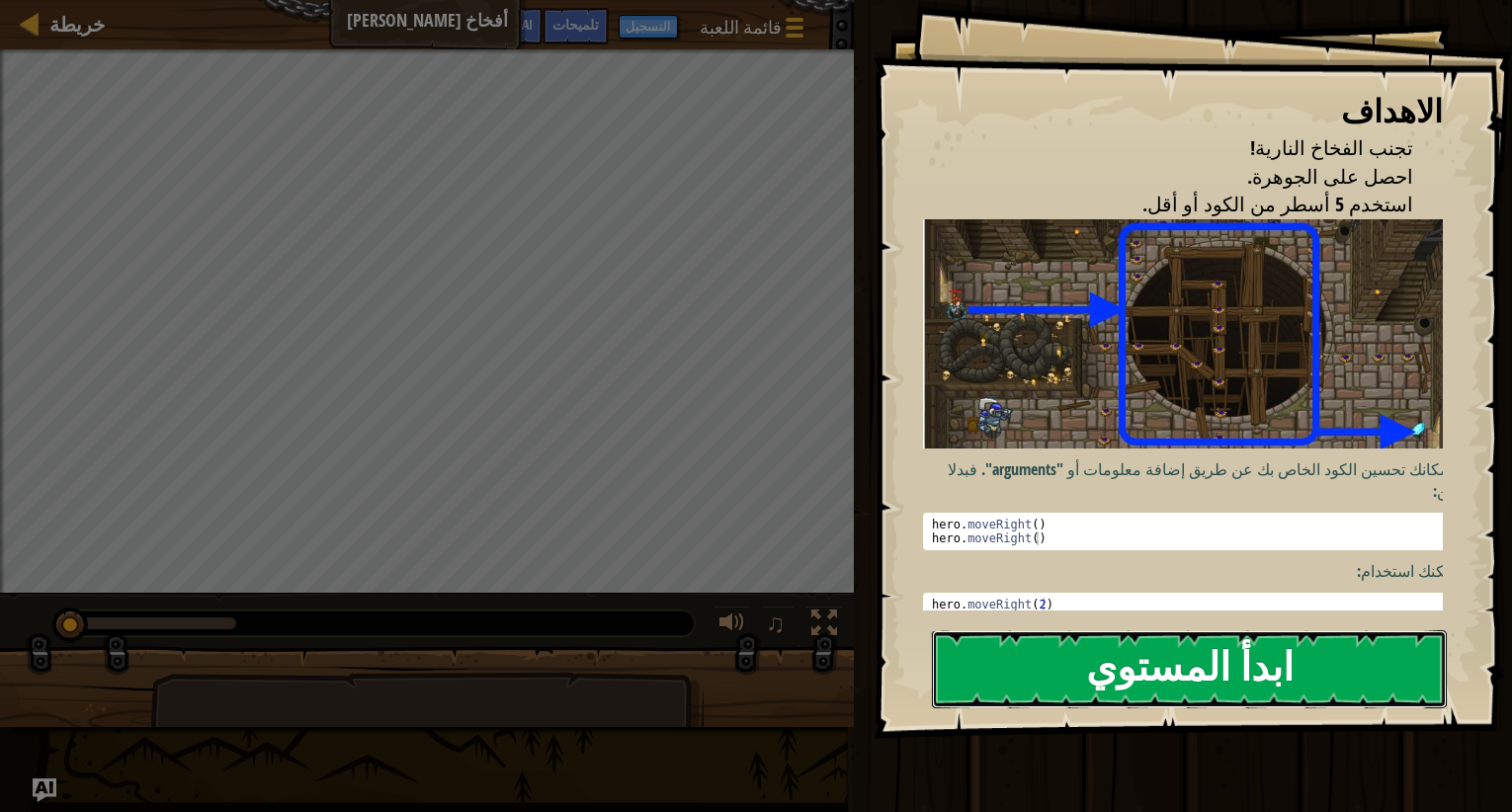
click at [1249, 671] on button "ابدأ المستوي" at bounding box center [1190, 669] width 515 height 78
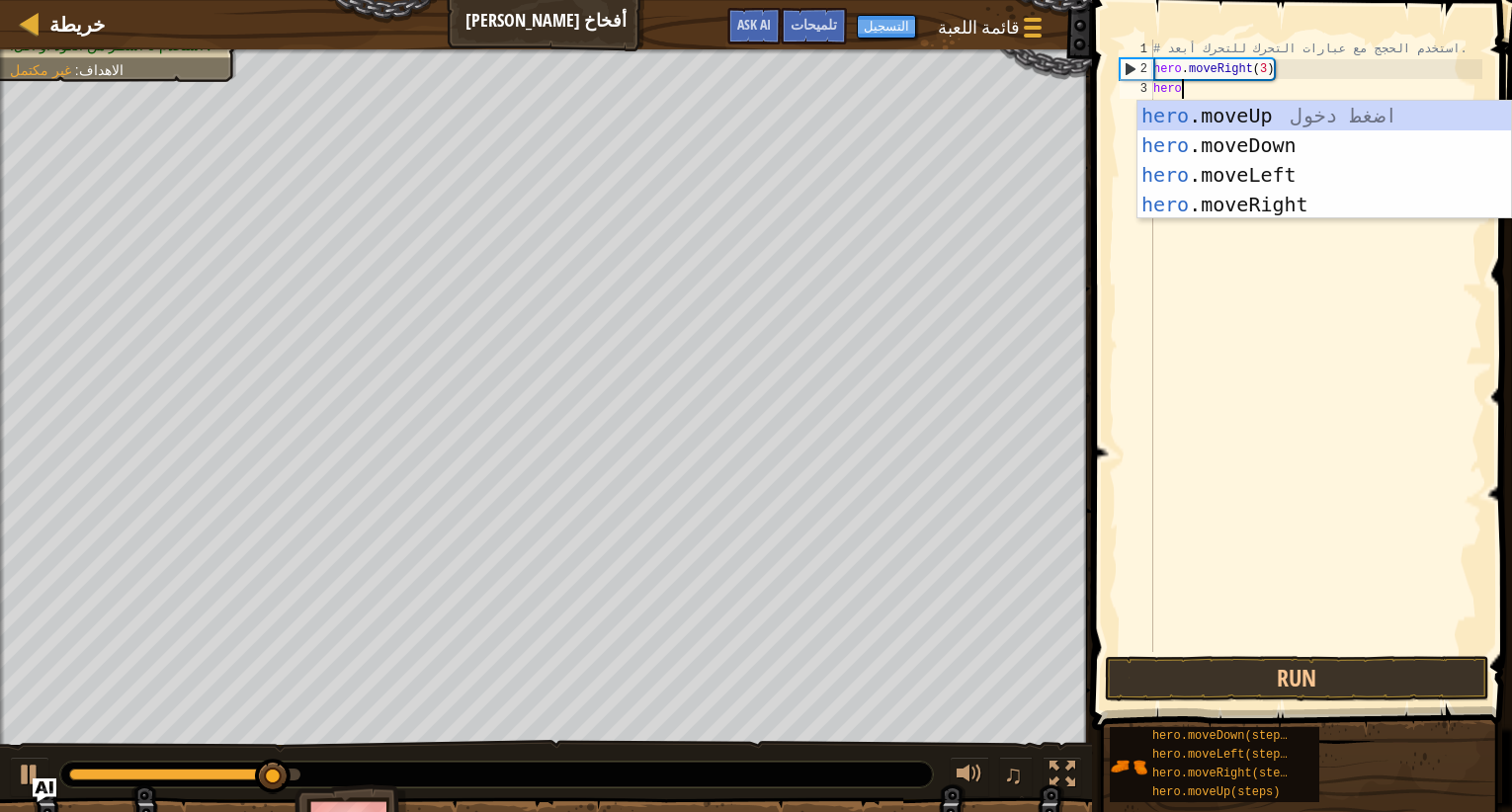
scroll to position [9, 2]
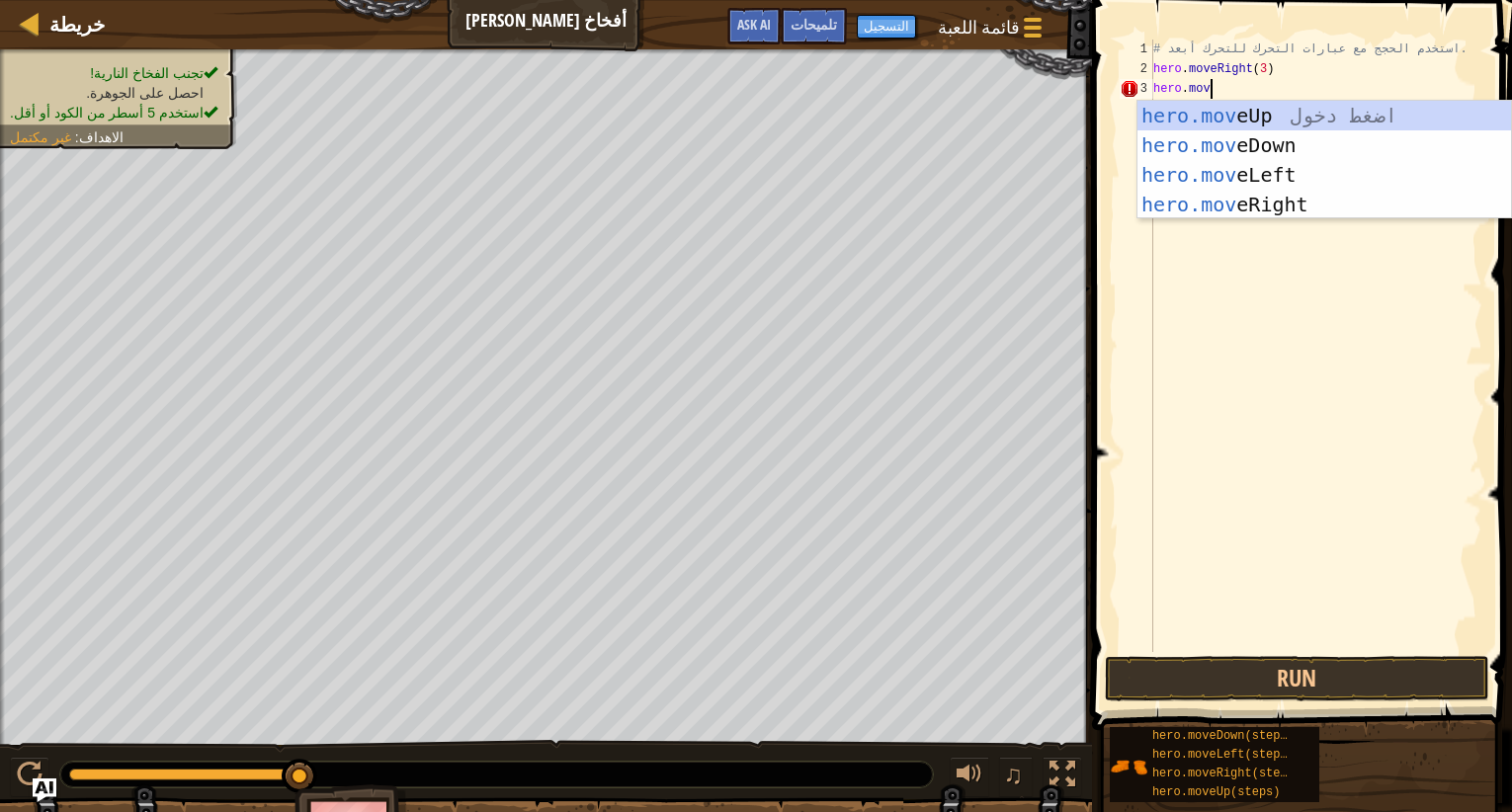
type textarea "hero.move"
click at [1268, 118] on div "hero.move Up اضغط دخول hero.move Down اضغط دخول hero.move Left اضغط دخول hero.m…" at bounding box center [1324, 190] width 373 height 178
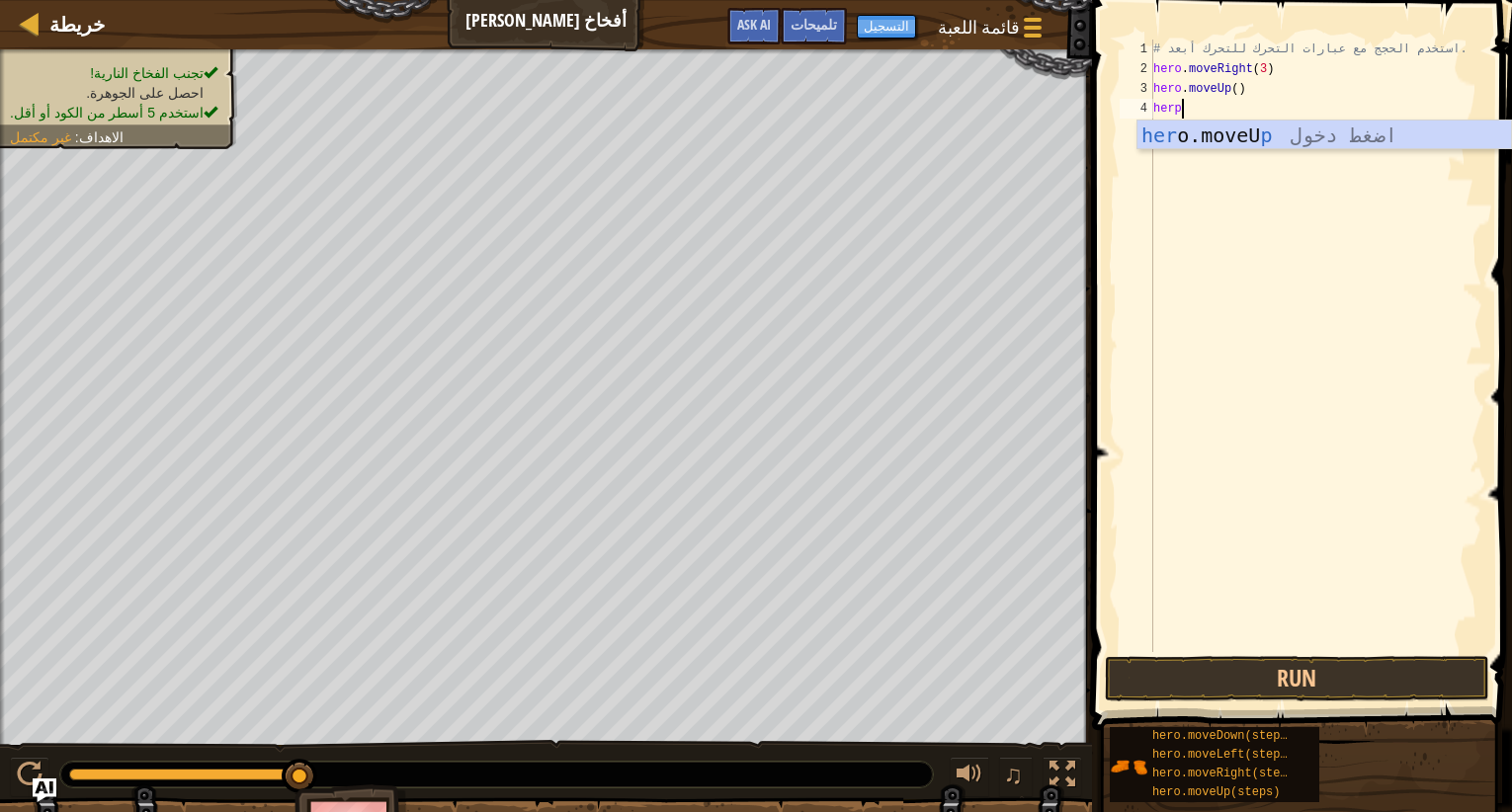
scroll to position [9, 1]
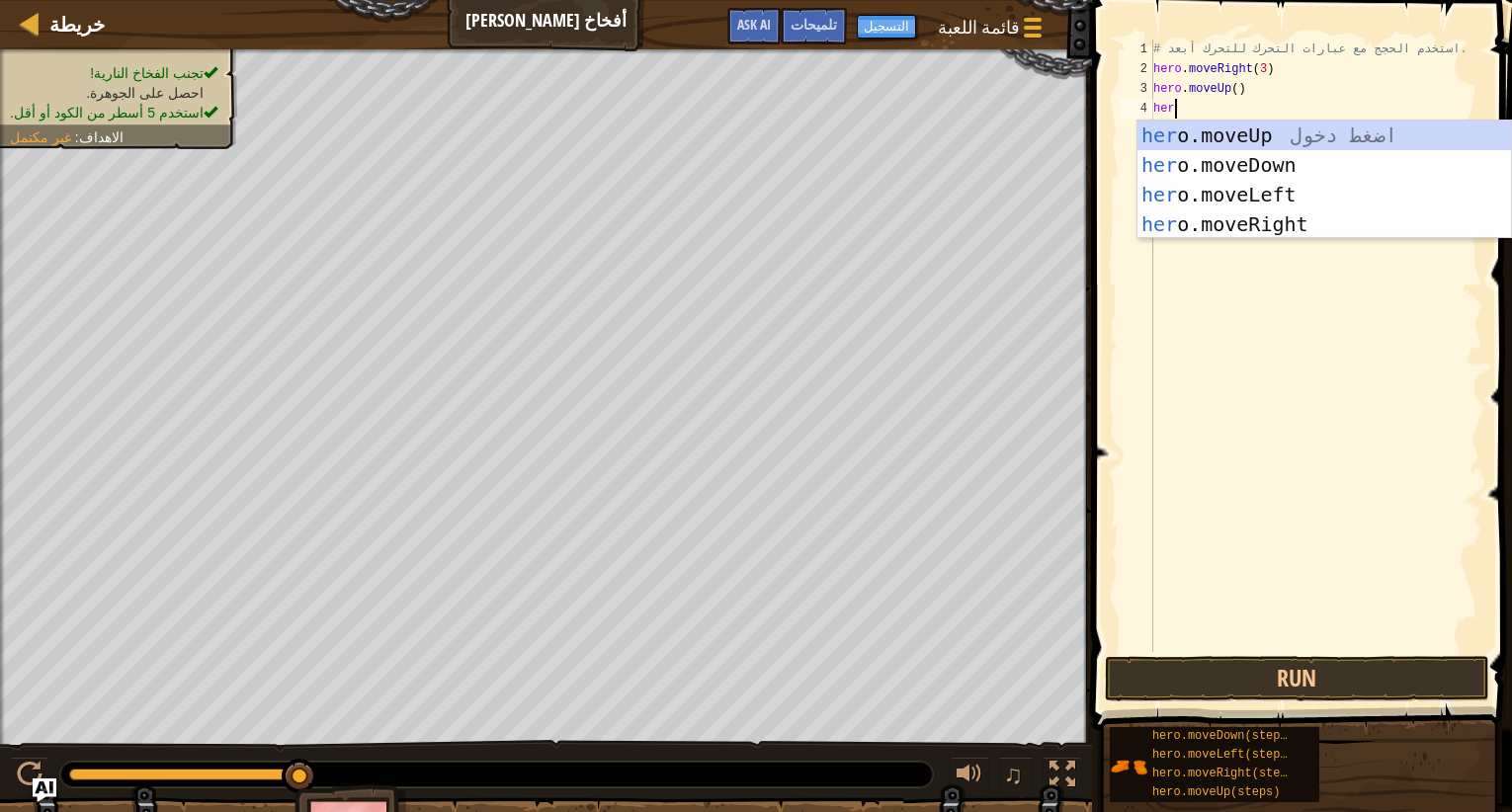
type textarea "hero"
click at [1272, 222] on div "hero .moveUp اضغط دخول hero .moveDown اضغط دخول hero .moveLeft اضغط دخول hero .…" at bounding box center [1324, 209] width 373 height 178
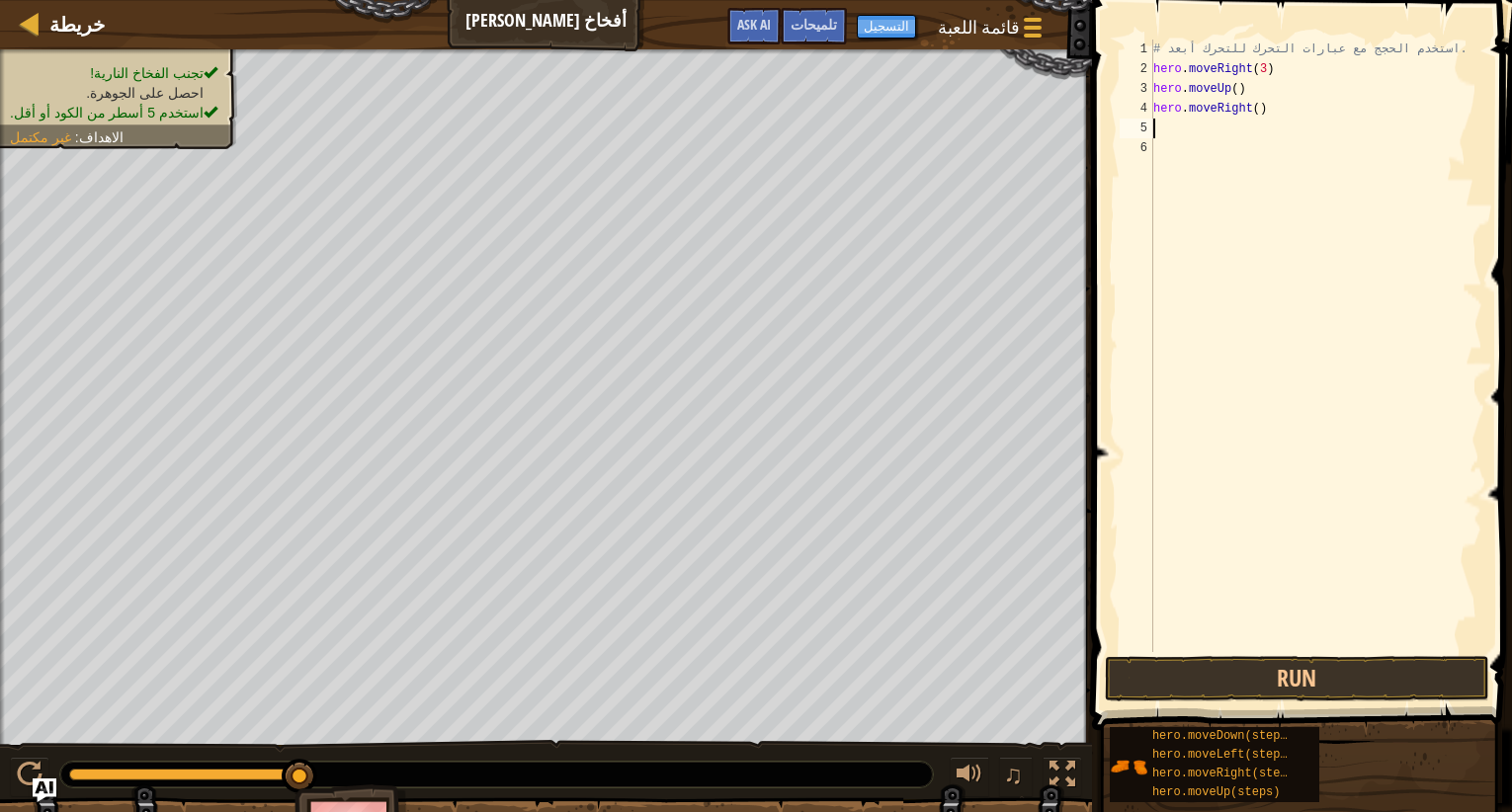
scroll to position [9, 0]
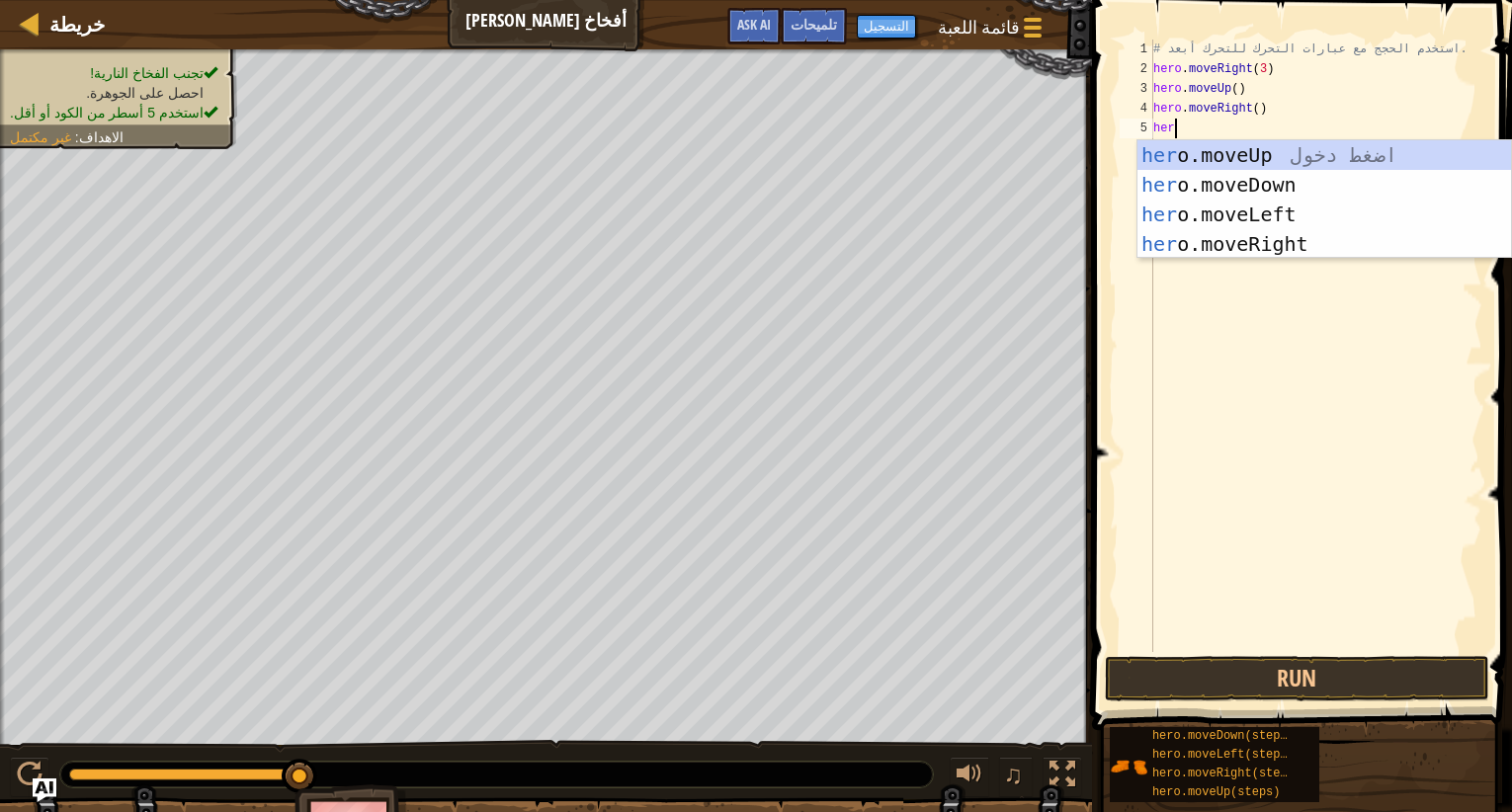
type textarea "hero"
click at [1284, 180] on div "hero .moveUp اضغط دخول hero .moveDown اضغط دخول hero .moveLeft اضغط دخول hero .…" at bounding box center [1324, 229] width 373 height 178
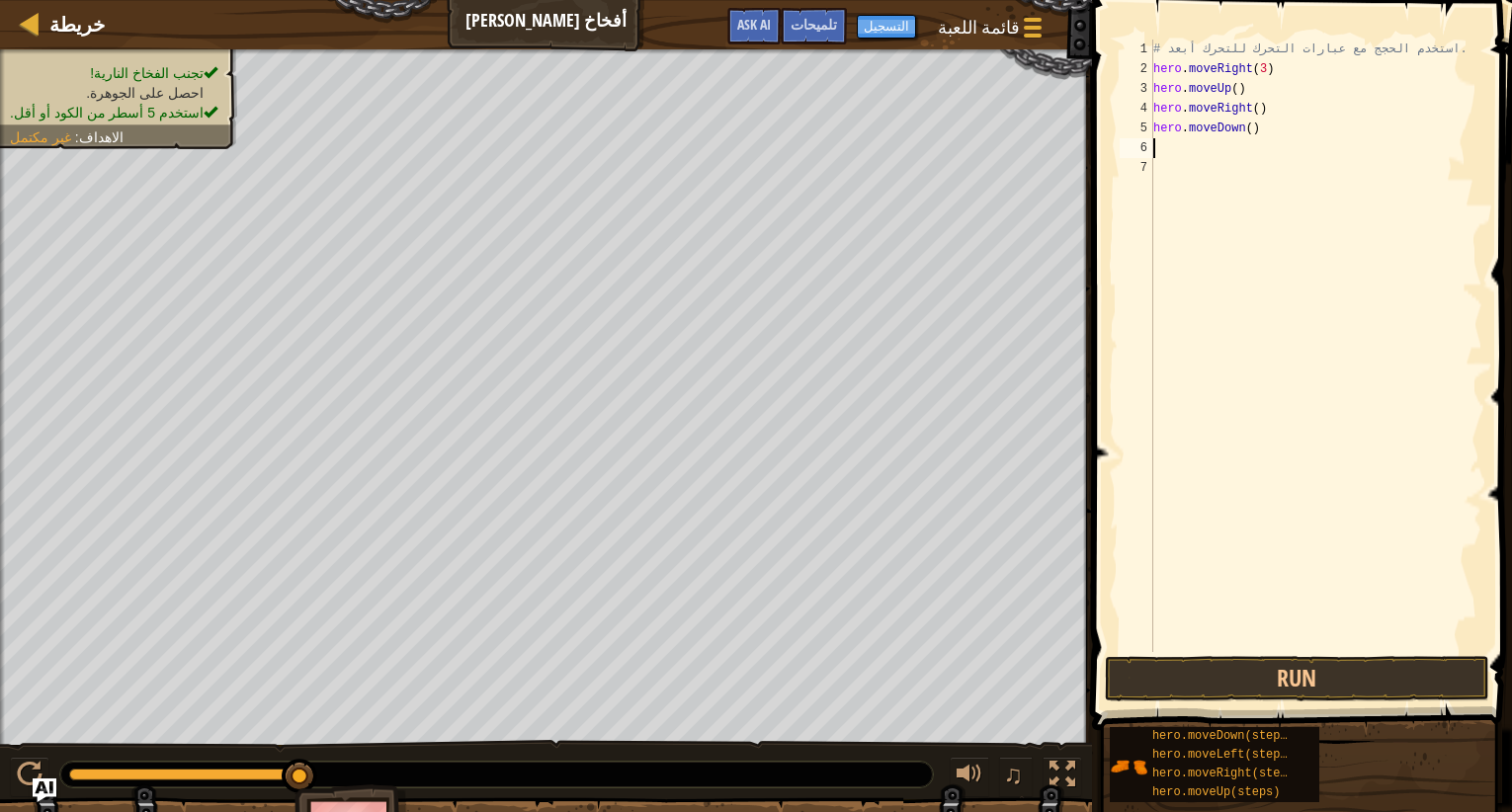
scroll to position [9, 0]
click at [1254, 128] on div "# استخدم الحجج مع عبارات التحرك للتحرك أبعد. hero . moveRight ( 3 ) hero . move…" at bounding box center [1316, 366] width 333 height 652
type textarea "hero.moveDown(3)"
click at [1248, 678] on button "Run" at bounding box center [1296, 679] width 384 height 46
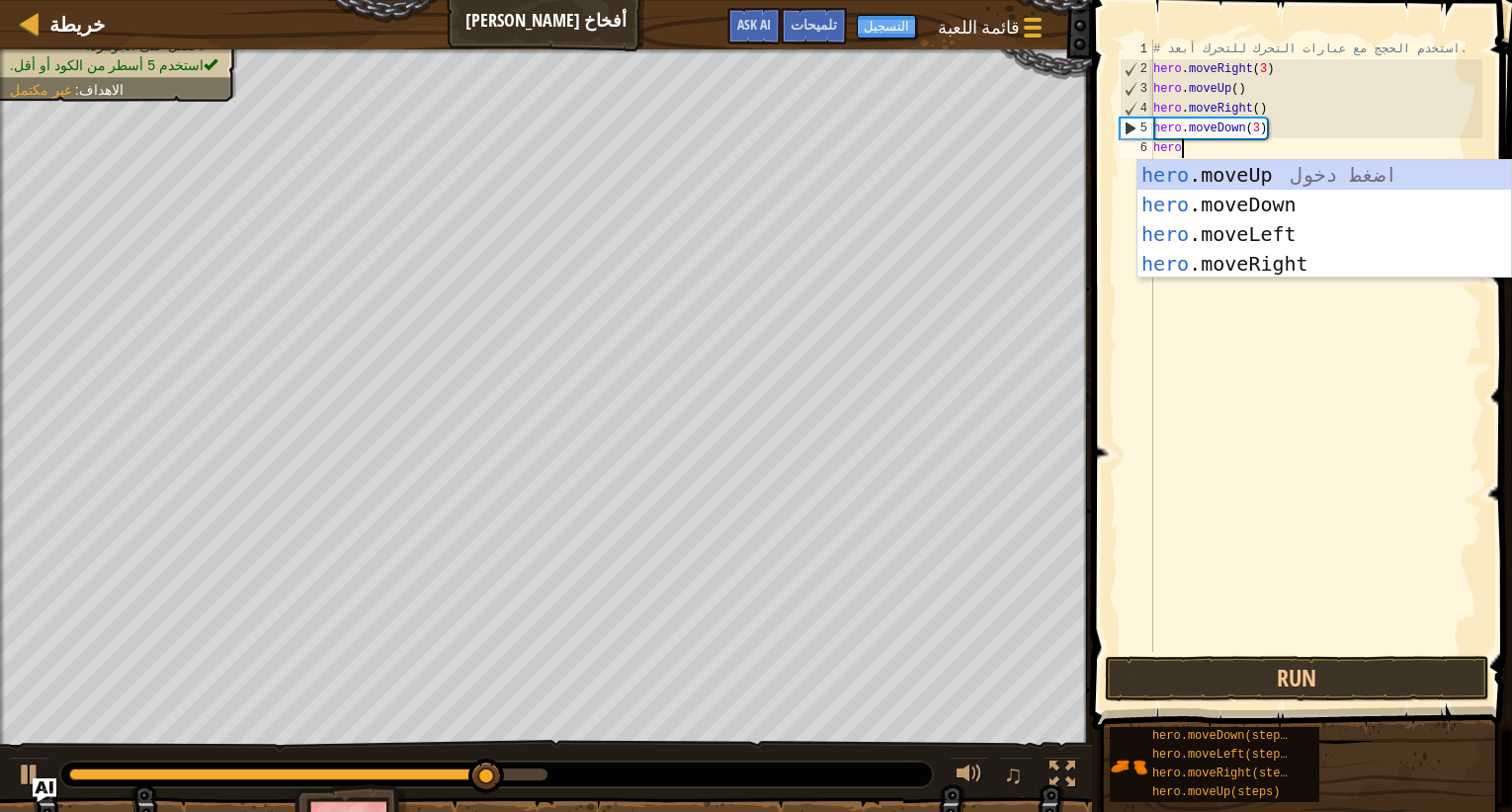
type textarea "hero"
click at [1260, 268] on div "hero .moveUp اضغط دخول hero .moveDown اضغط دخول hero .moveLeft اضغط دخول hero .…" at bounding box center [1324, 248] width 373 height 178
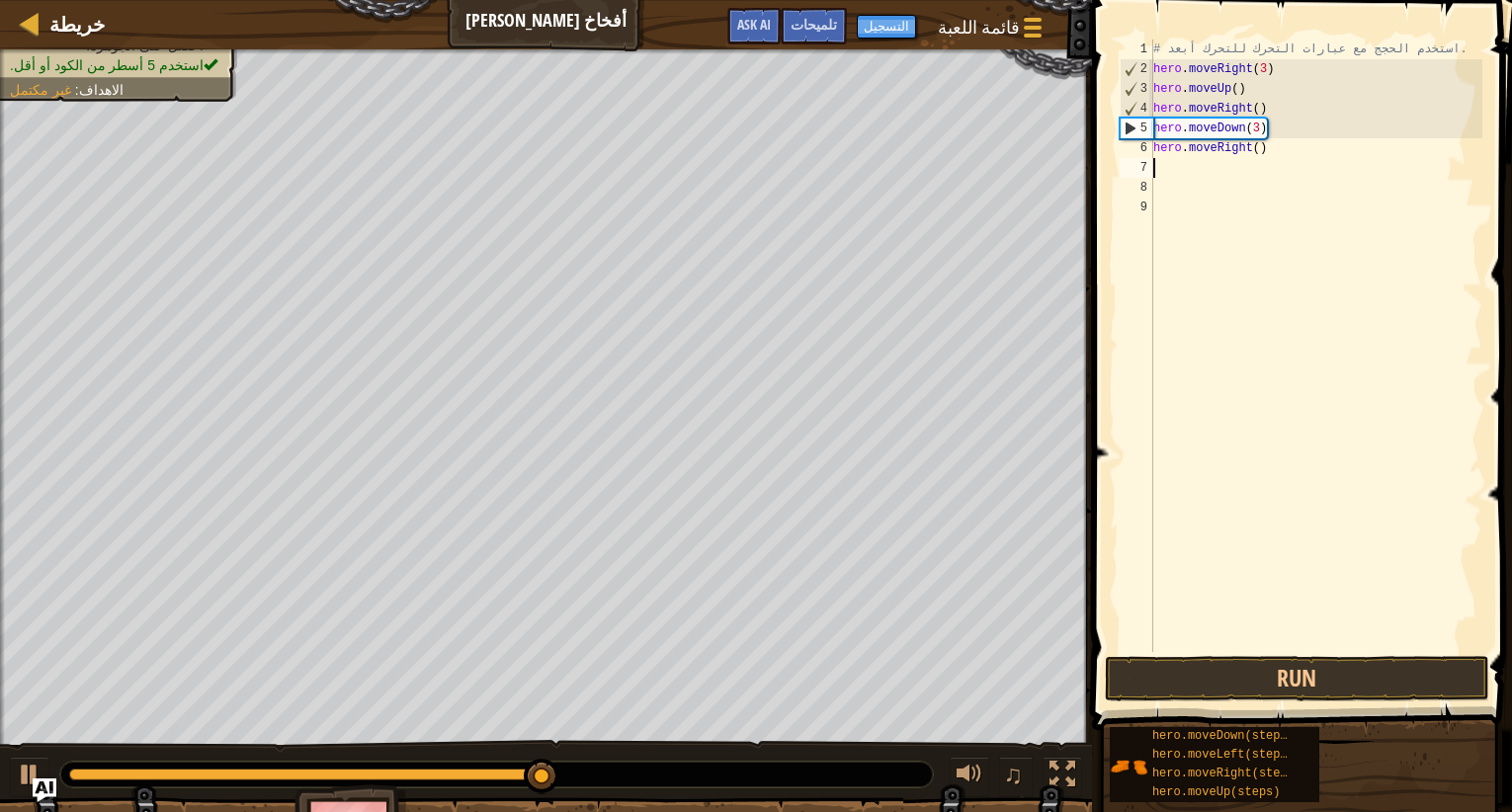
scroll to position [9, 0]
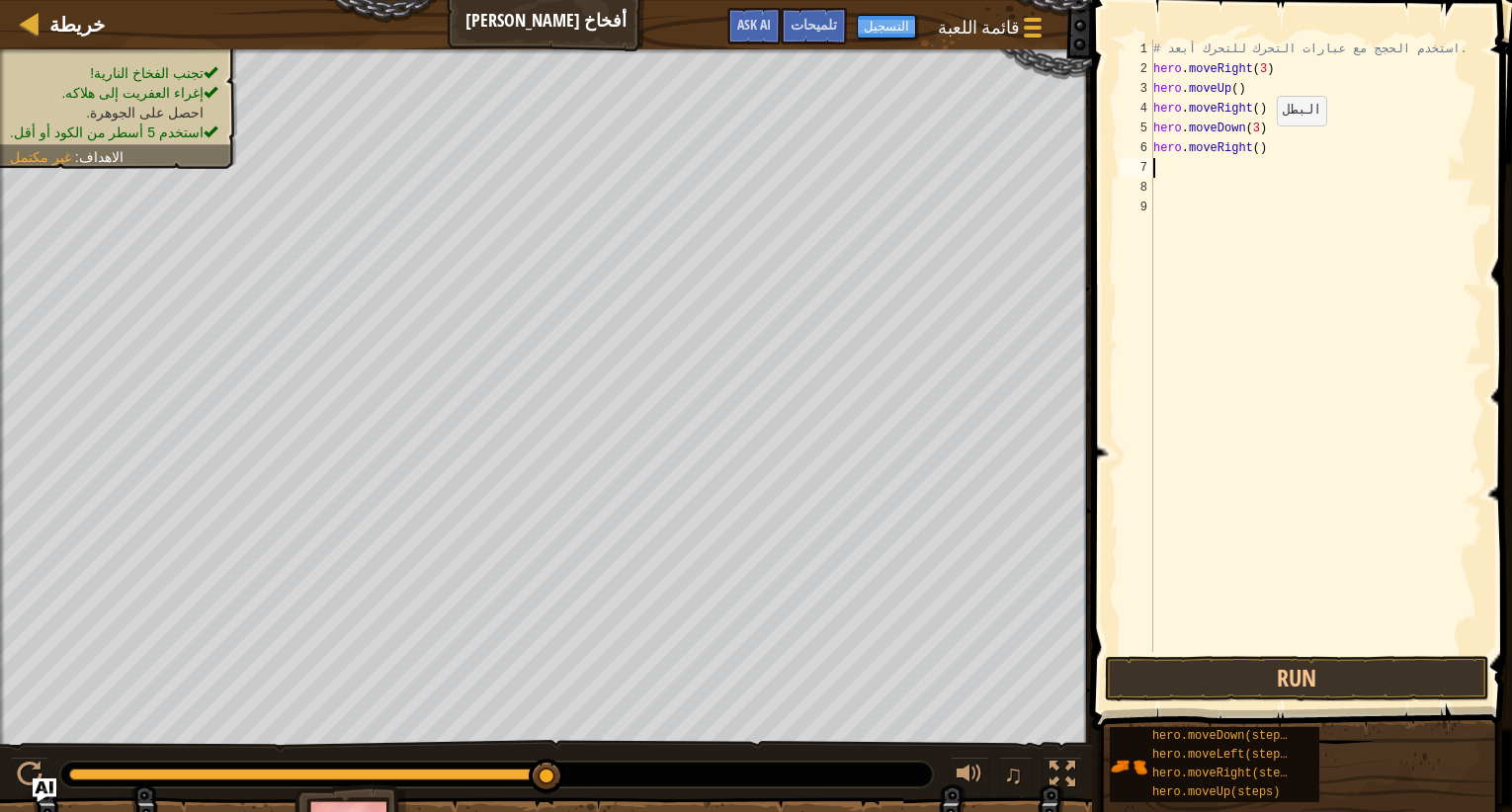
drag, startPoint x: 1261, startPoint y: 146, endPoint x: 1260, endPoint y: 157, distance: 11.0
click at [1260, 151] on div "# استخدم الحجج مع عبارات التحرك للتحرك أبعد. hero . moveRight ( 3 ) hero . move…" at bounding box center [1316, 366] width 333 height 652
type textarea "hero.moveRight(2)"
click at [1309, 686] on button "Run" at bounding box center [1296, 679] width 384 height 46
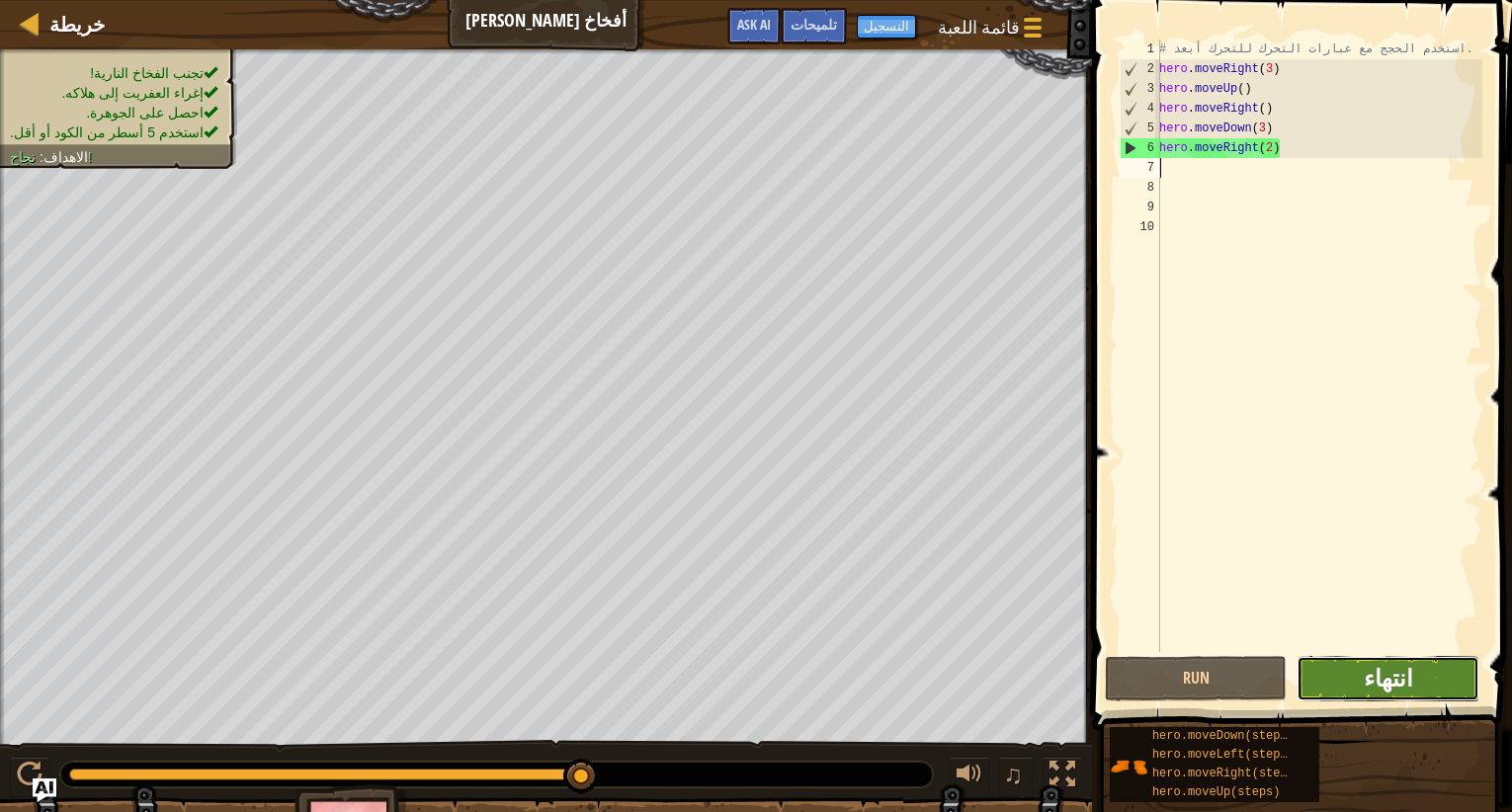
click at [1398, 668] on span "انتهاء" at bounding box center [1389, 678] width 50 height 32
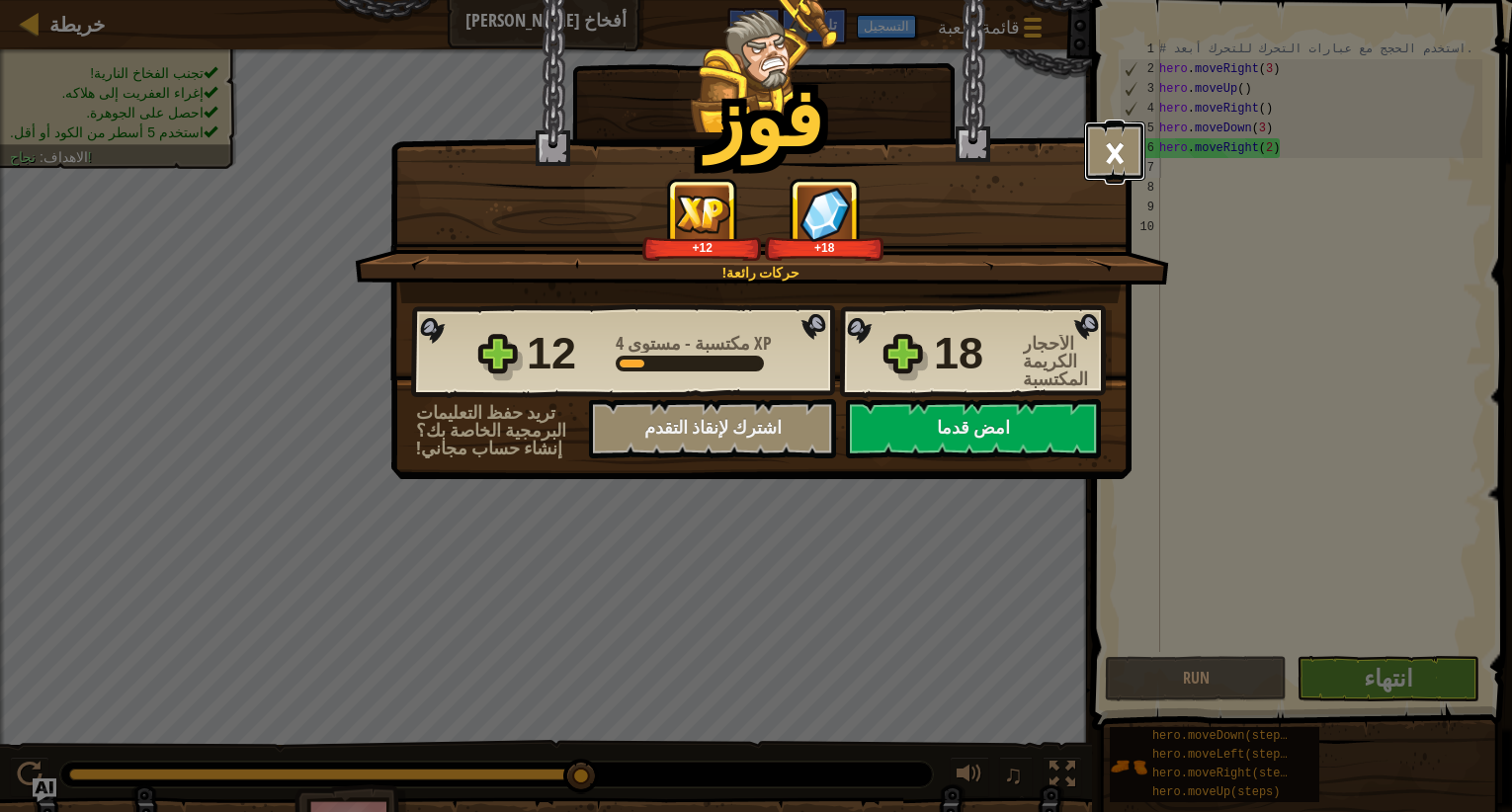
click at [1121, 143] on button "×" at bounding box center [1114, 151] width 61 height 59
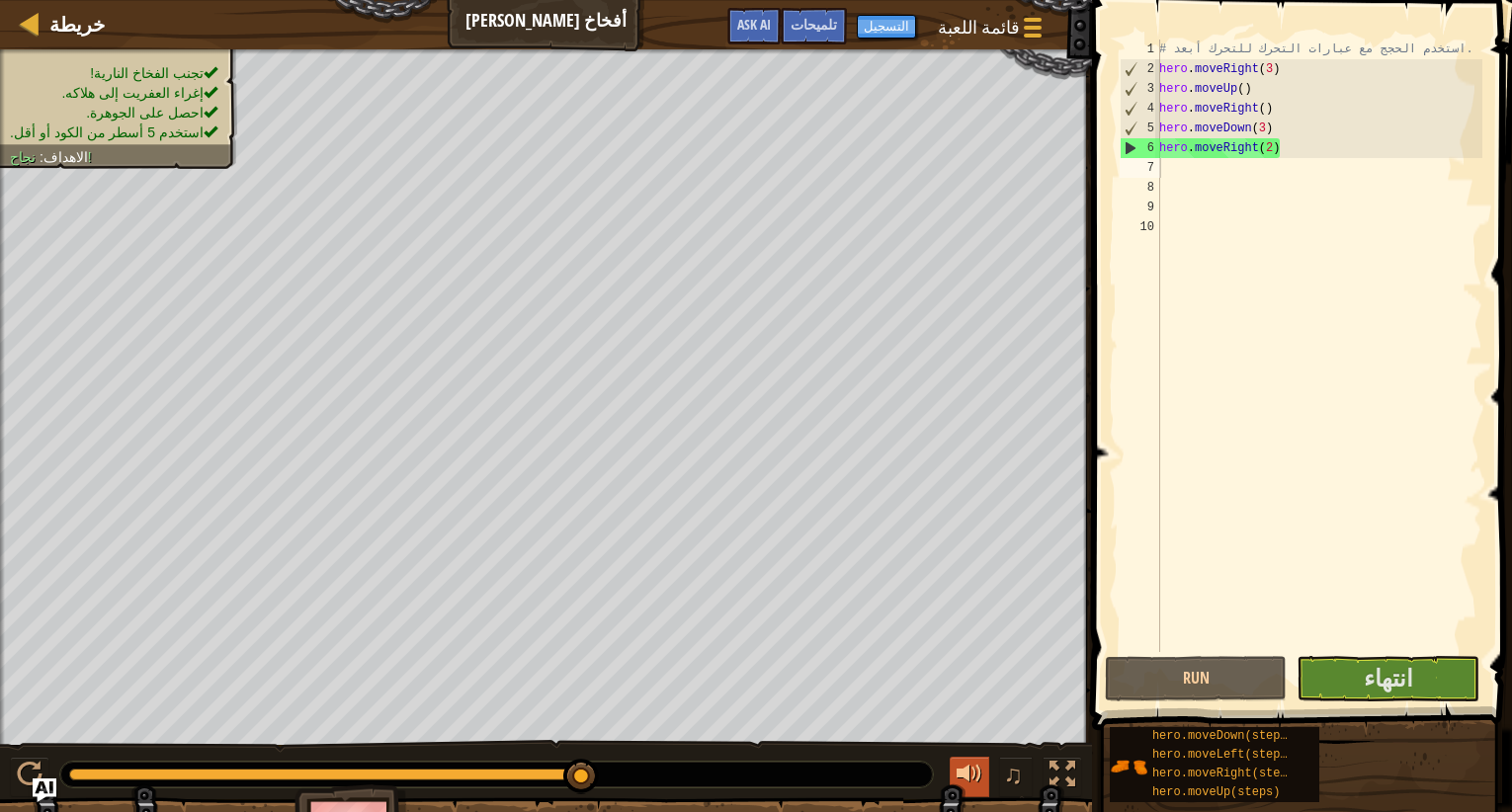
click at [976, 784] on div at bounding box center [970, 775] width 26 height 26
